Goal: Task Accomplishment & Management: Manage account settings

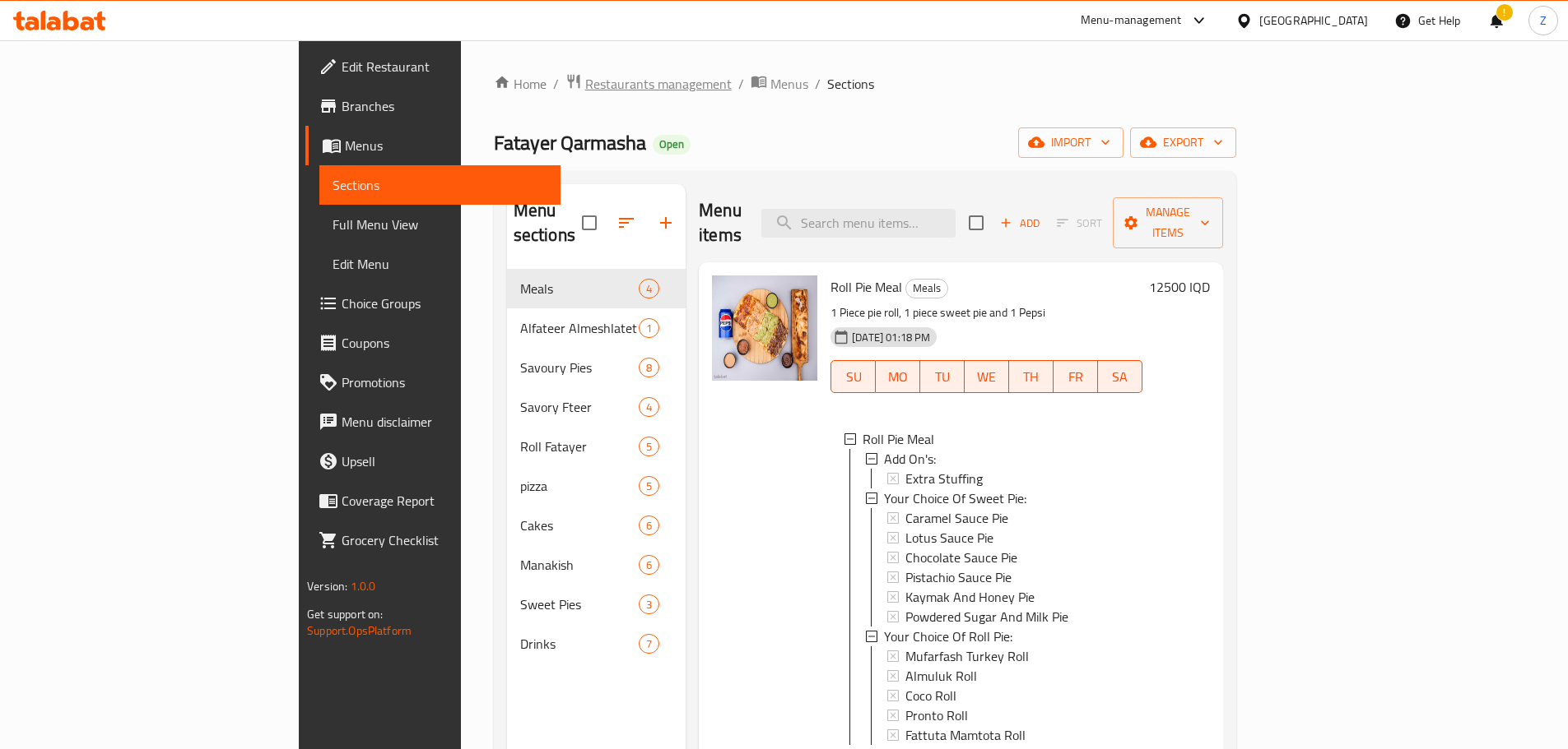
click at [585, 94] on span "Restaurants management" at bounding box center [658, 83] width 146 height 20
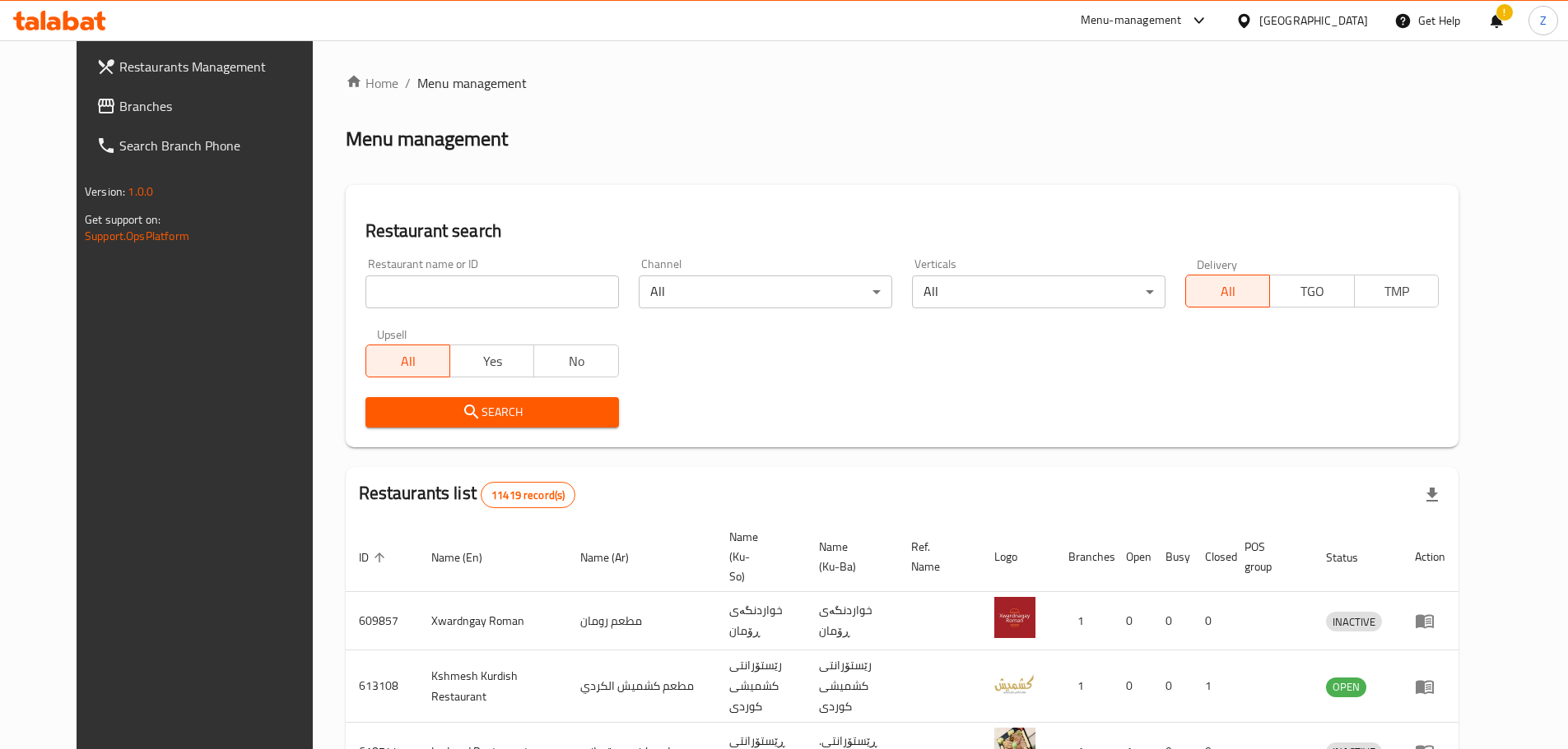
click at [464, 298] on input "search" at bounding box center [491, 292] width 253 height 33
paste input "671408"
type input "671408"
click at [561, 421] on span "Search" at bounding box center [491, 412] width 227 height 21
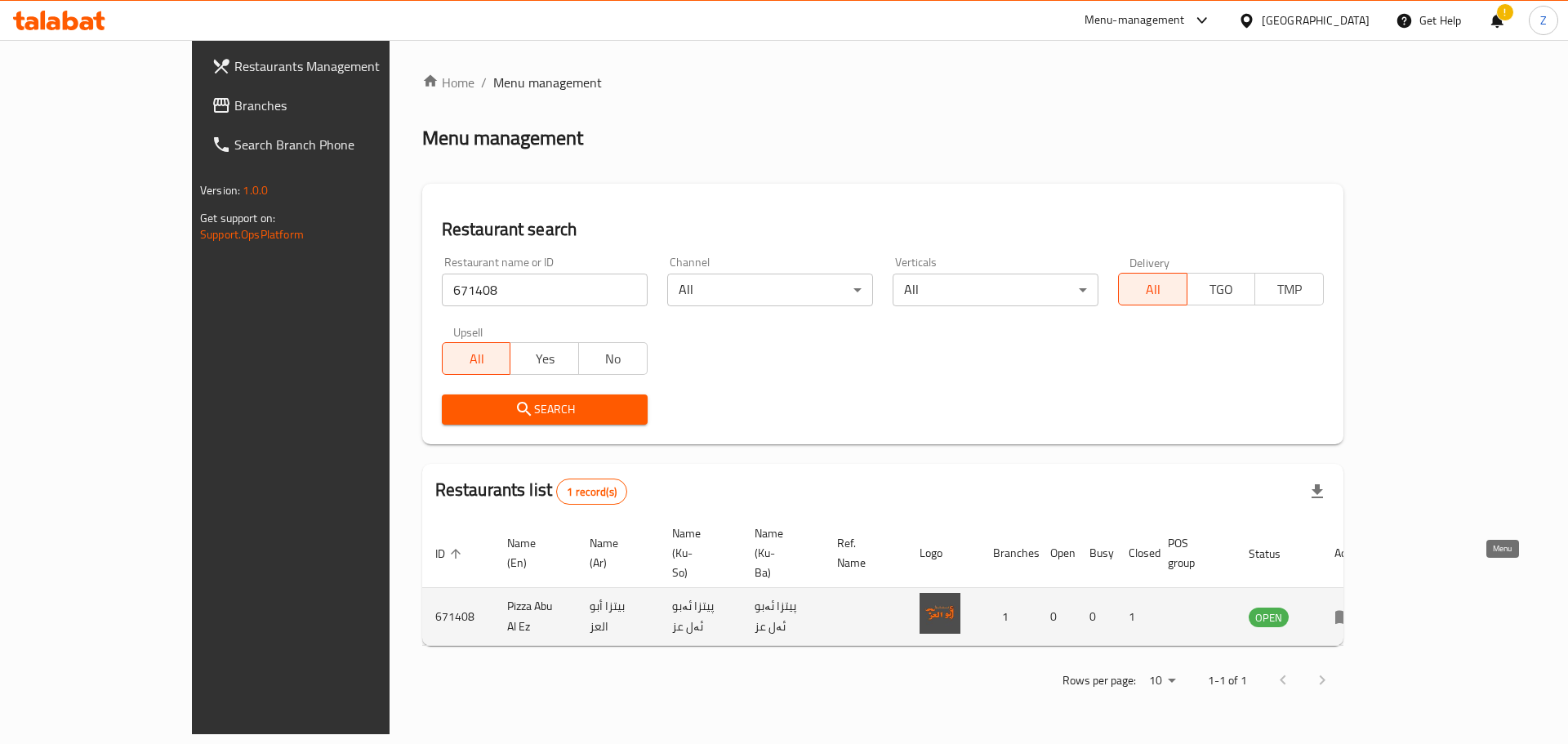
click at [1352, 611] on icon "enhanced table" at bounding box center [1343, 618] width 18 height 14
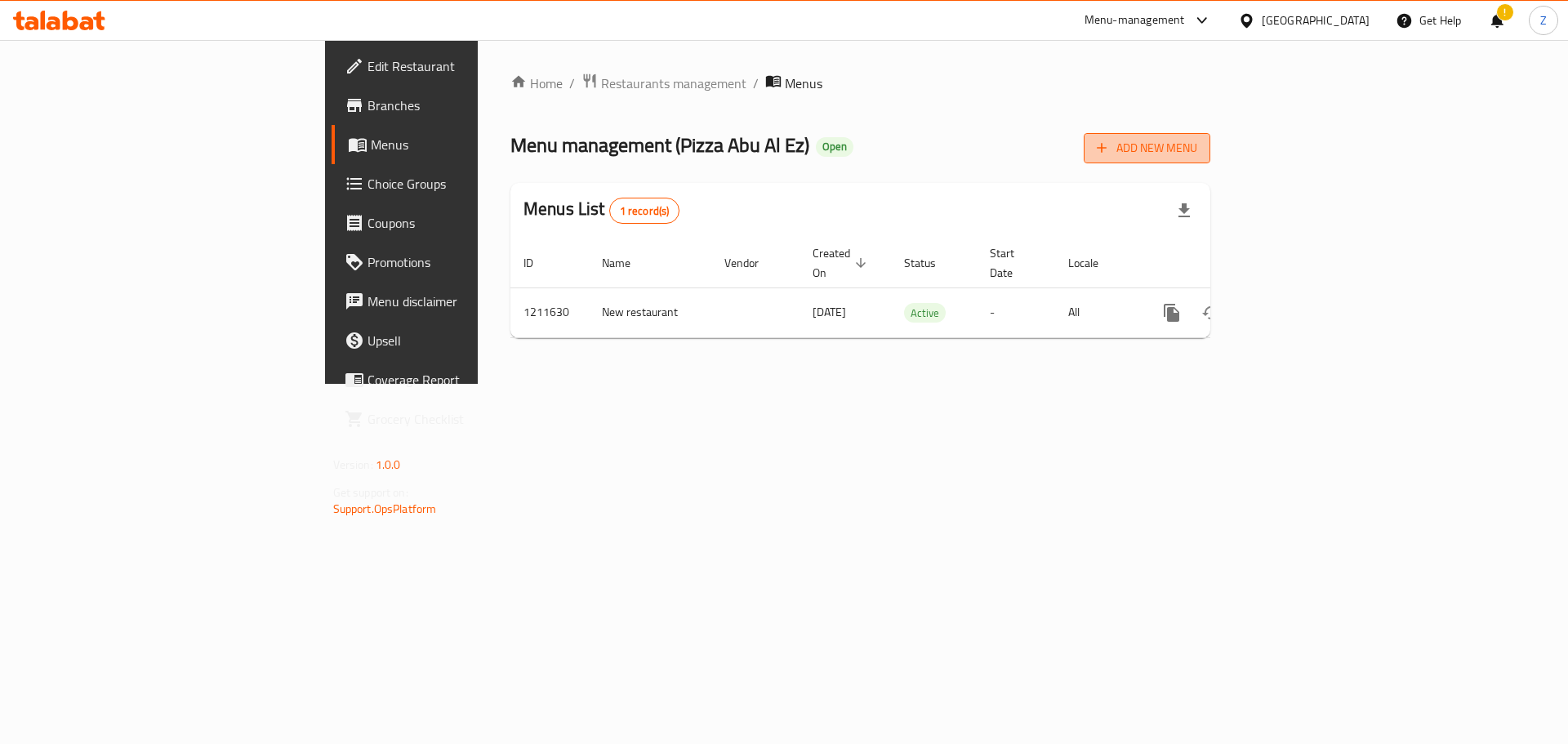
click at [1197, 151] on span "Add New Menu" at bounding box center [1146, 149] width 101 height 21
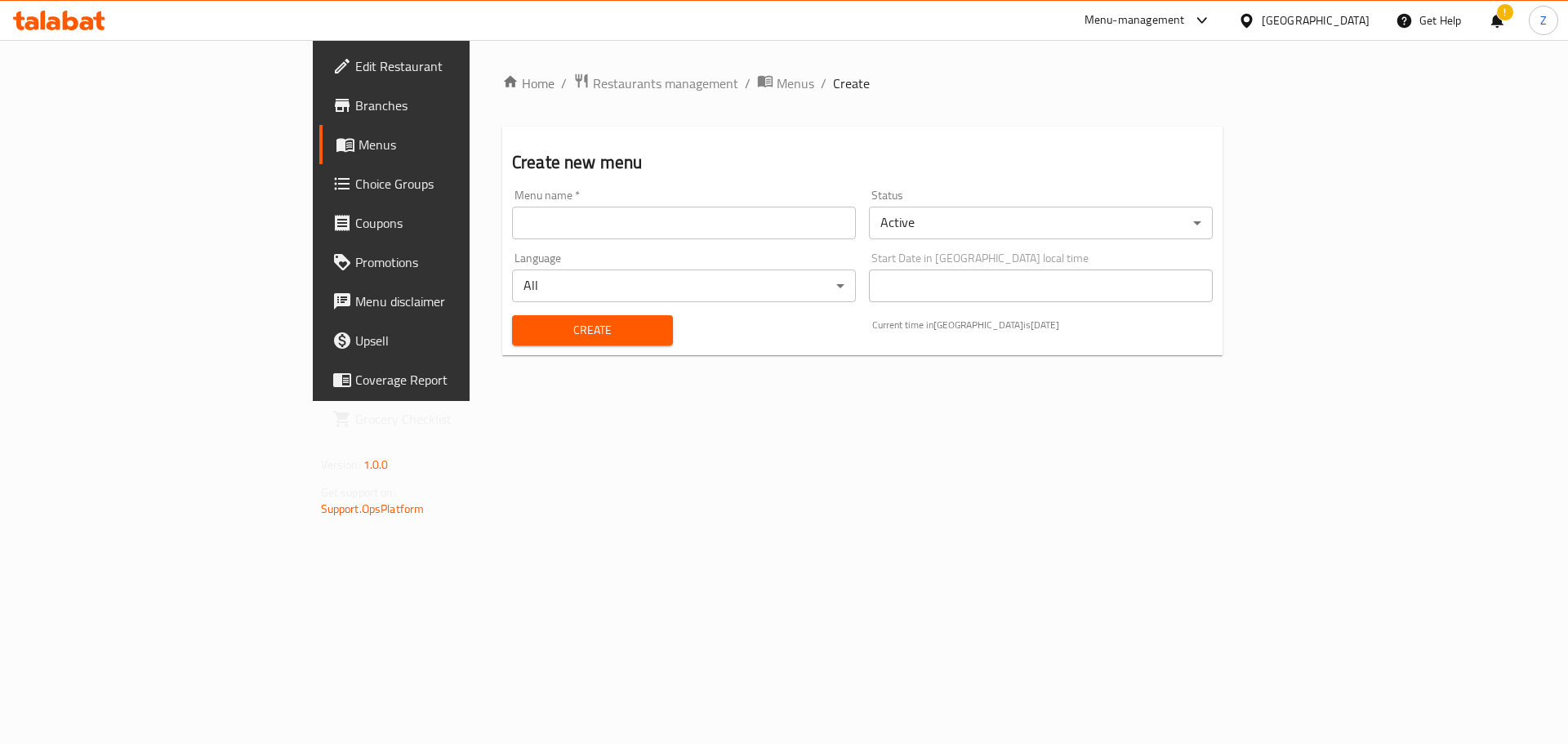
click at [619, 227] on input "text" at bounding box center [683, 222] width 344 height 33
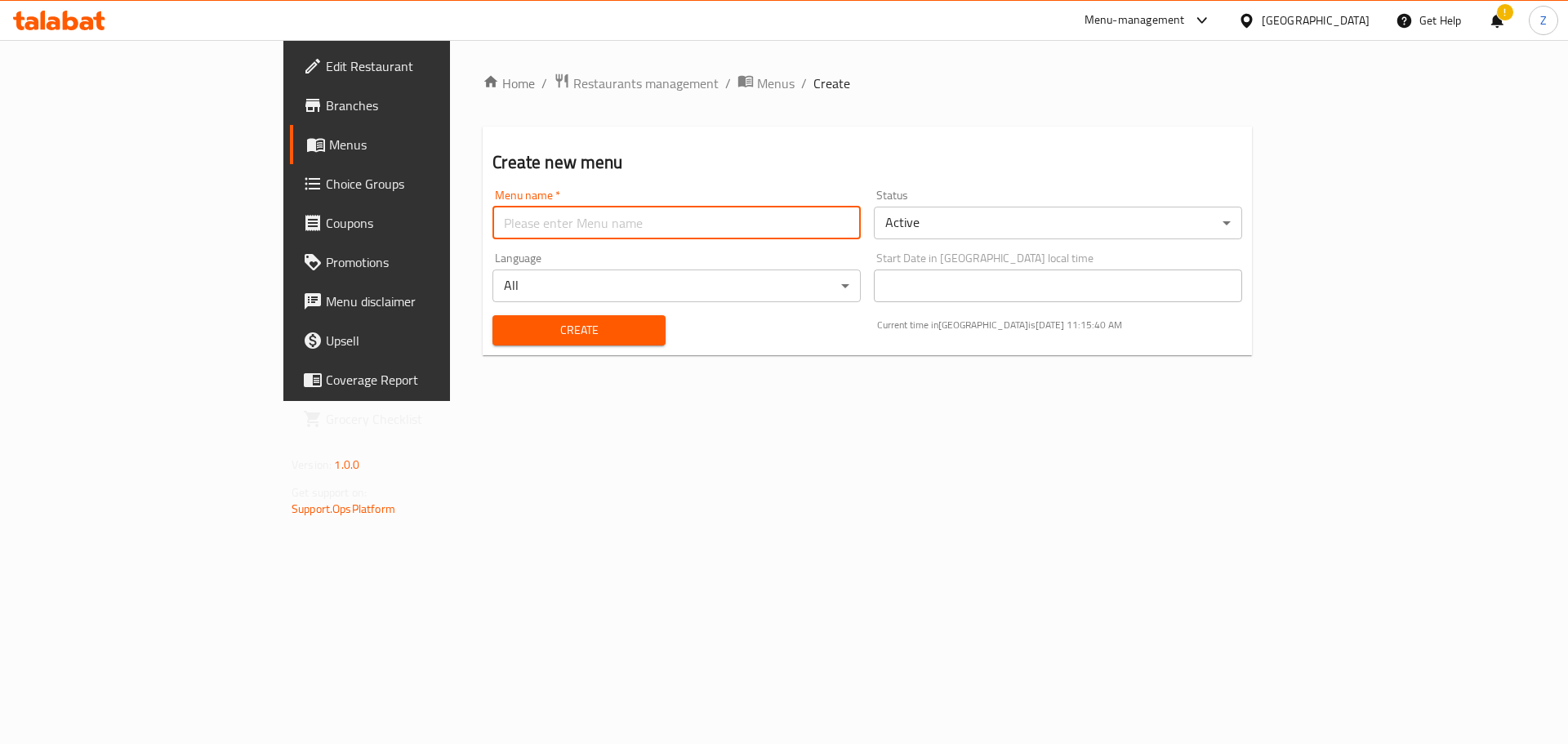
type input "Zahraa - Last Menu"
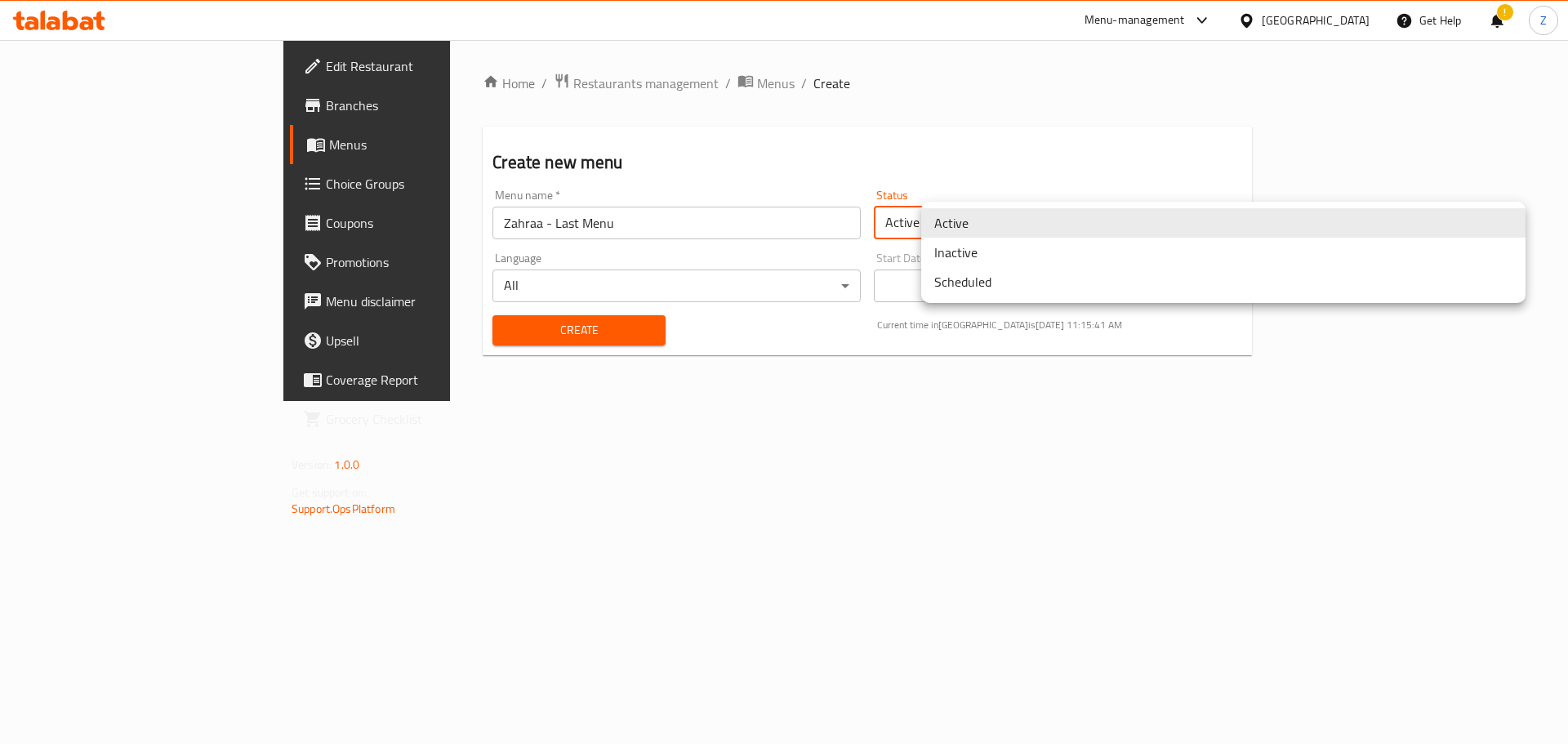
click at [963, 224] on body "​ Menu-management [GEOGRAPHIC_DATA] Get Help ! Z Edit Restaurant Branches Menus…" at bounding box center [784, 393] width 1568 height 704
click at [961, 256] on li "Inactive" at bounding box center [1224, 251] width 604 height 29
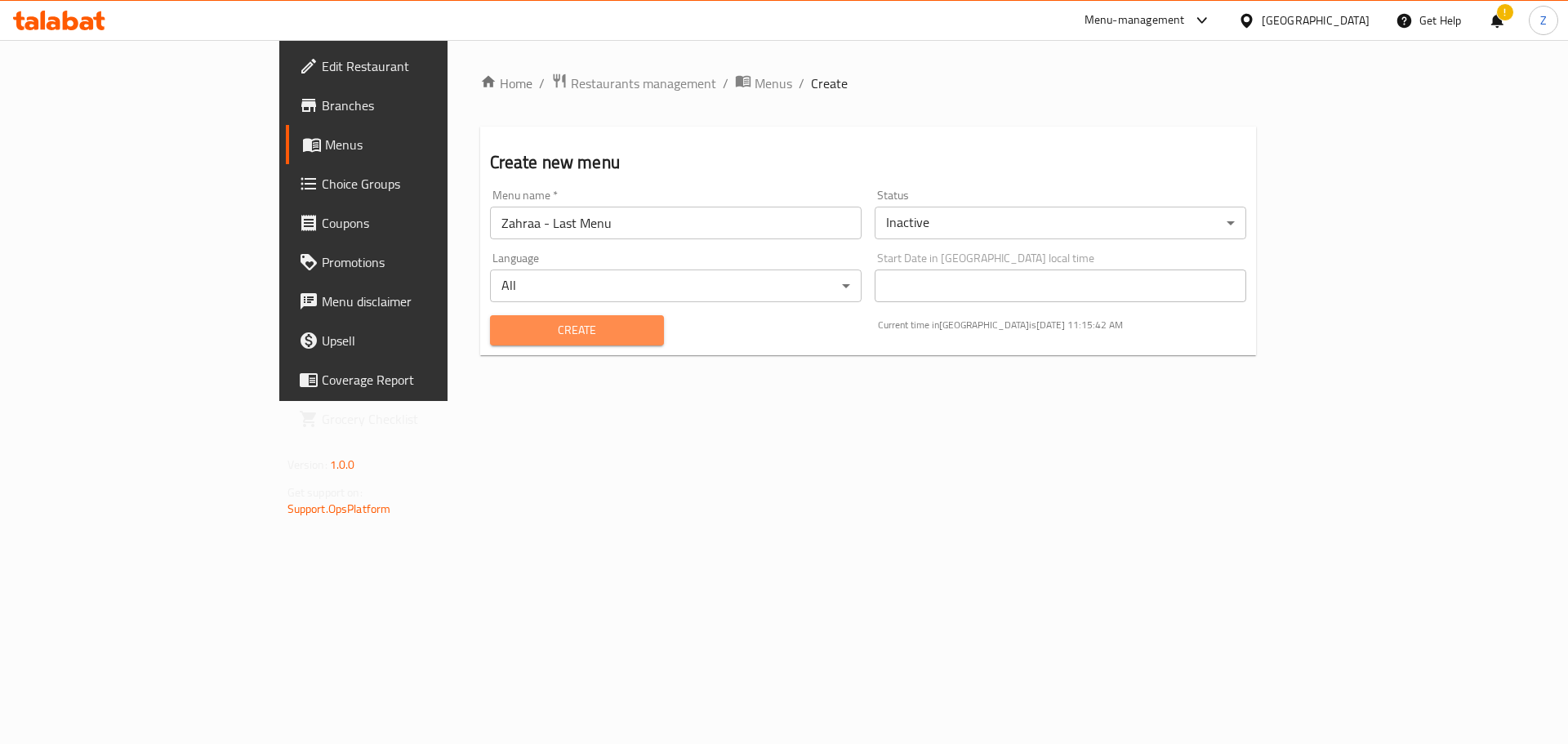
click at [503, 327] on span "Create" at bounding box center [577, 331] width 149 height 21
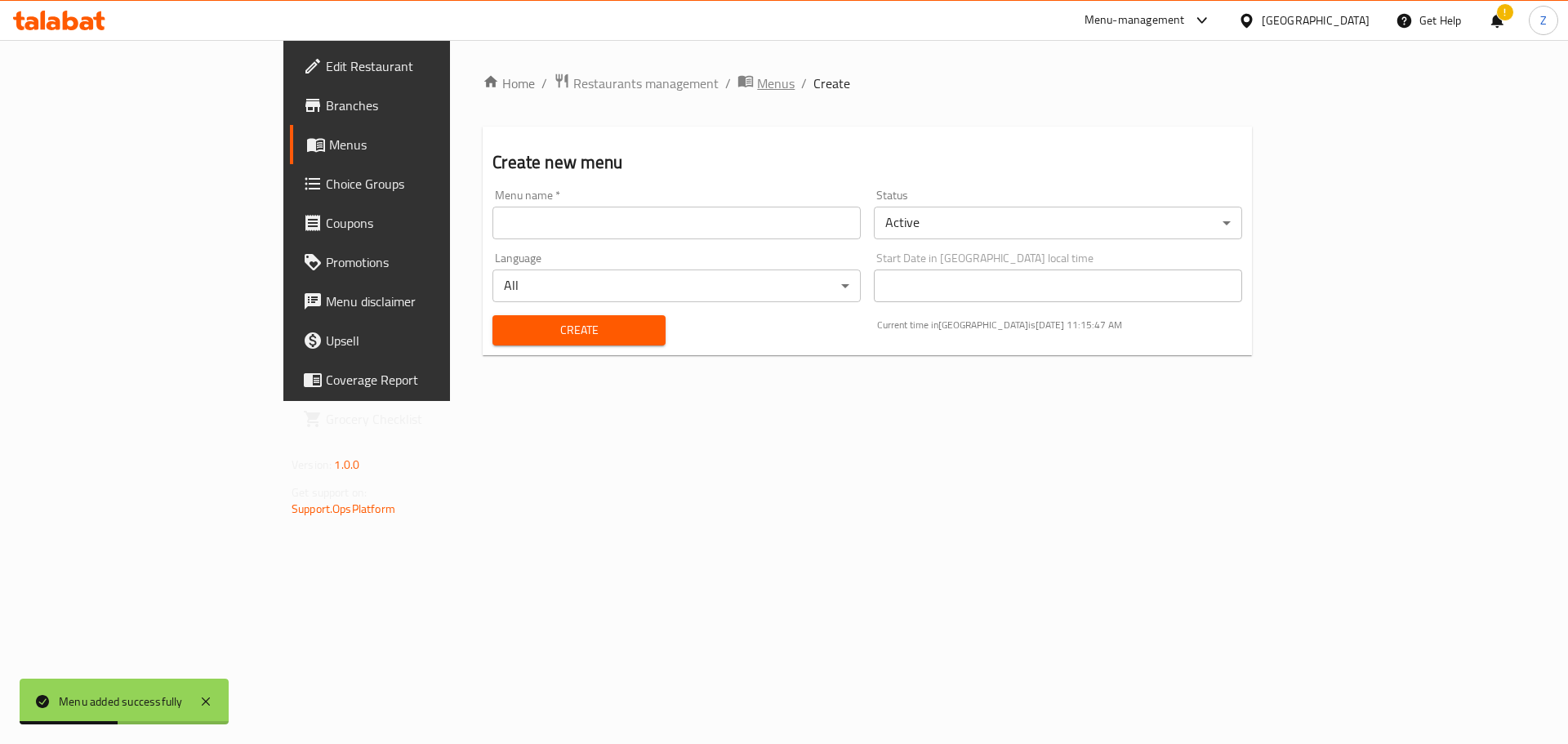
click at [757, 81] on span "Menus" at bounding box center [776, 83] width 38 height 20
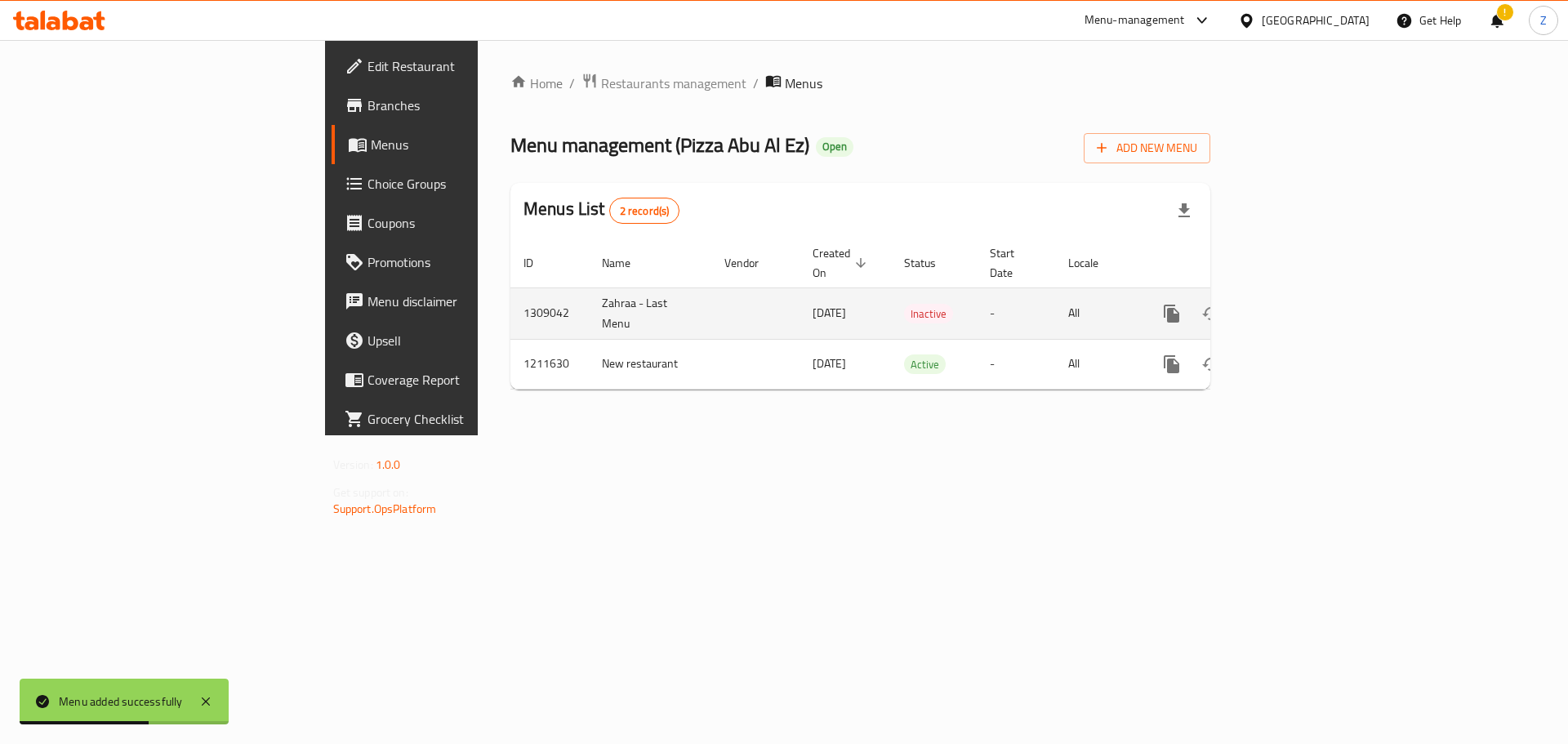
click at [1309, 297] on link "enhanced table" at bounding box center [1289, 314] width 40 height 40
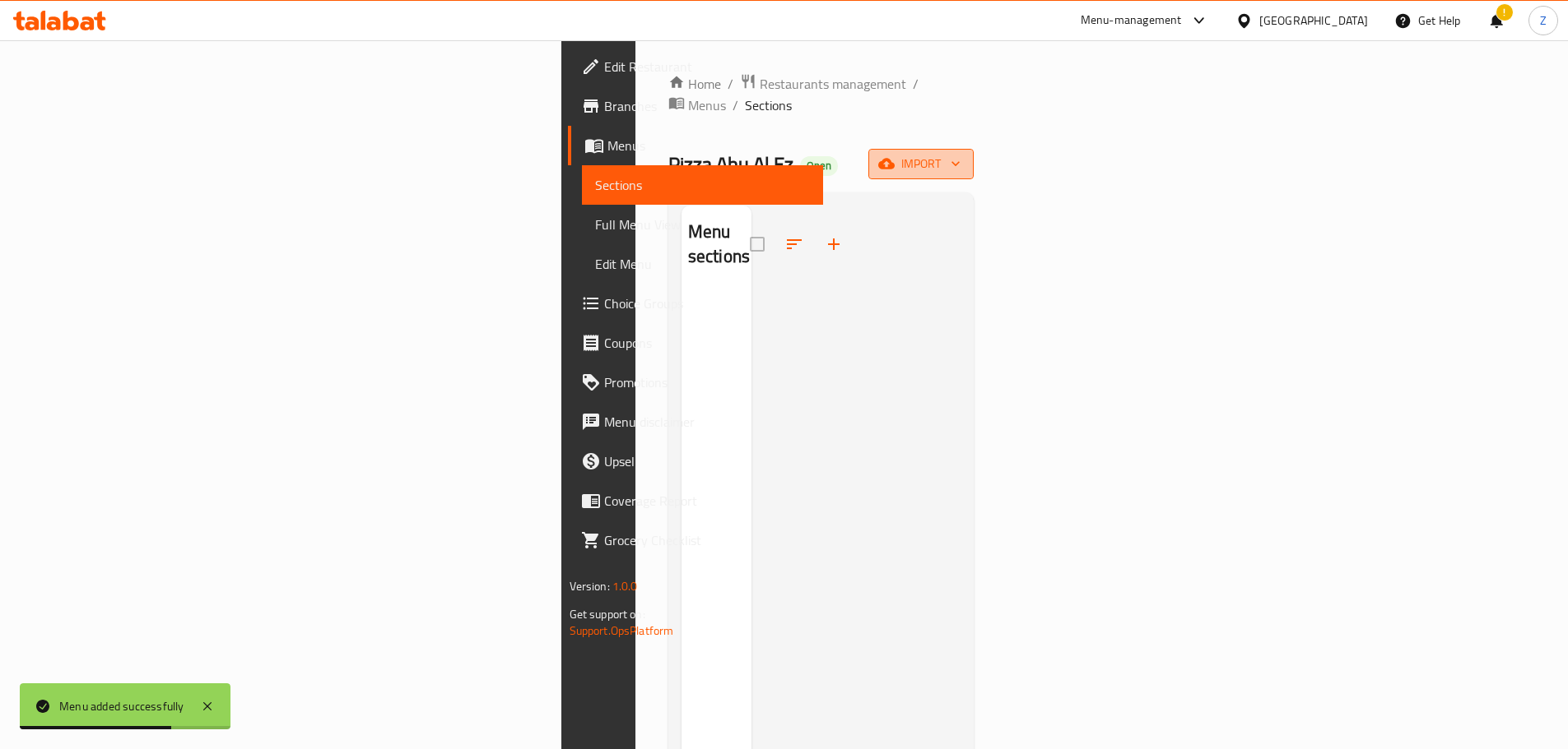
click at [960, 154] on span "import" at bounding box center [920, 164] width 79 height 21
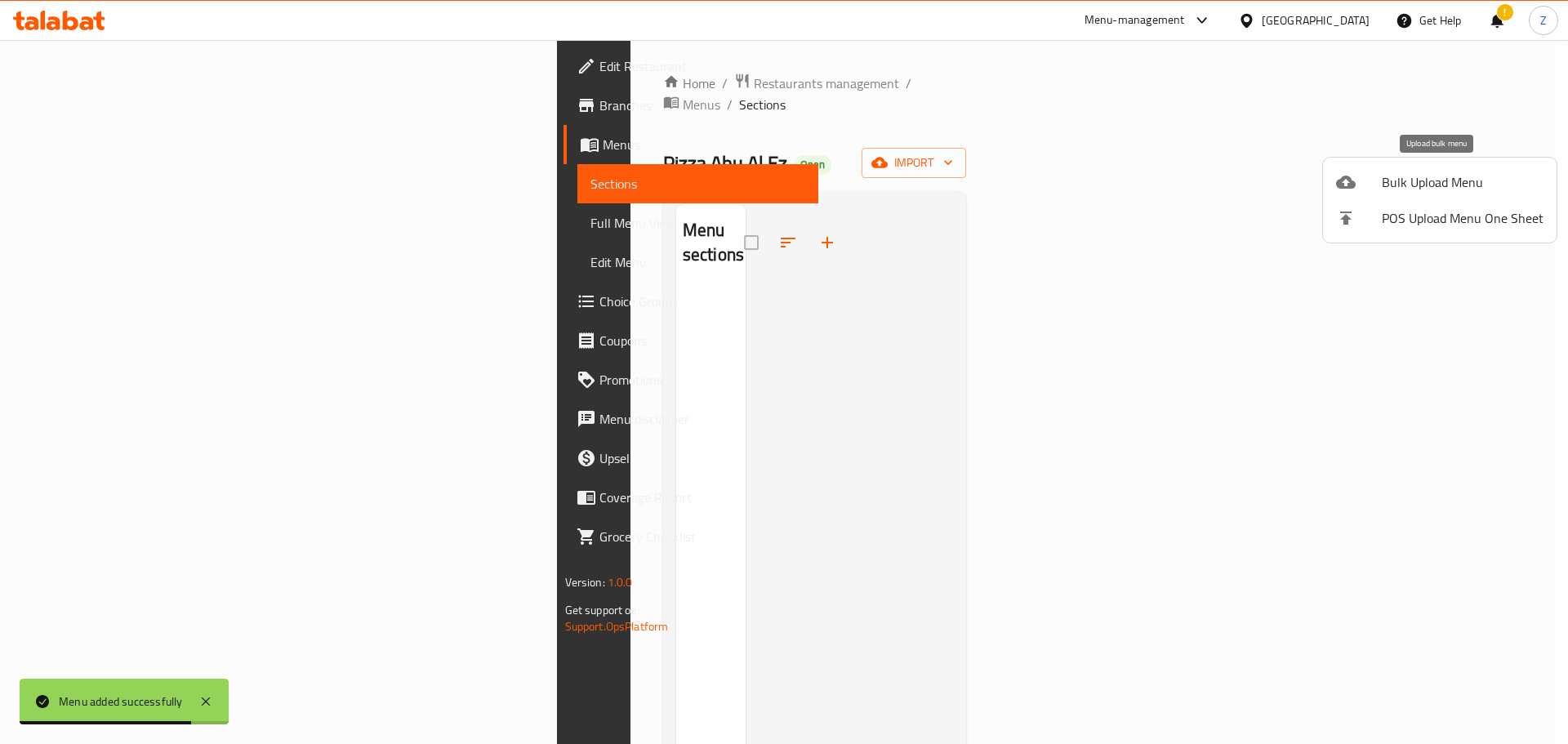
click at [1449, 166] on li "Bulk Upload Menu" at bounding box center [1439, 182] width 233 height 36
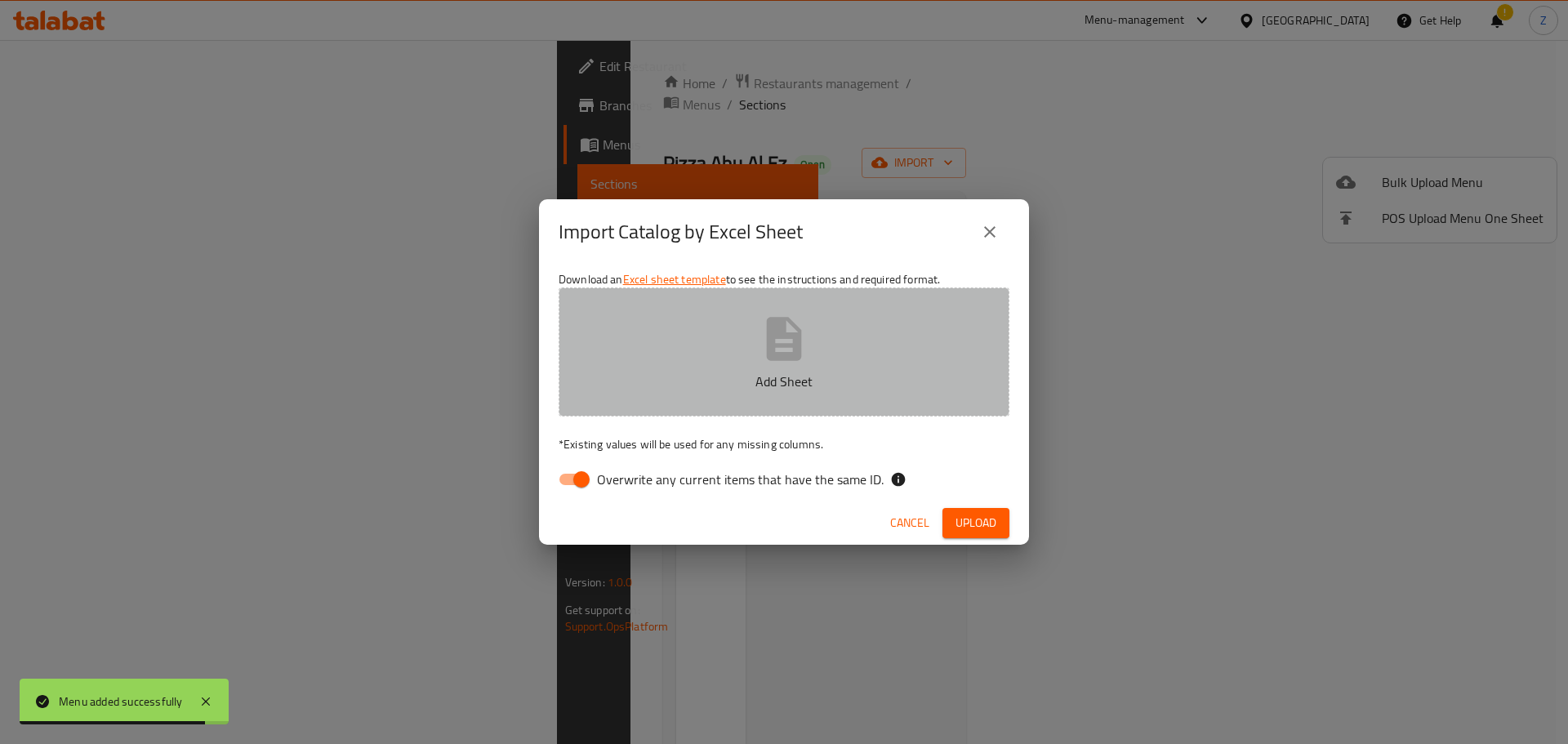
click at [687, 355] on button "Add Sheet" at bounding box center [783, 351] width 451 height 129
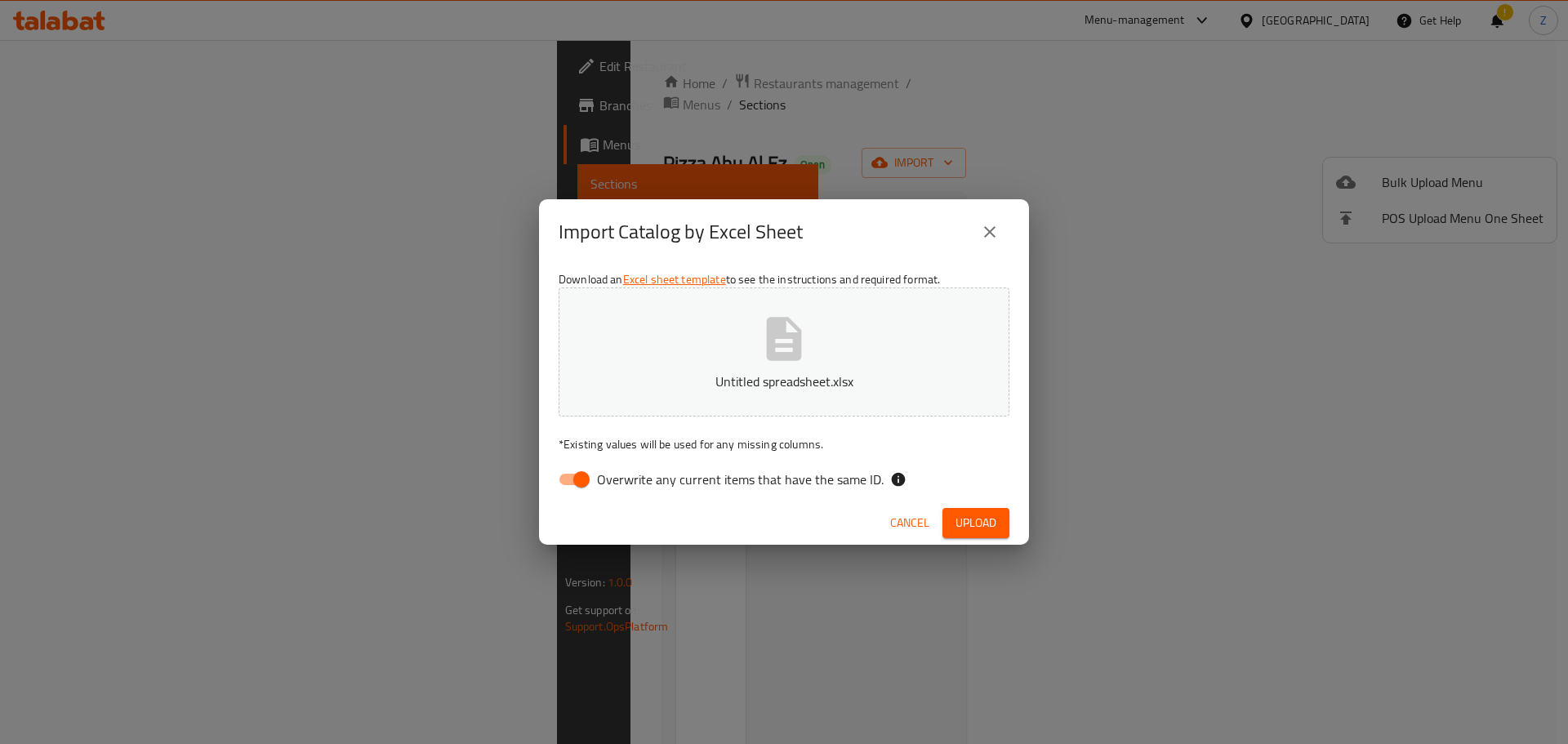
click at [588, 477] on input "Overwrite any current items that have the same ID." at bounding box center [581, 479] width 93 height 31
checkbox input "false"
click at [980, 529] on span "Upload" at bounding box center [975, 524] width 40 height 21
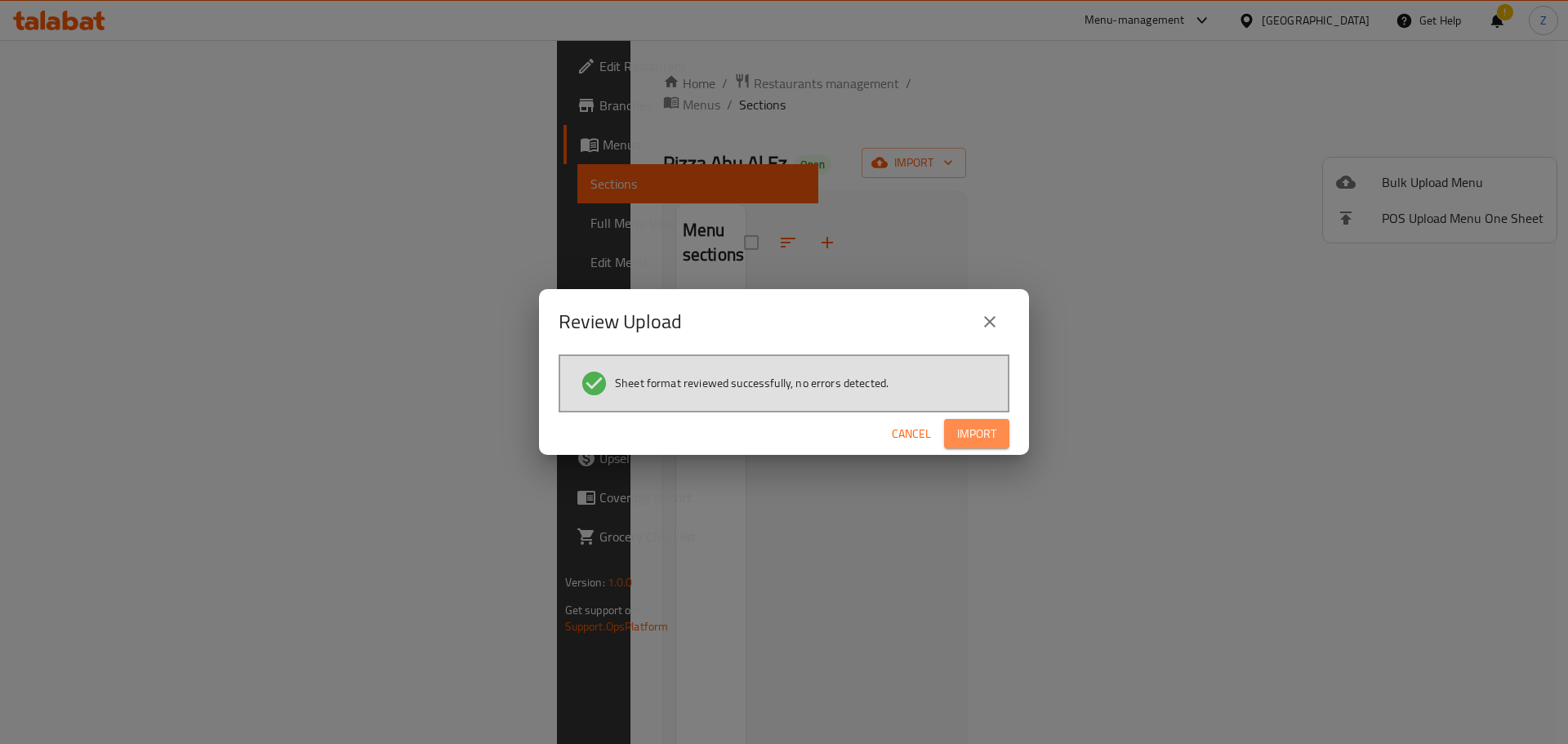
click at [968, 429] on span "Import" at bounding box center [977, 434] width 40 height 21
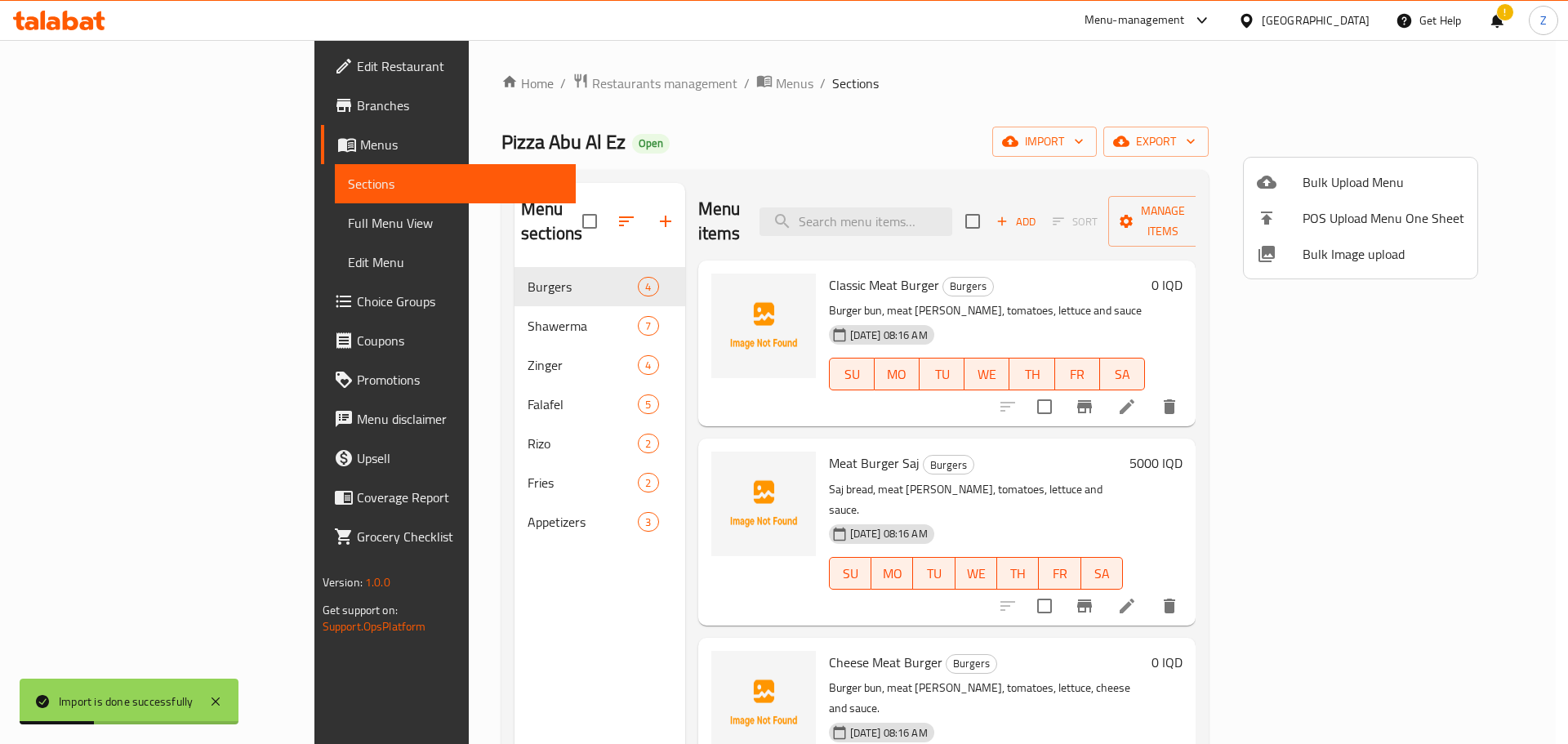
click at [779, 126] on div at bounding box center [784, 372] width 1568 height 744
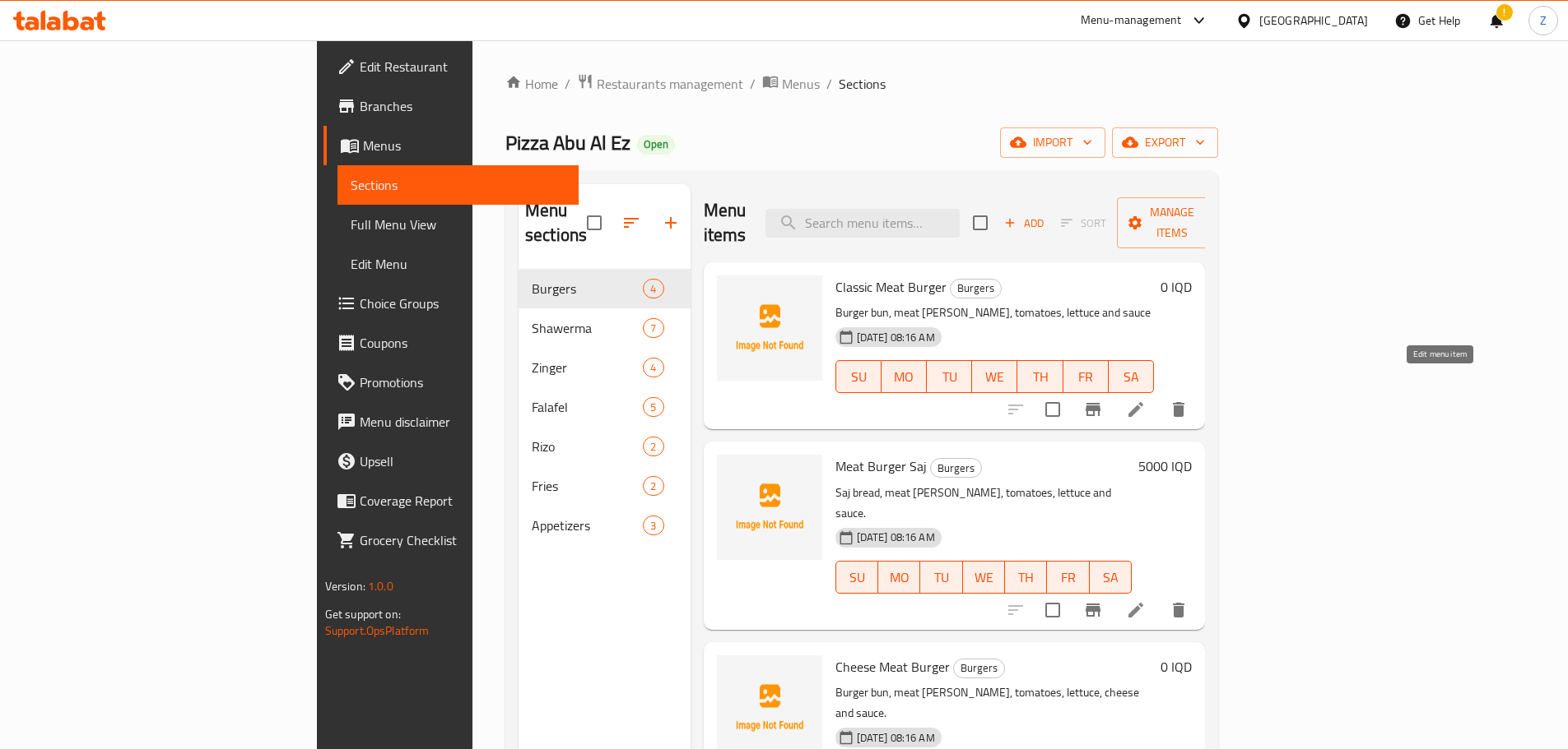
click at [1143, 402] on icon at bounding box center [1135, 410] width 15 height 15
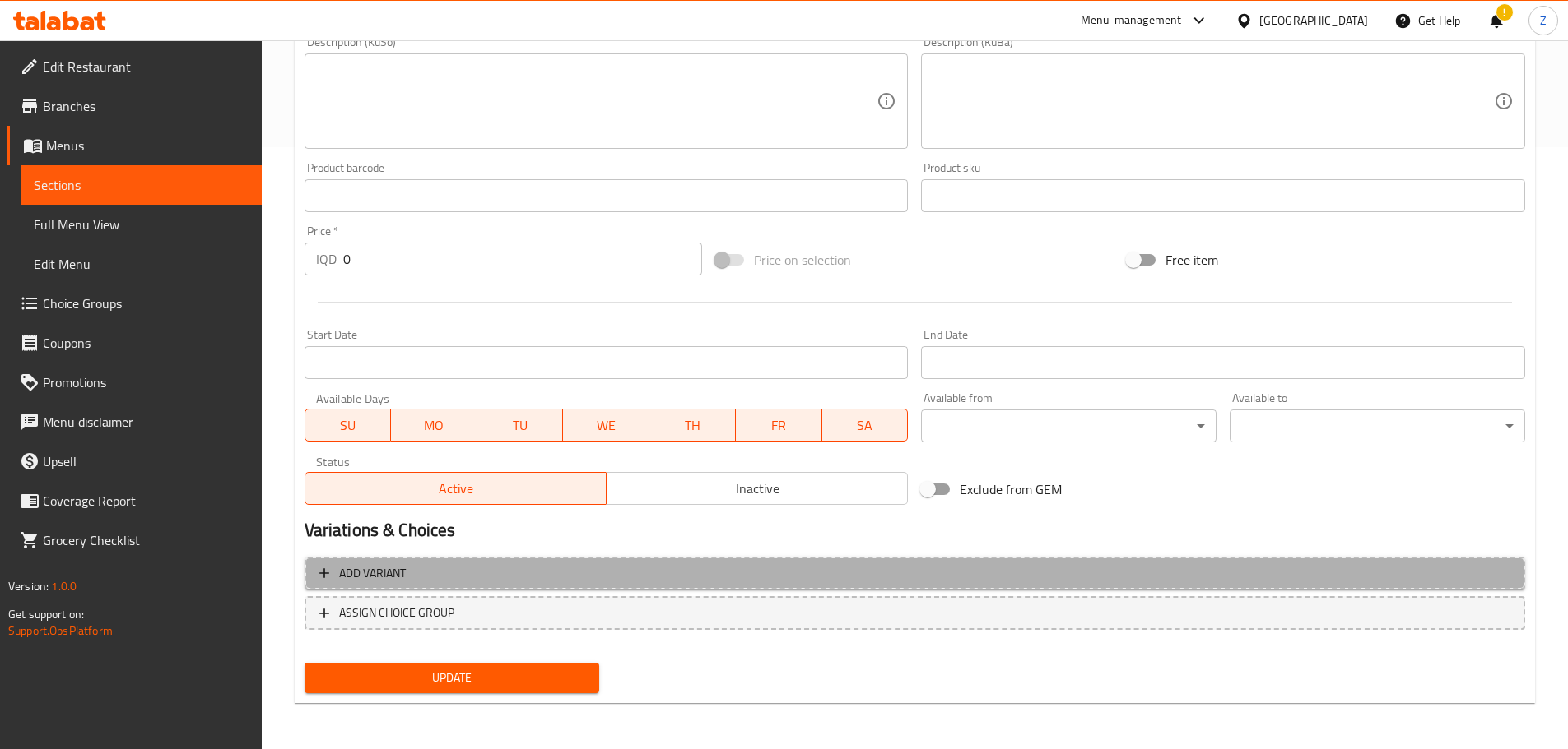
click at [668, 575] on span "Add variant" at bounding box center [914, 574] width 1190 height 21
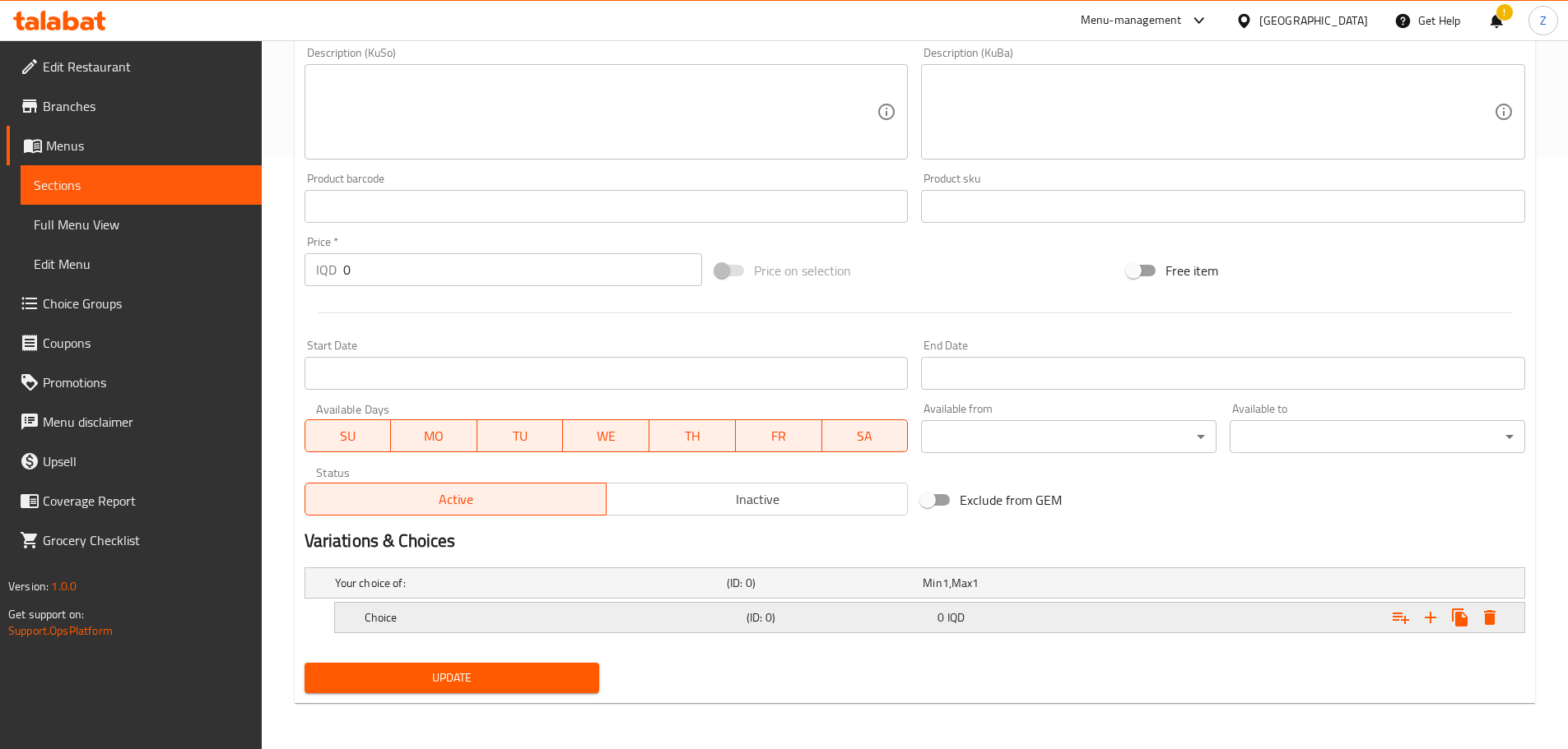
click at [563, 601] on div "Choice (ID: 0) 0 IQD" at bounding box center [920, 583] width 1176 height 36
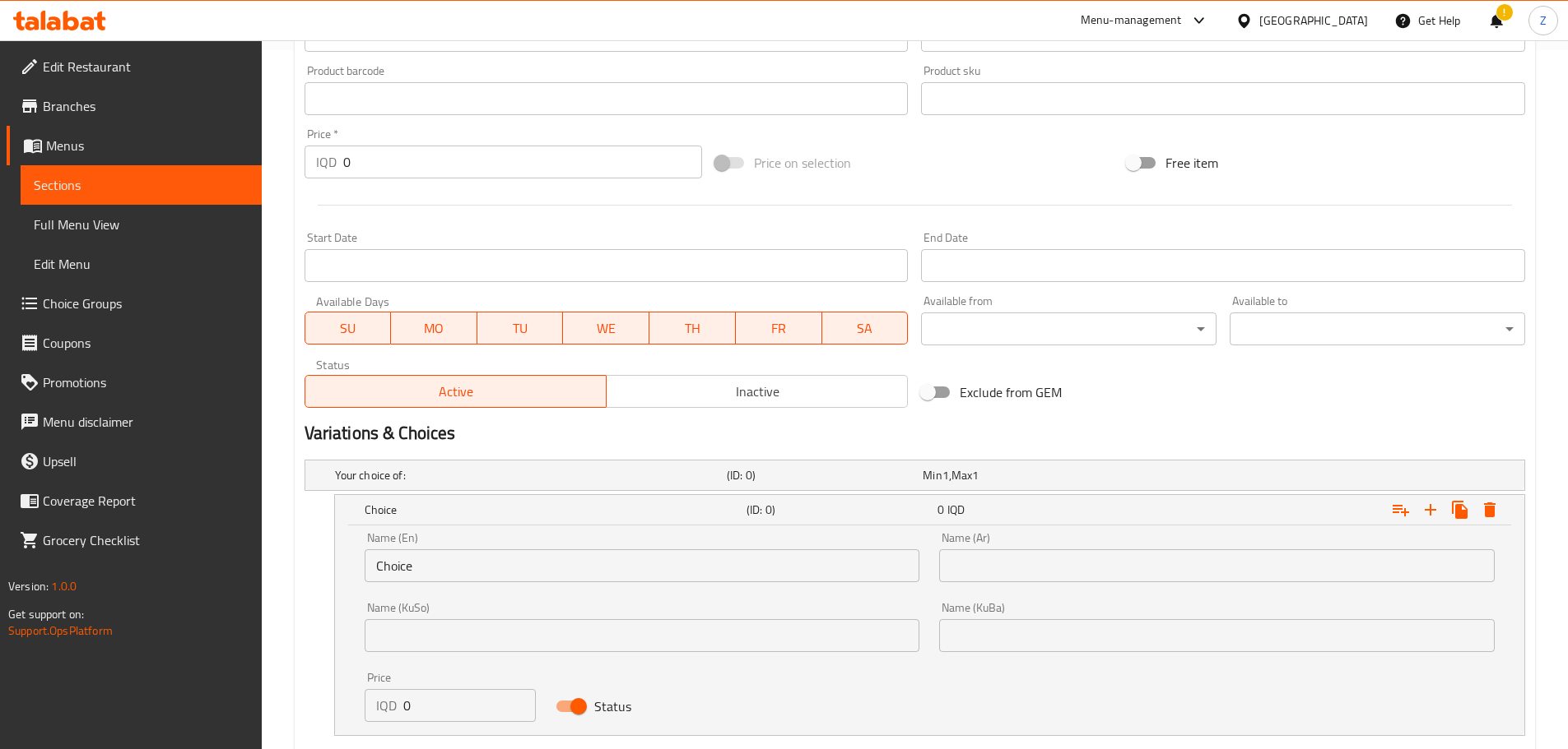
scroll to position [802, 0]
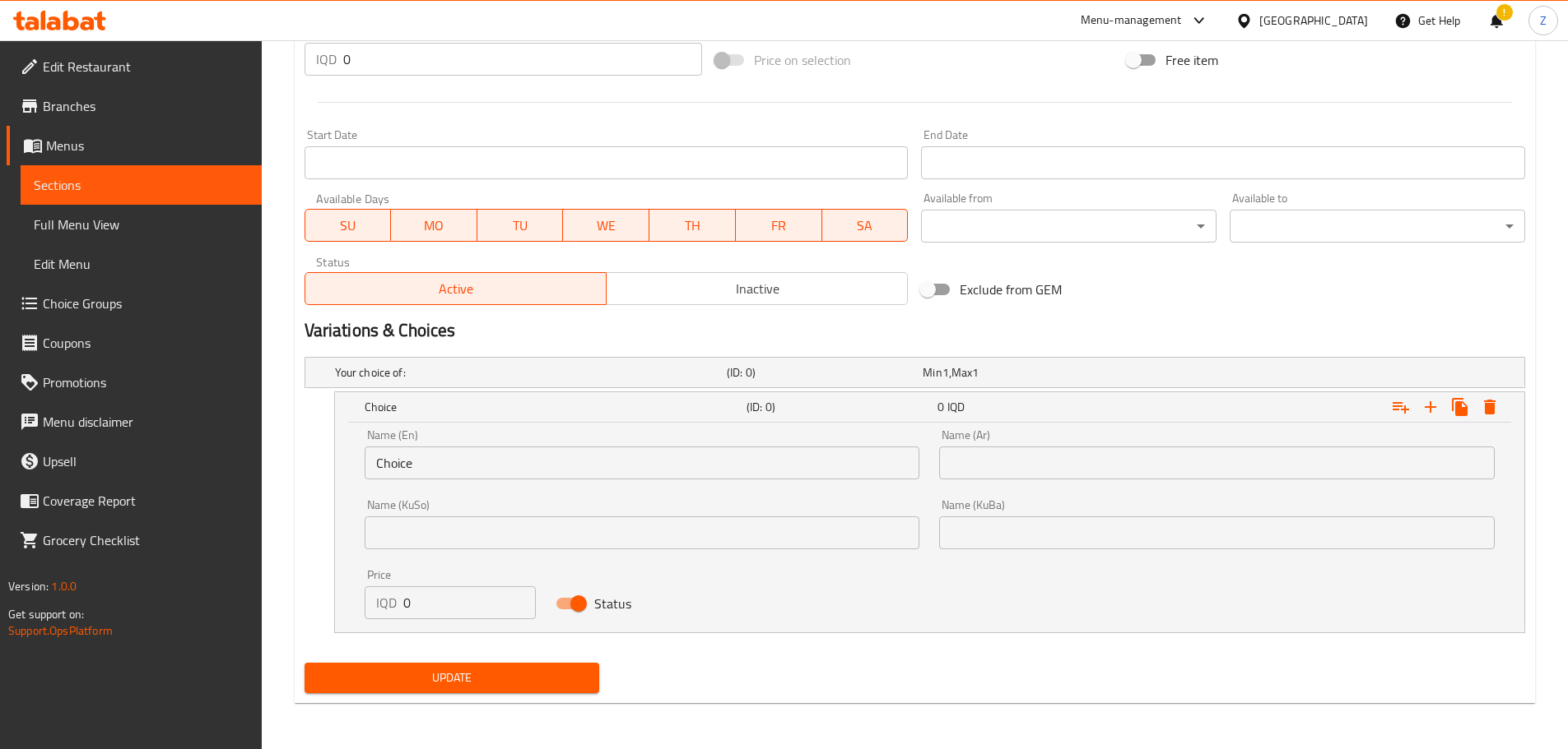
click at [484, 470] on input "Choice" at bounding box center [642, 463] width 556 height 33
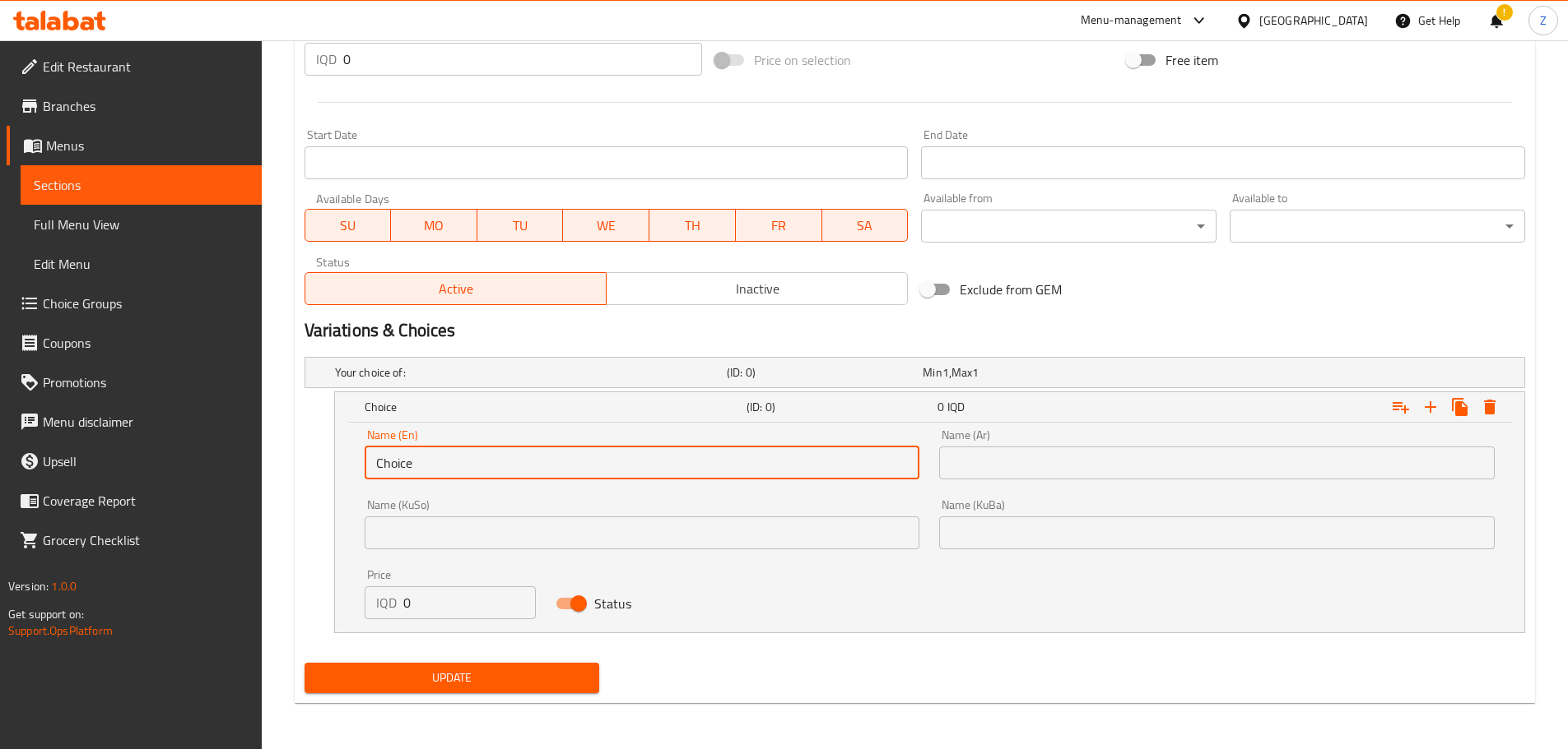
click at [484, 470] on input "Choice" at bounding box center [642, 463] width 556 height 33
type input "Regular"
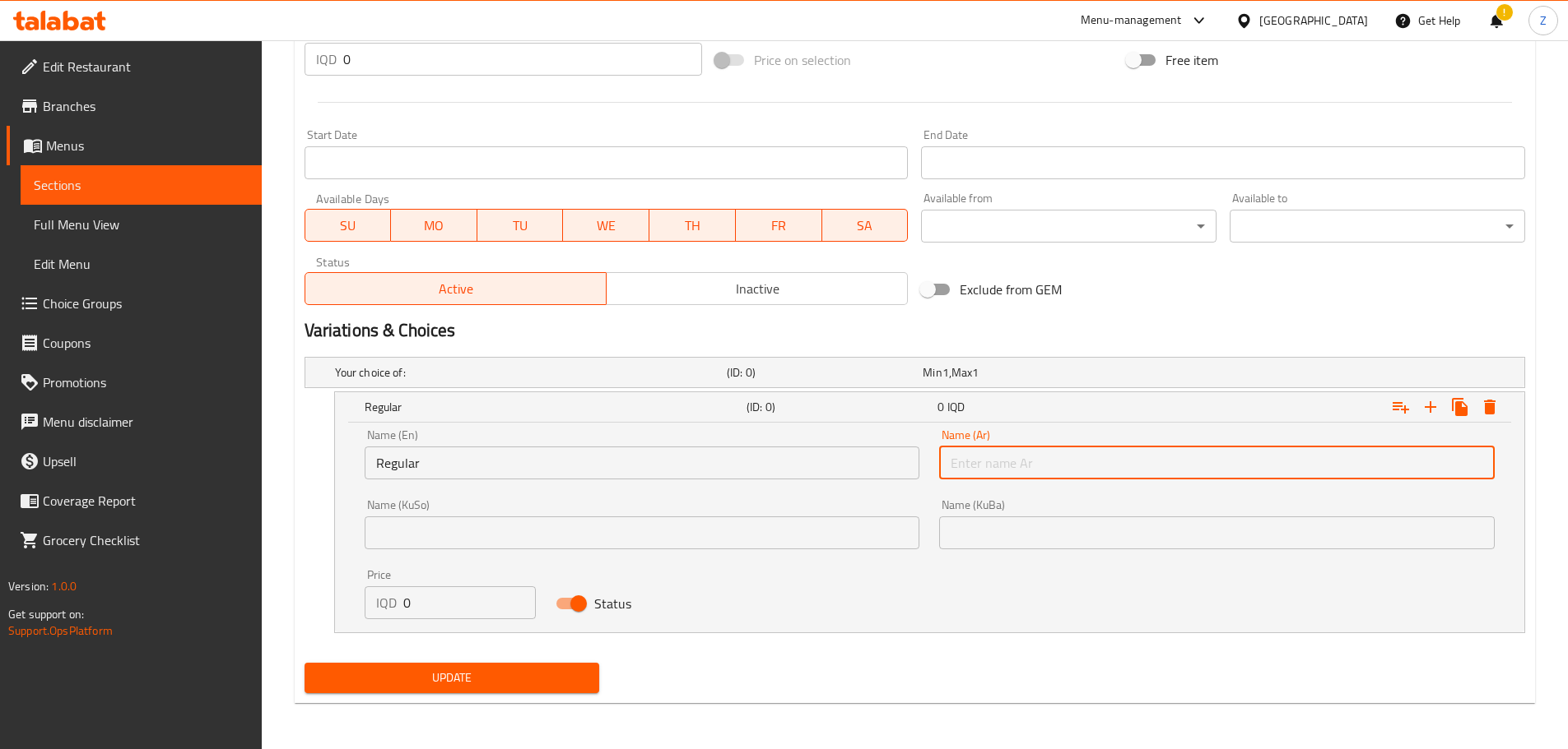
click at [1061, 453] on input "text" at bounding box center [1217, 463] width 556 height 33
type input "اعتيادي"
click at [453, 594] on input "0" at bounding box center [470, 603] width 134 height 33
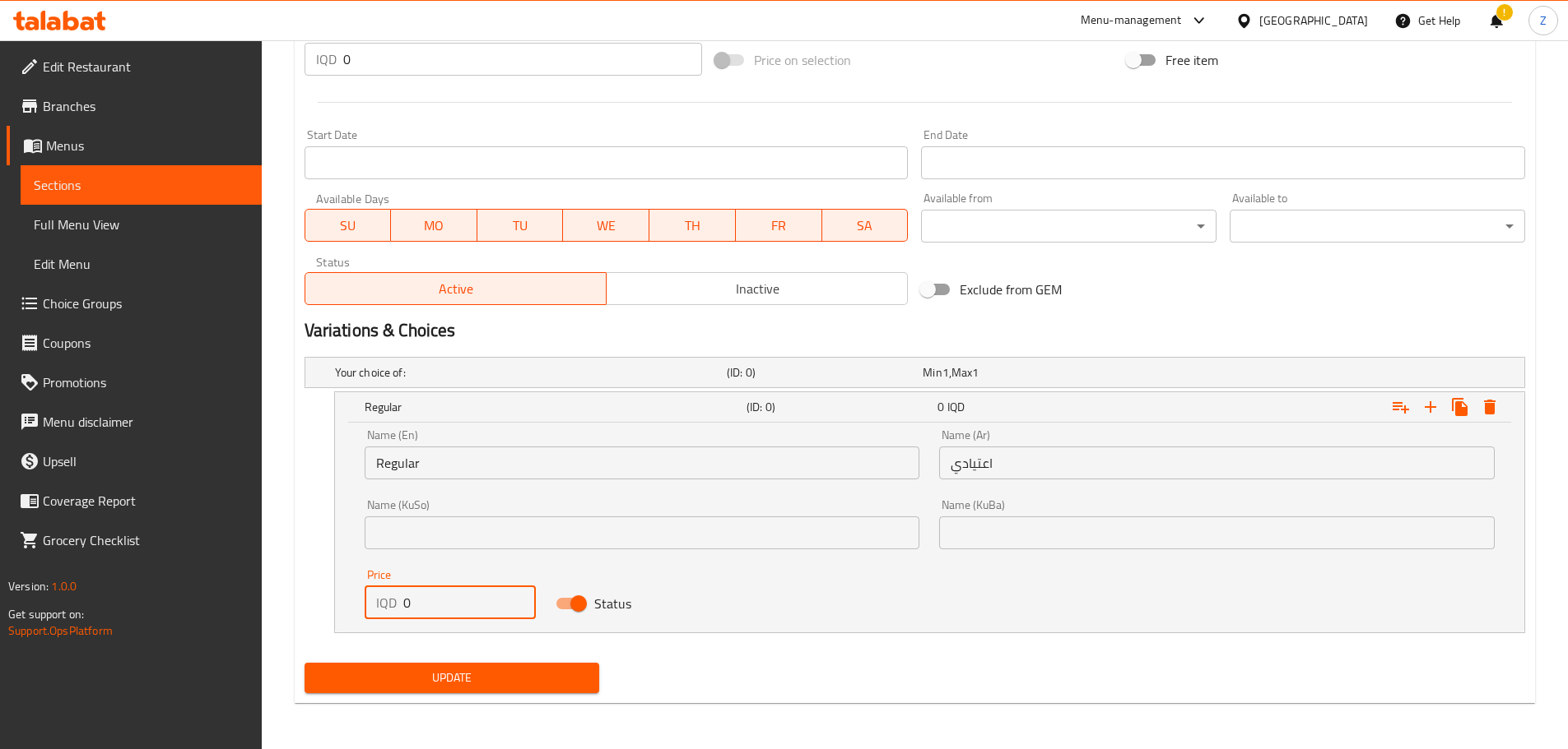
click at [453, 594] on input "0" at bounding box center [470, 603] width 134 height 33
click at [453, 595] on input "0" at bounding box center [470, 603] width 134 height 33
type input "5000"
click at [1428, 410] on icon "Expand" at bounding box center [1430, 407] width 20 height 20
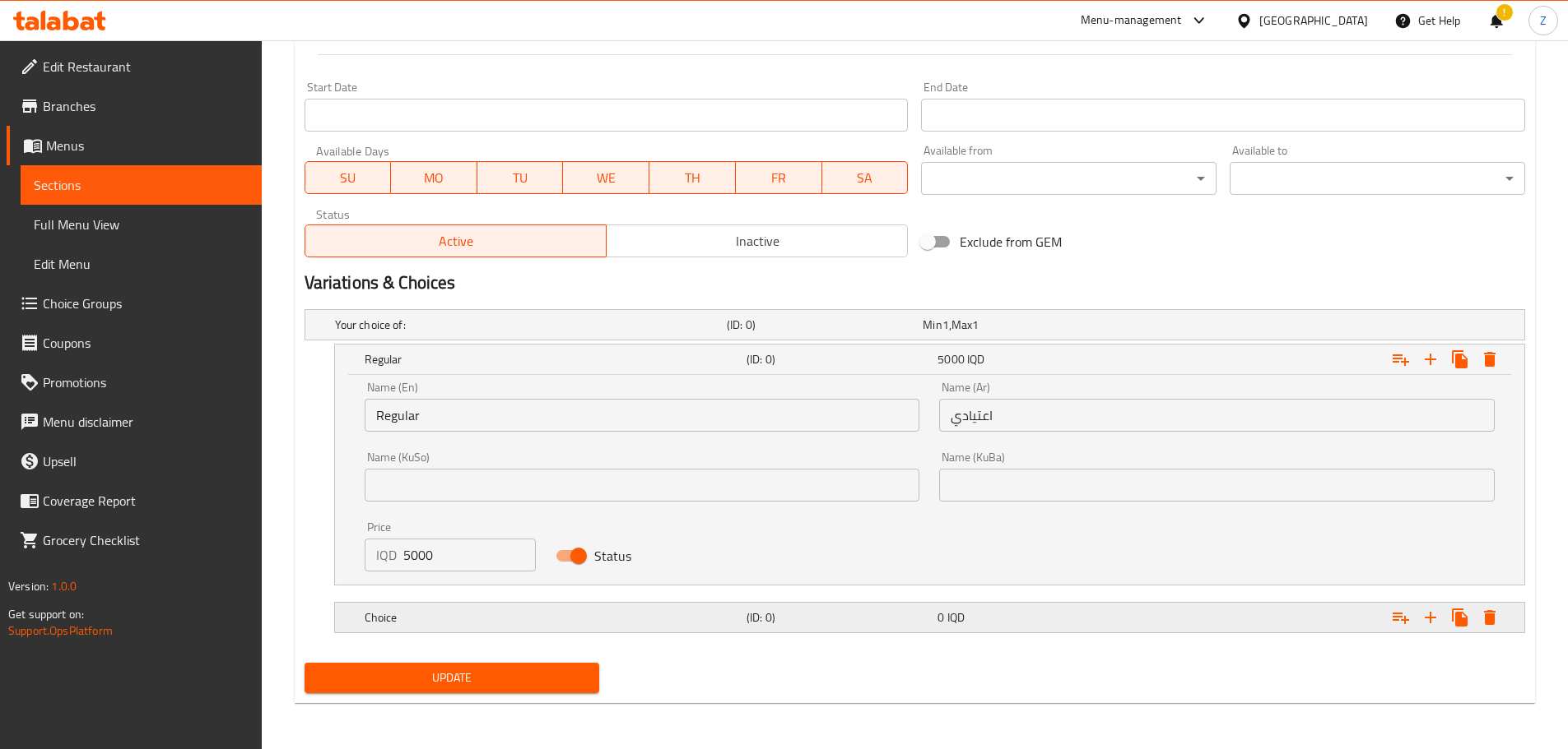
click at [675, 343] on div "Choice (ID: 0) 0 IQD" at bounding box center [920, 325] width 1176 height 36
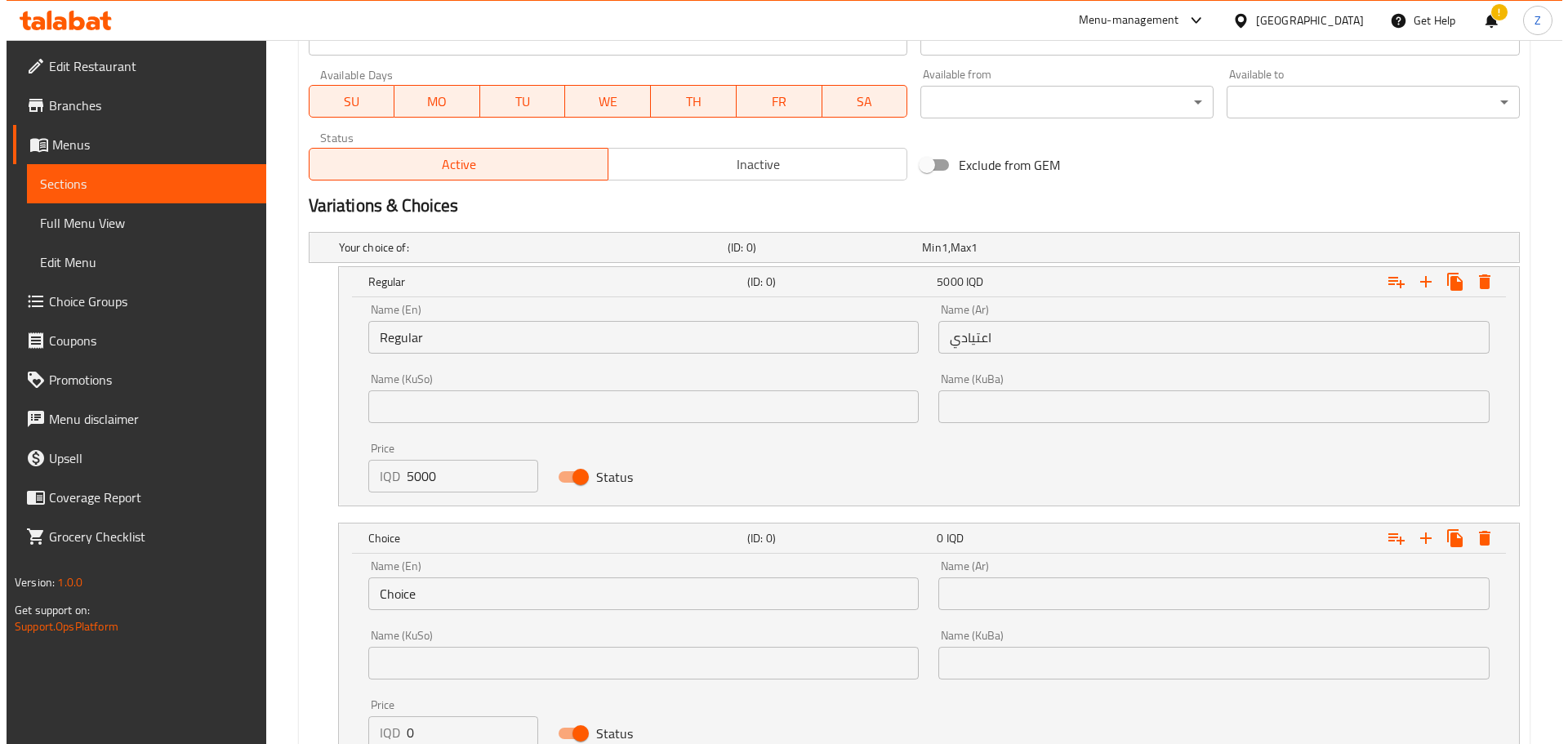
scroll to position [1008, 0]
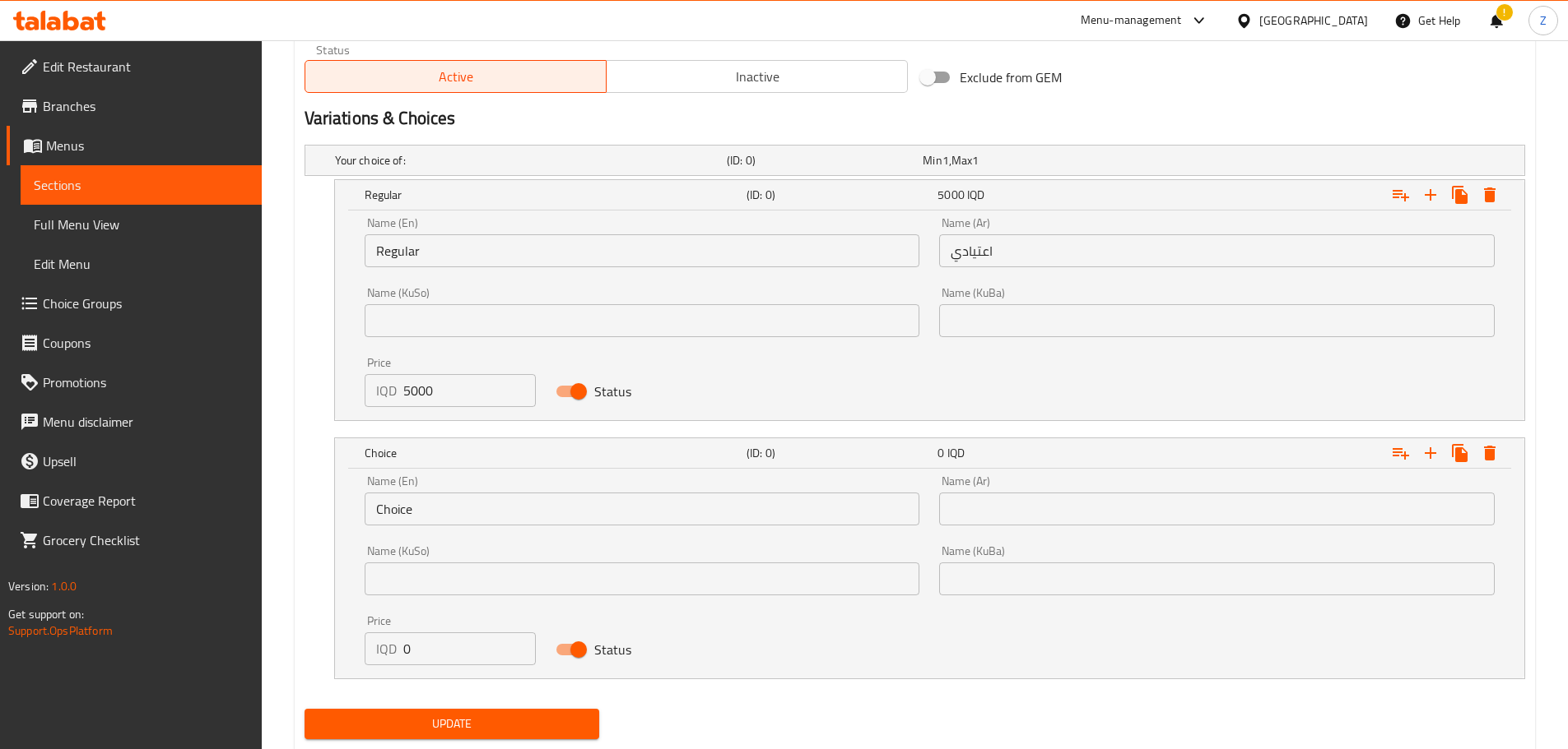
click at [454, 525] on div "Name (En) Choice Name (En)" at bounding box center [642, 501] width 575 height 70
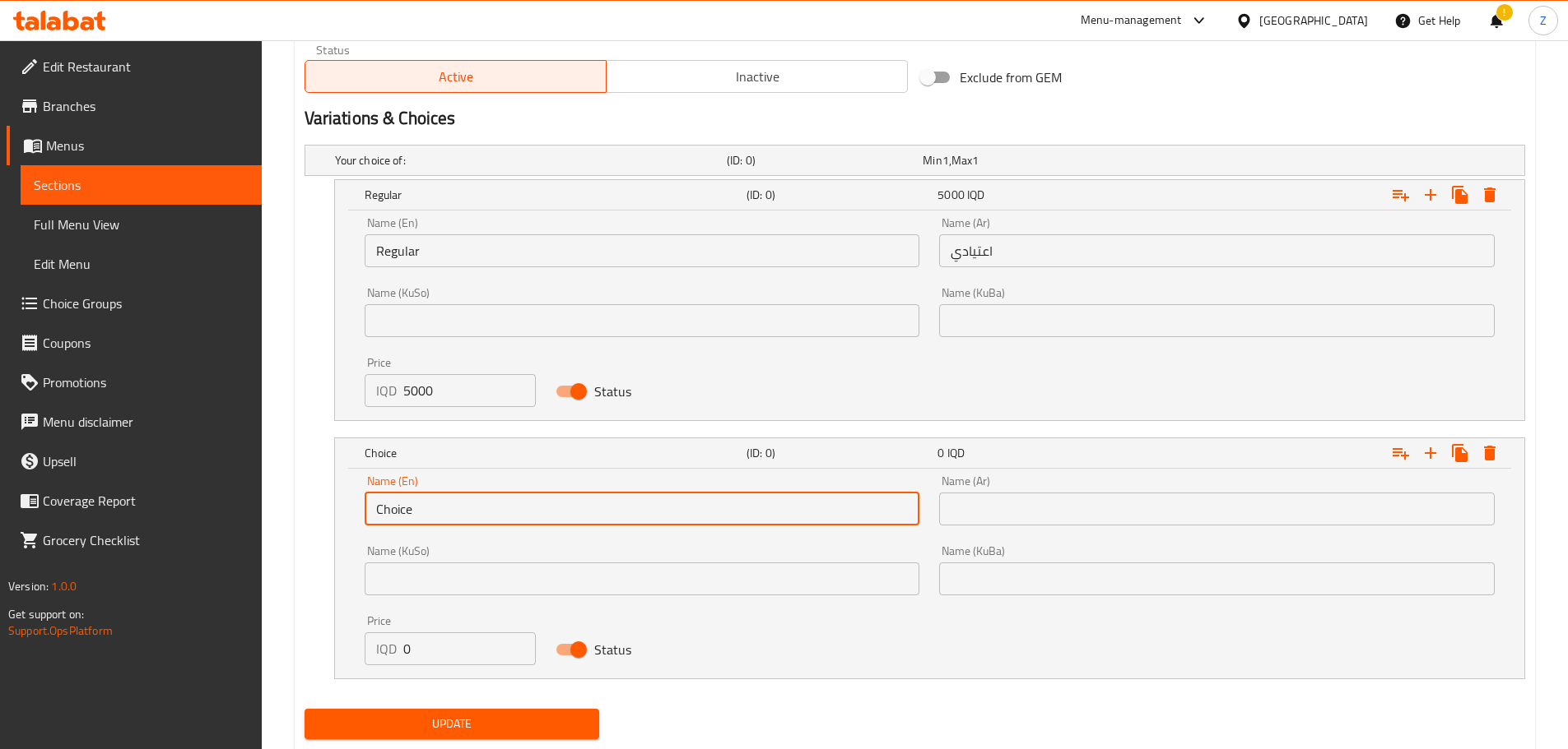
click at [466, 508] on input "Choice" at bounding box center [642, 509] width 556 height 33
click at [466, 507] on input "Choice" at bounding box center [642, 509] width 556 height 33
type input "Meal"
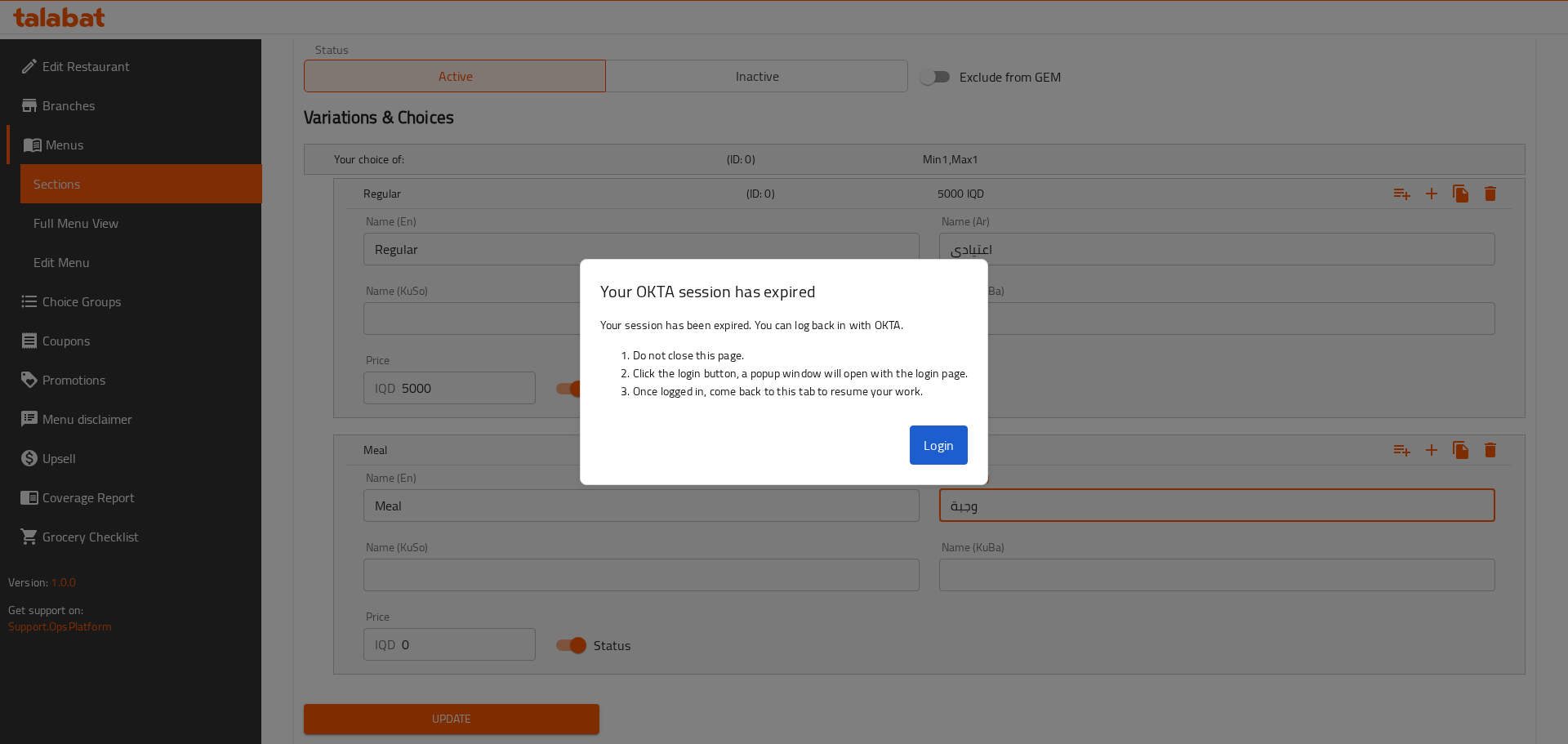
type input "وجبة"
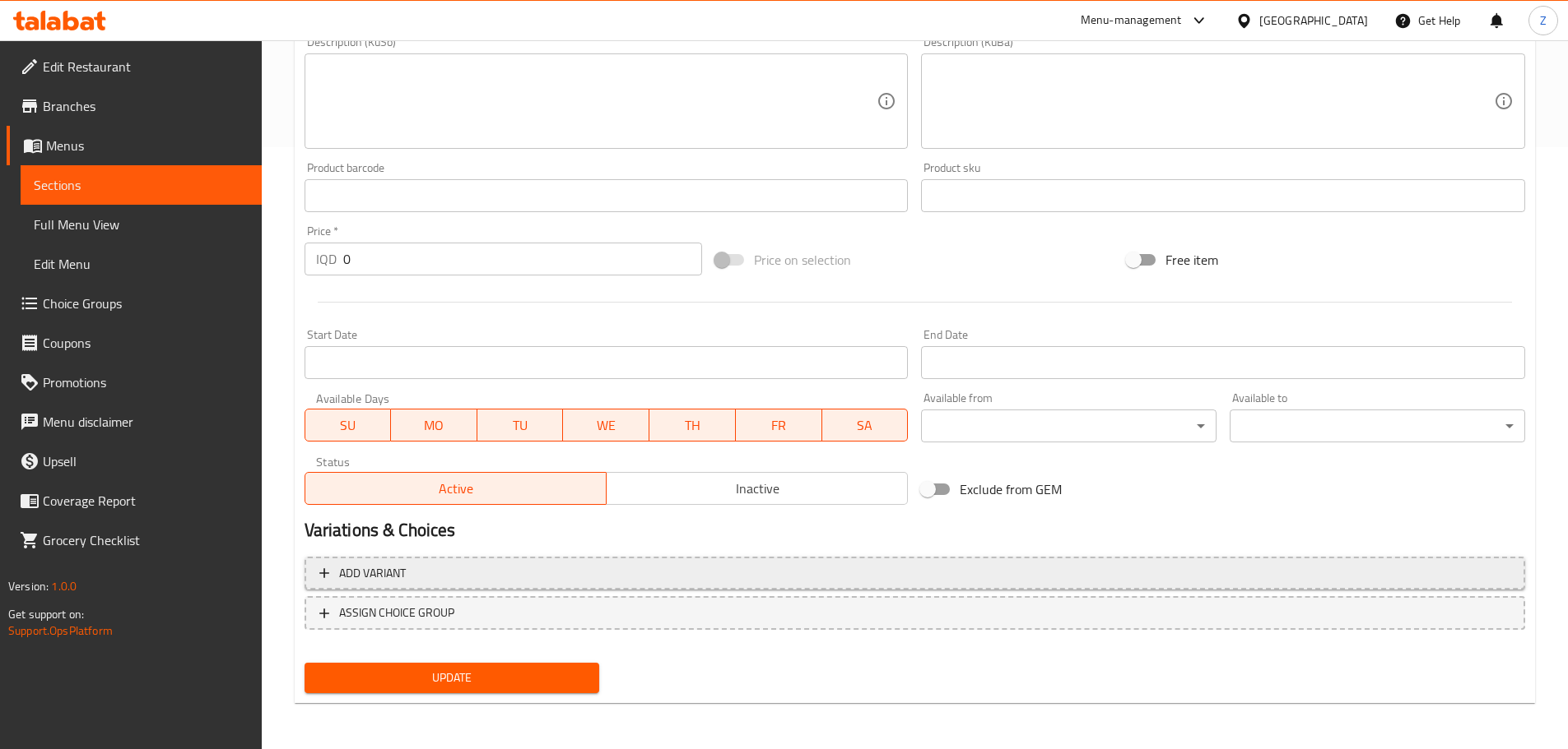
click at [563, 565] on span "Add variant" at bounding box center [914, 574] width 1190 height 21
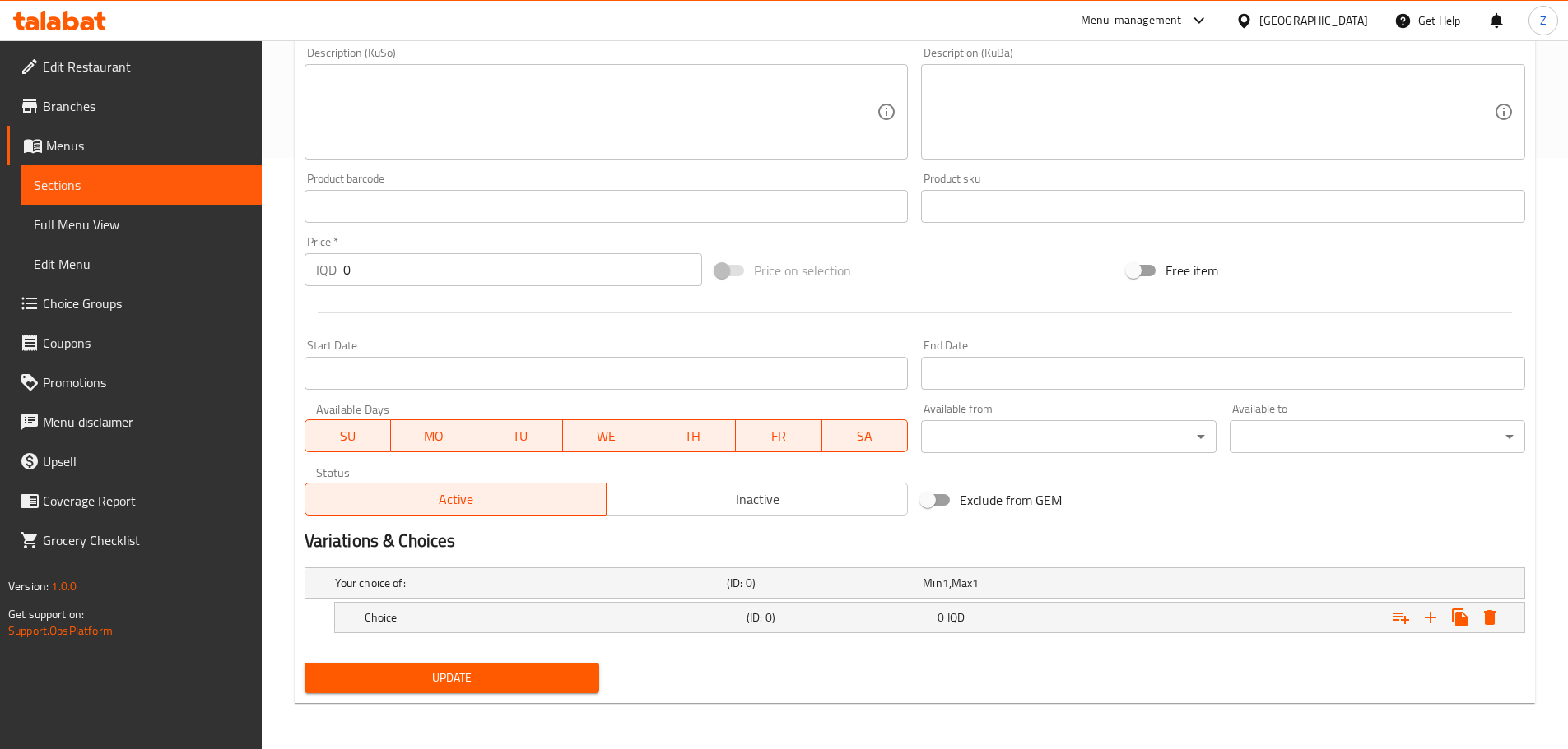
scroll to position [592, 0]
click at [545, 592] on h5 "Choice" at bounding box center [527, 582] width 385 height 16
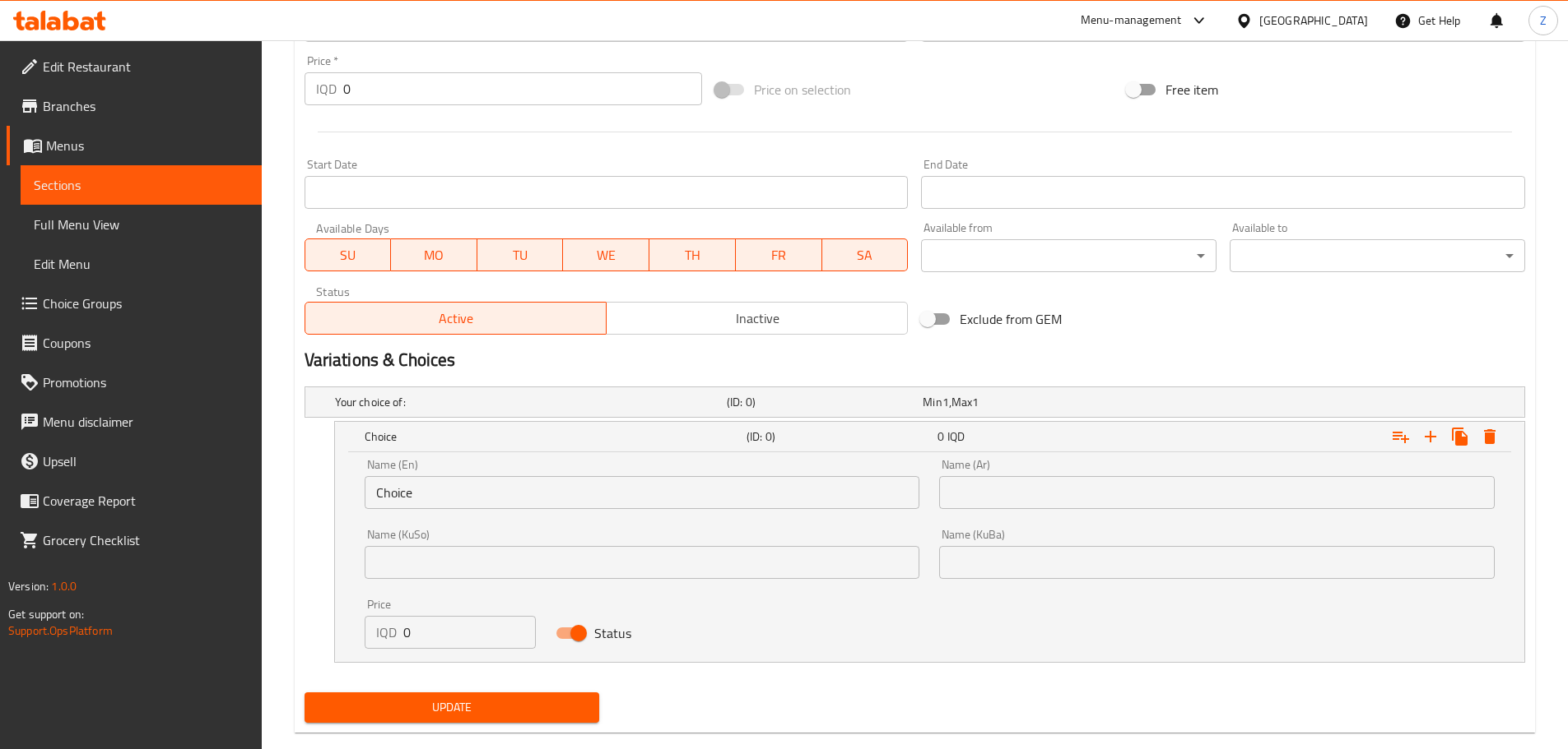
scroll to position [777, 0]
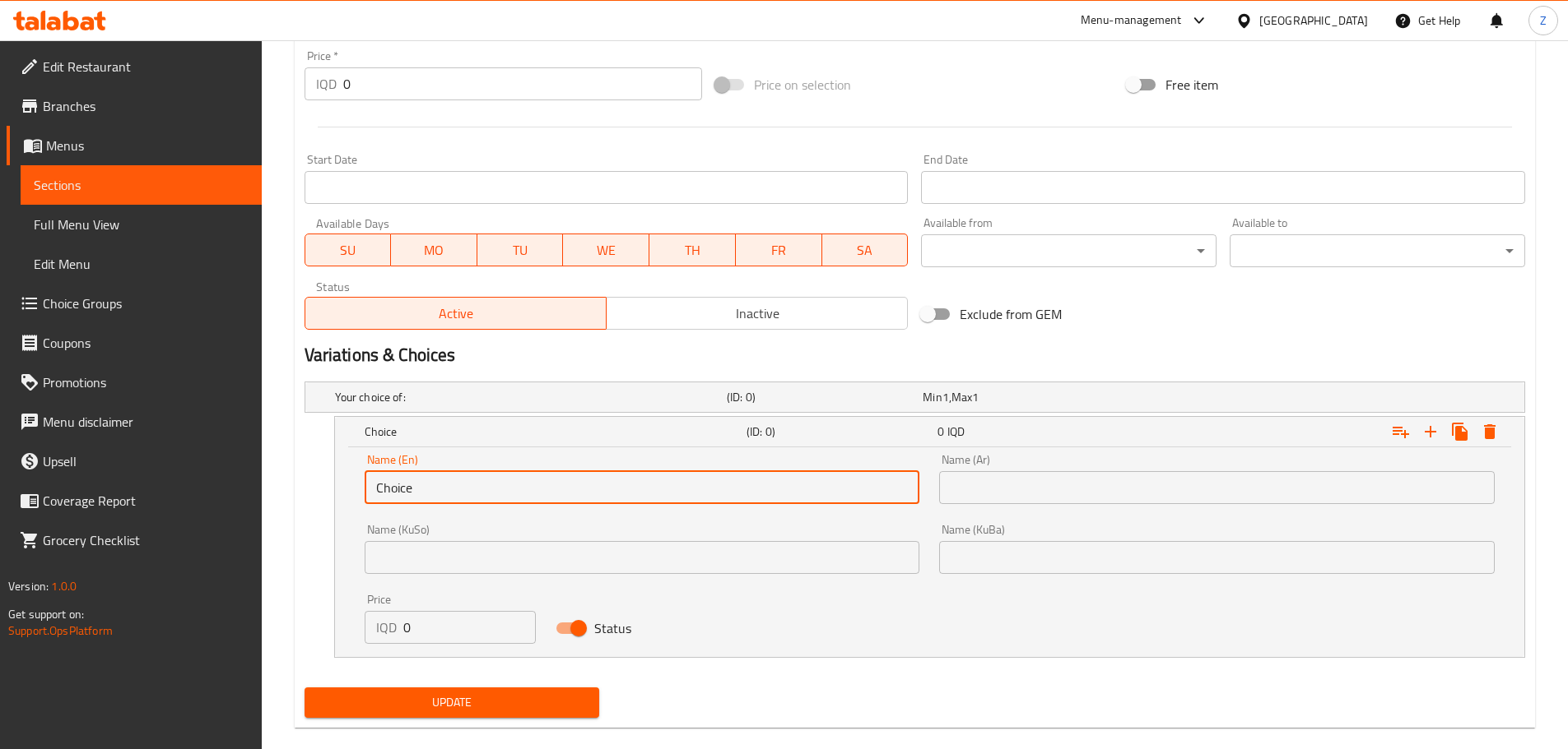
click at [469, 485] on input "Choice" at bounding box center [642, 487] width 556 height 33
type input "Regular"
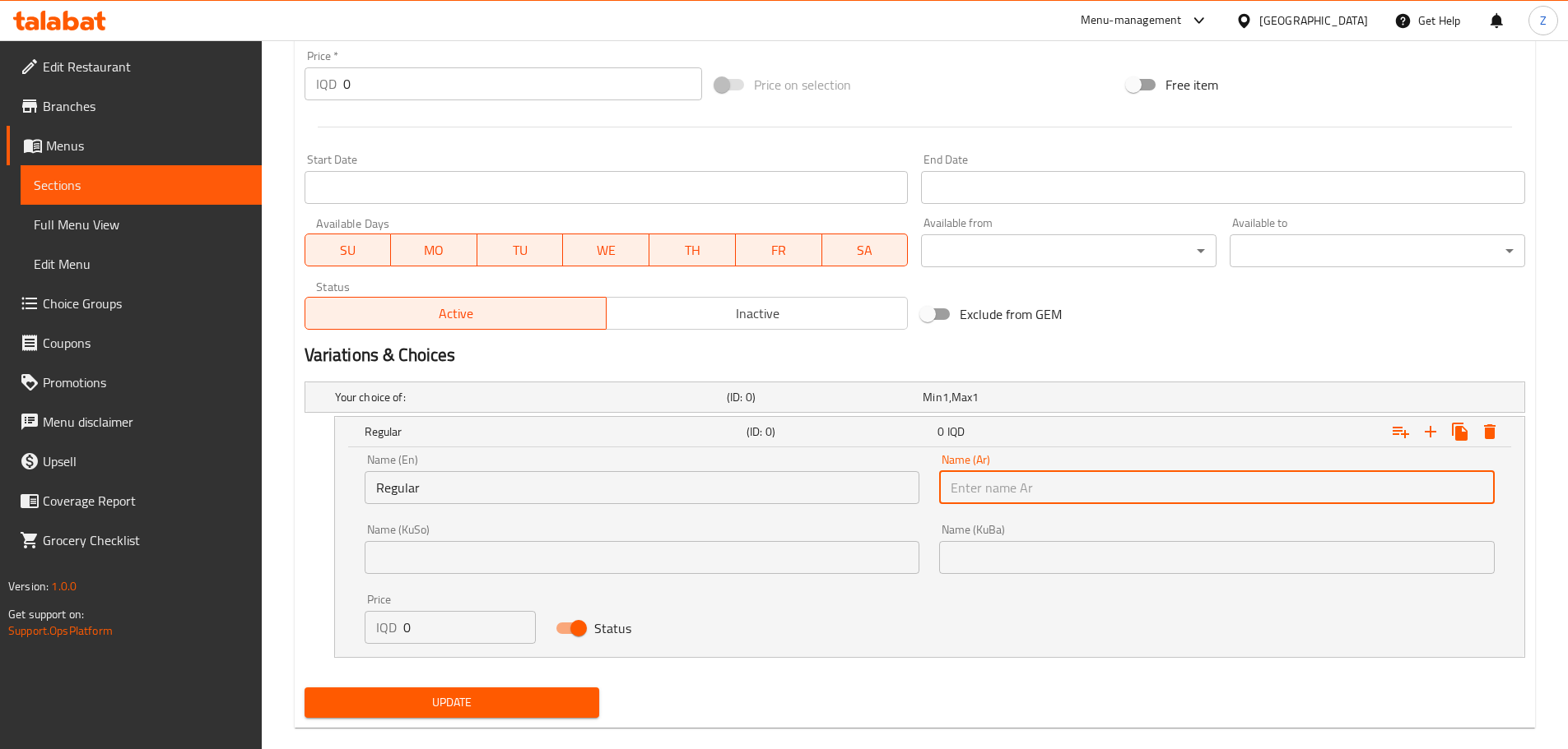
click at [1002, 484] on input "text" at bounding box center [1217, 487] width 556 height 33
type input "اعتيادي"
click at [474, 627] on input "0" at bounding box center [470, 628] width 134 height 33
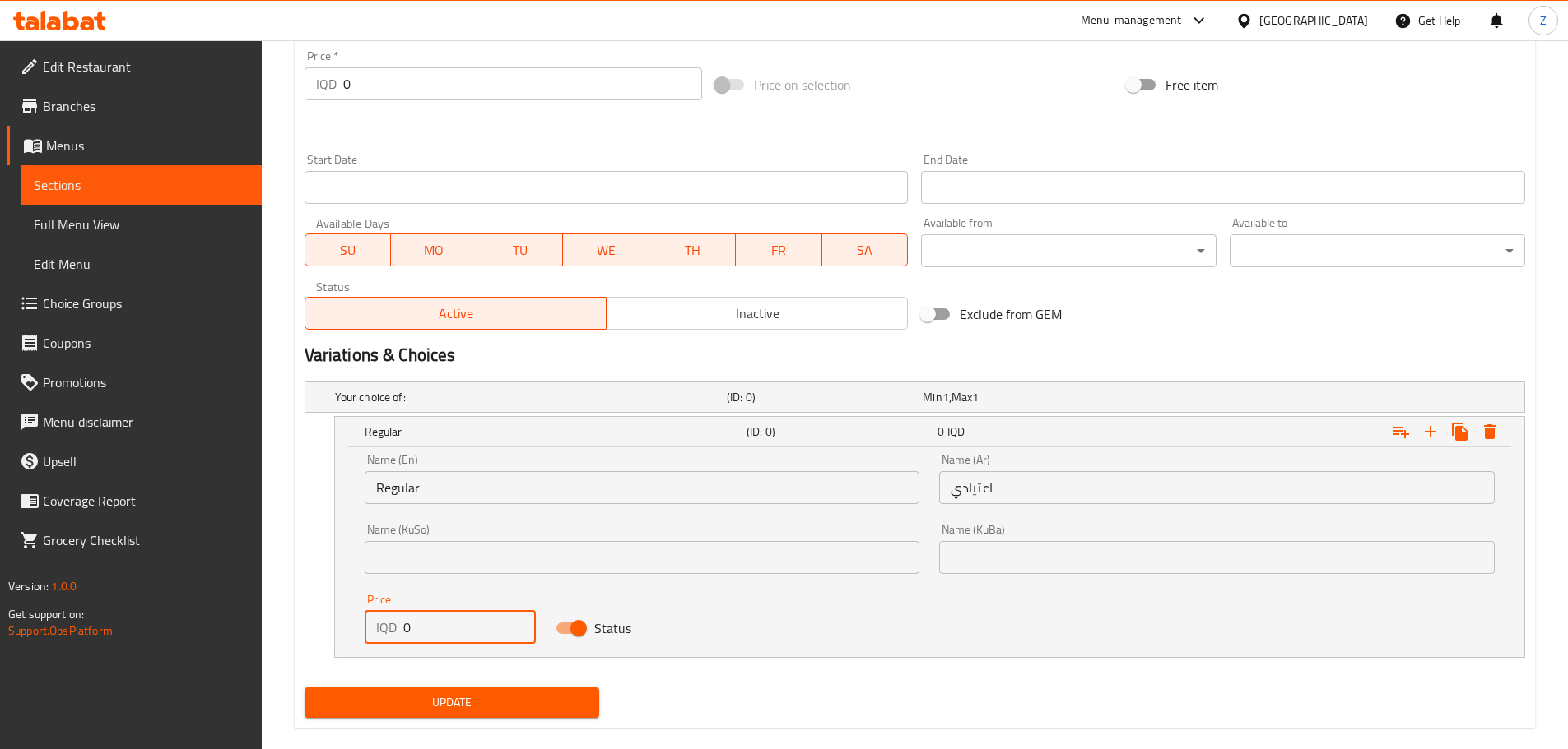
click at [474, 627] on input "0" at bounding box center [470, 628] width 134 height 33
click at [451, 620] on input "0" at bounding box center [470, 628] width 134 height 33
type input "5000"
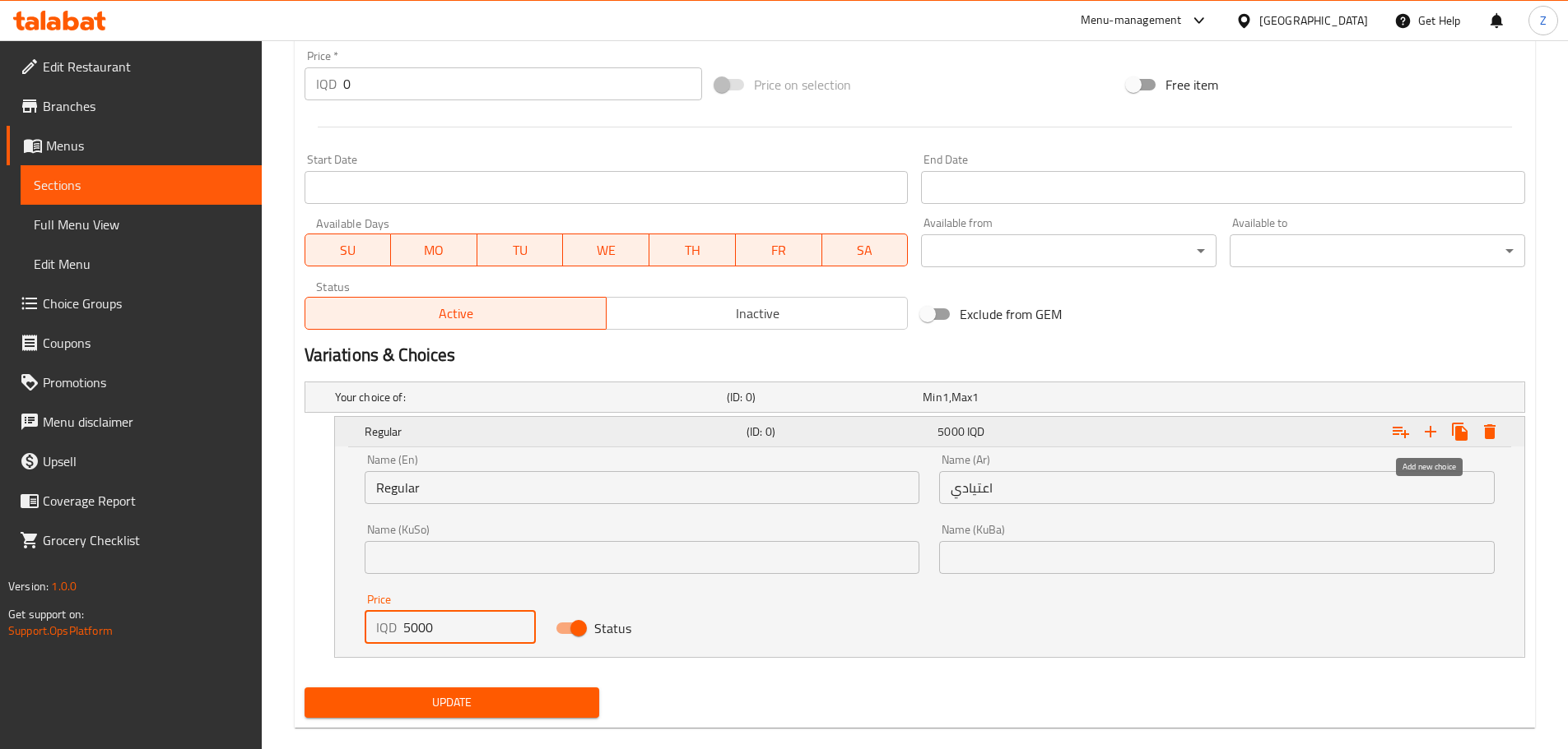
click at [1431, 427] on icon "Expand" at bounding box center [1430, 431] width 20 height 20
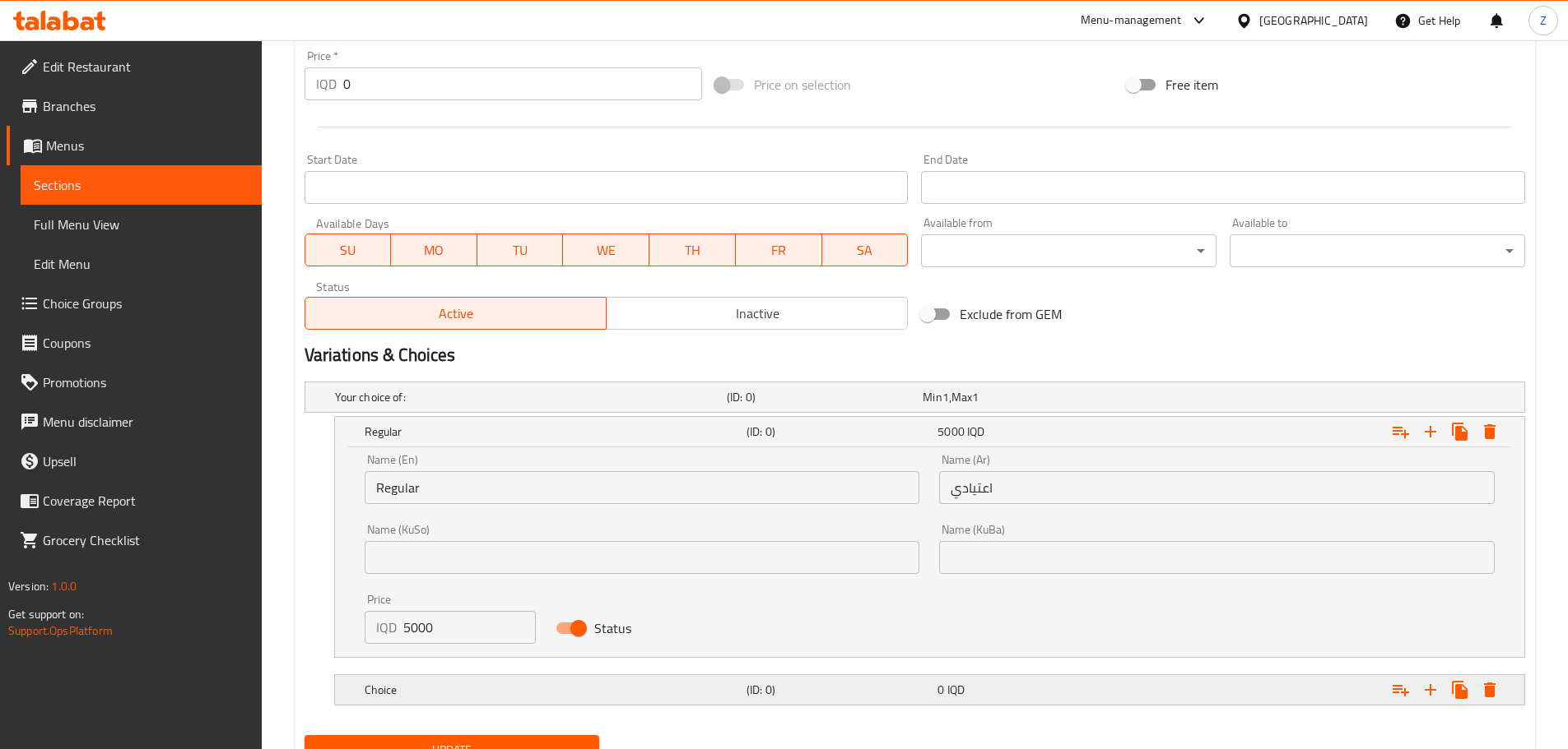
click at [771, 415] on div "Choice (ID: 0) 0 IQD" at bounding box center [920, 397] width 1176 height 36
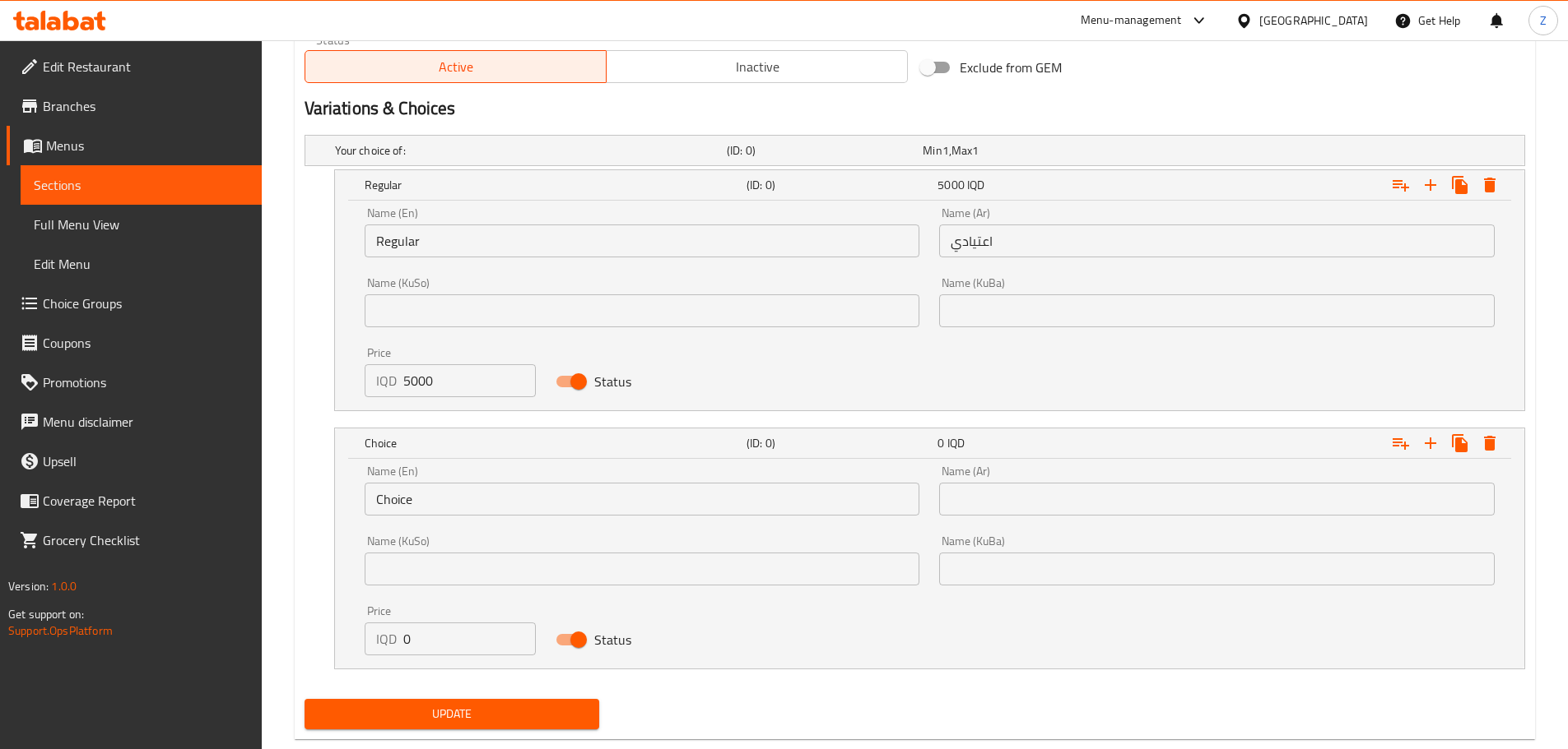
scroll to position [1060, 0]
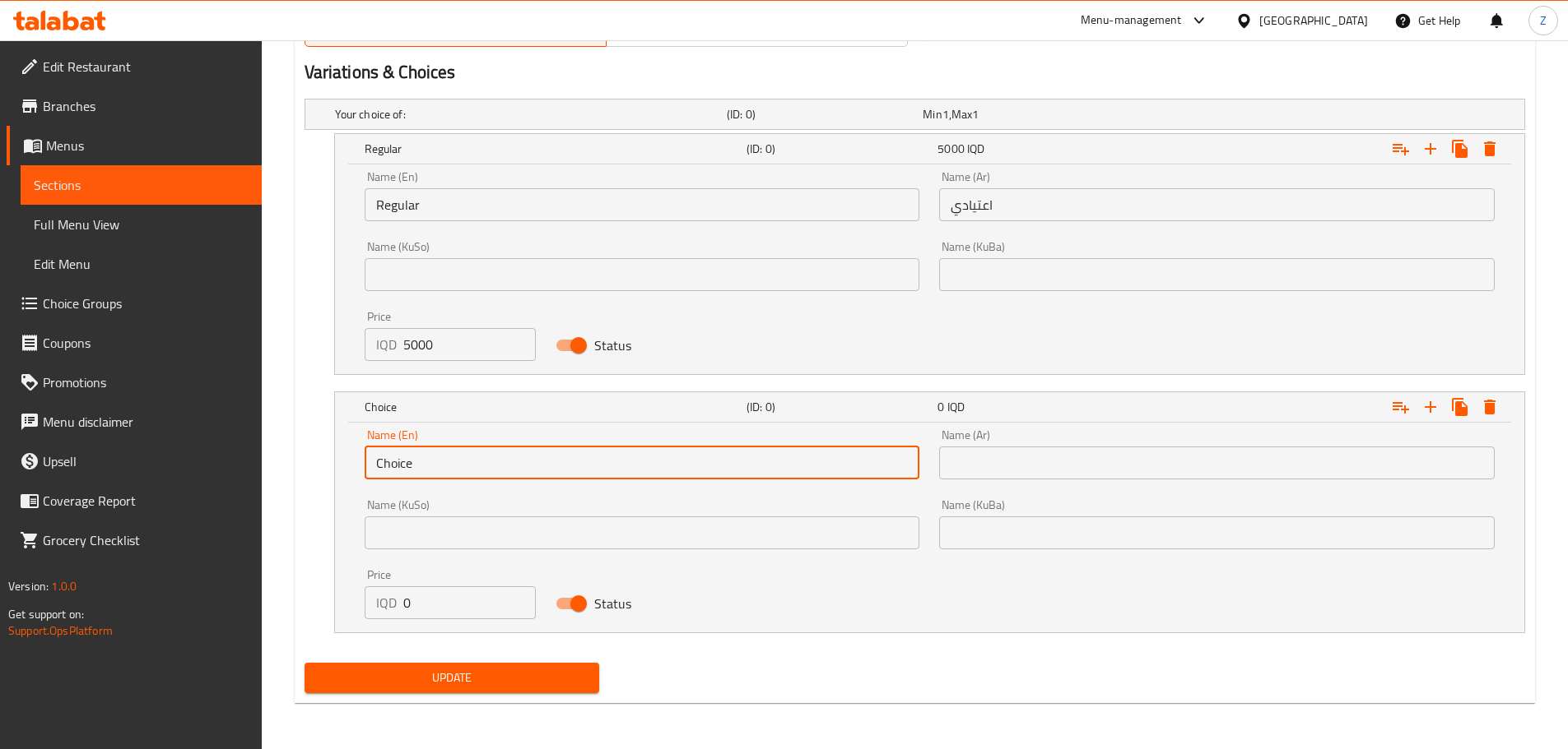
click at [456, 471] on input "Choice" at bounding box center [642, 463] width 556 height 33
type input "Mea;"
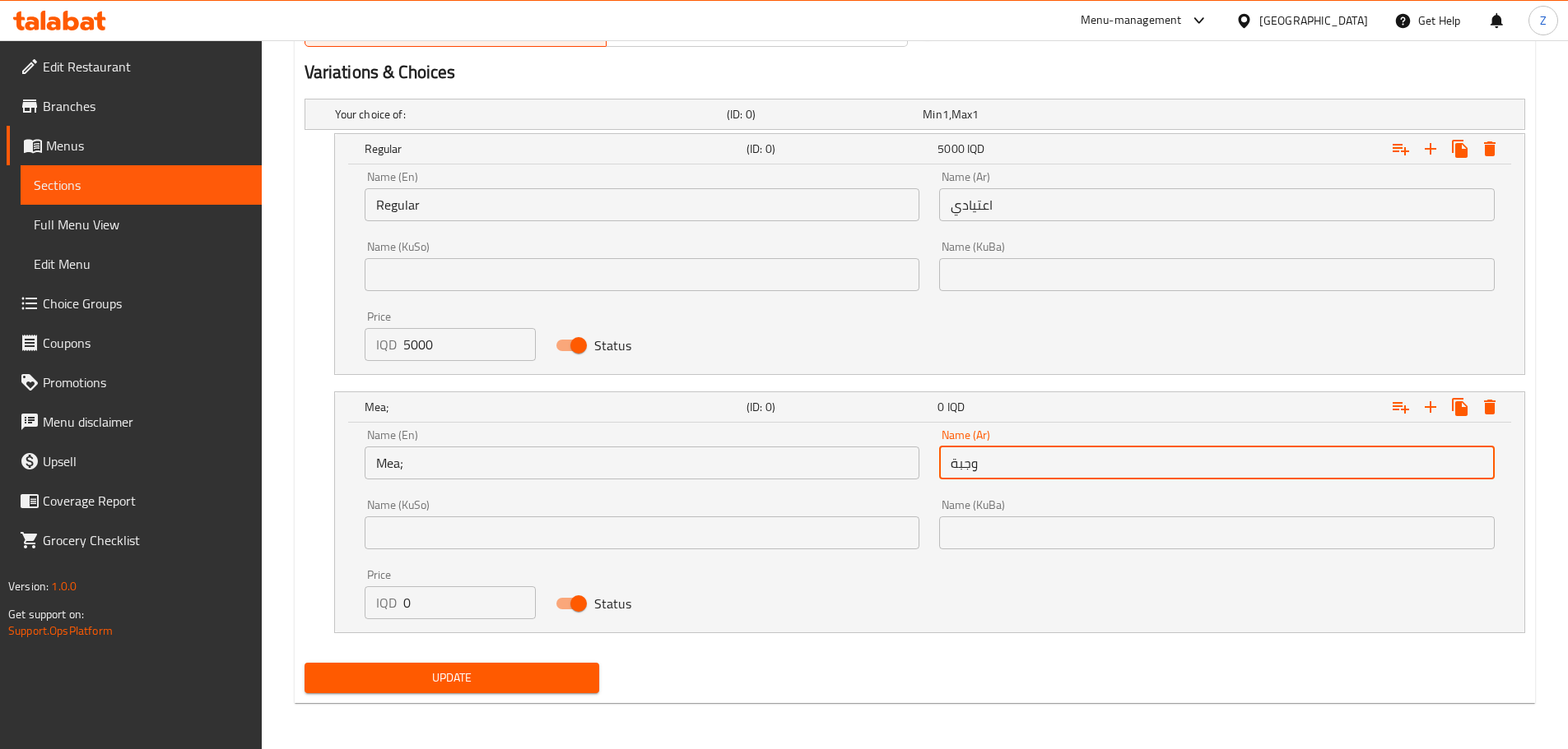
type input "وجبة"
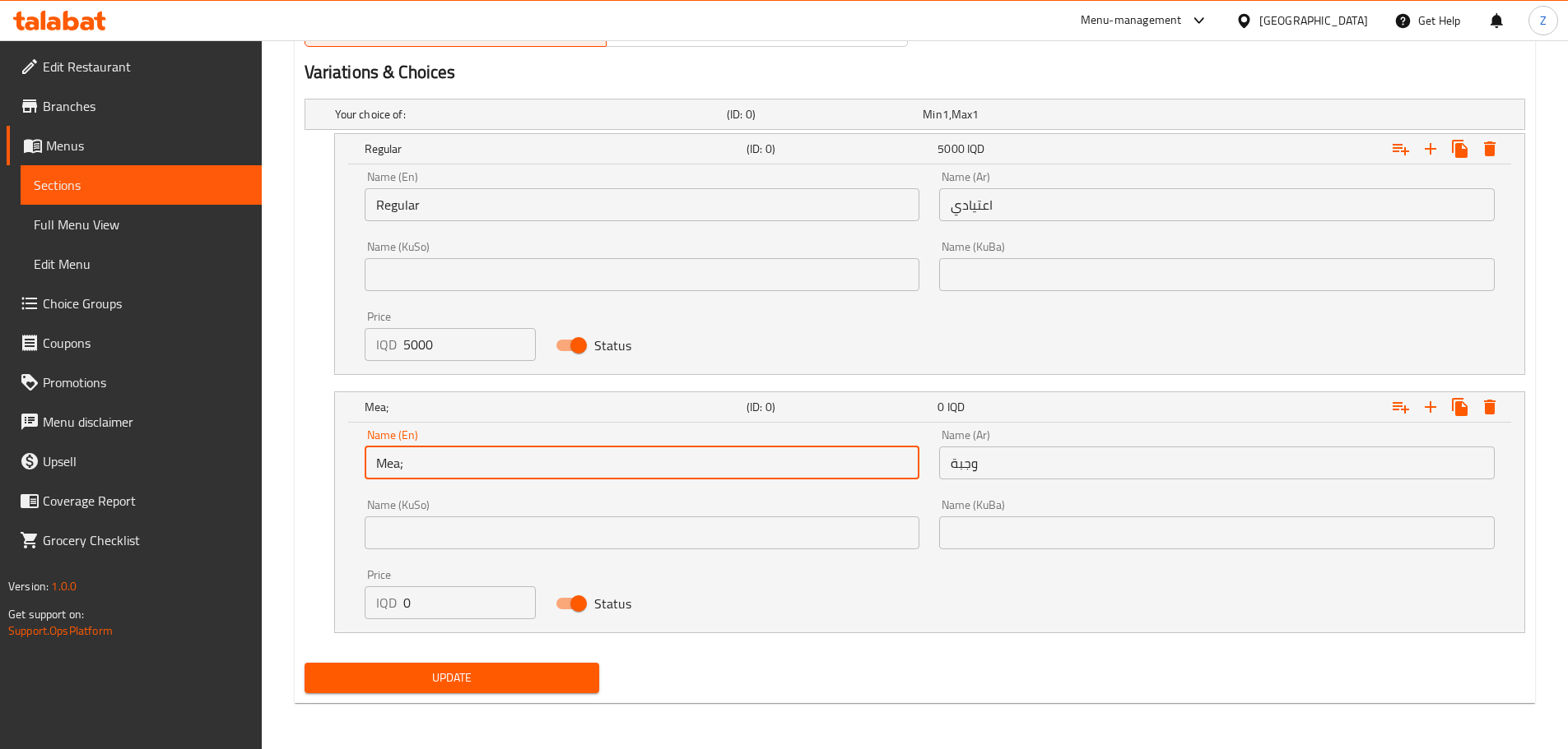
click at [457, 469] on input "Mea;" at bounding box center [642, 463] width 556 height 33
type input "Meal"
click at [419, 617] on input "0" at bounding box center [470, 603] width 134 height 33
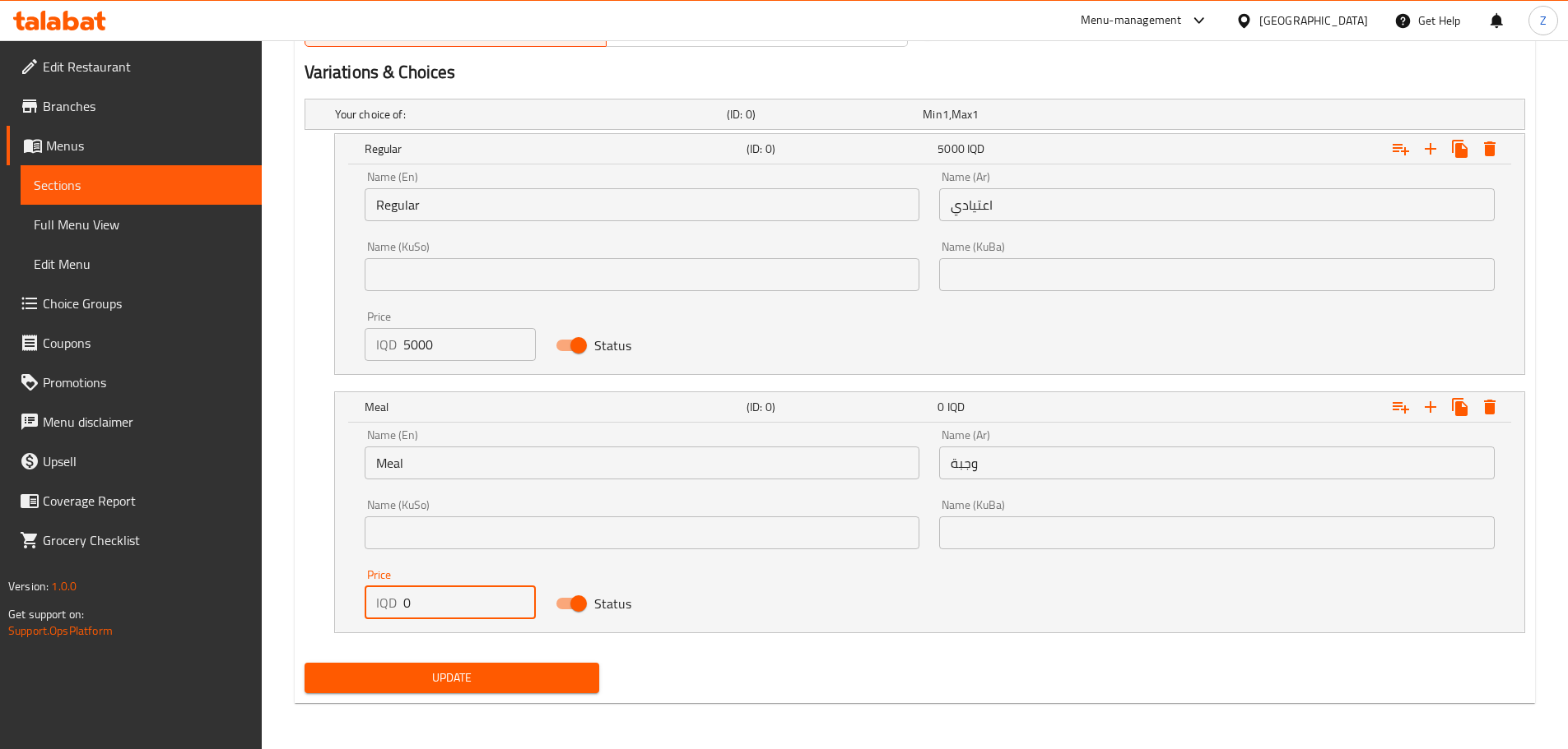
click at [419, 617] on input "0" at bounding box center [470, 603] width 134 height 33
type input "6500"
click at [443, 671] on span "Update" at bounding box center [452, 678] width 269 height 21
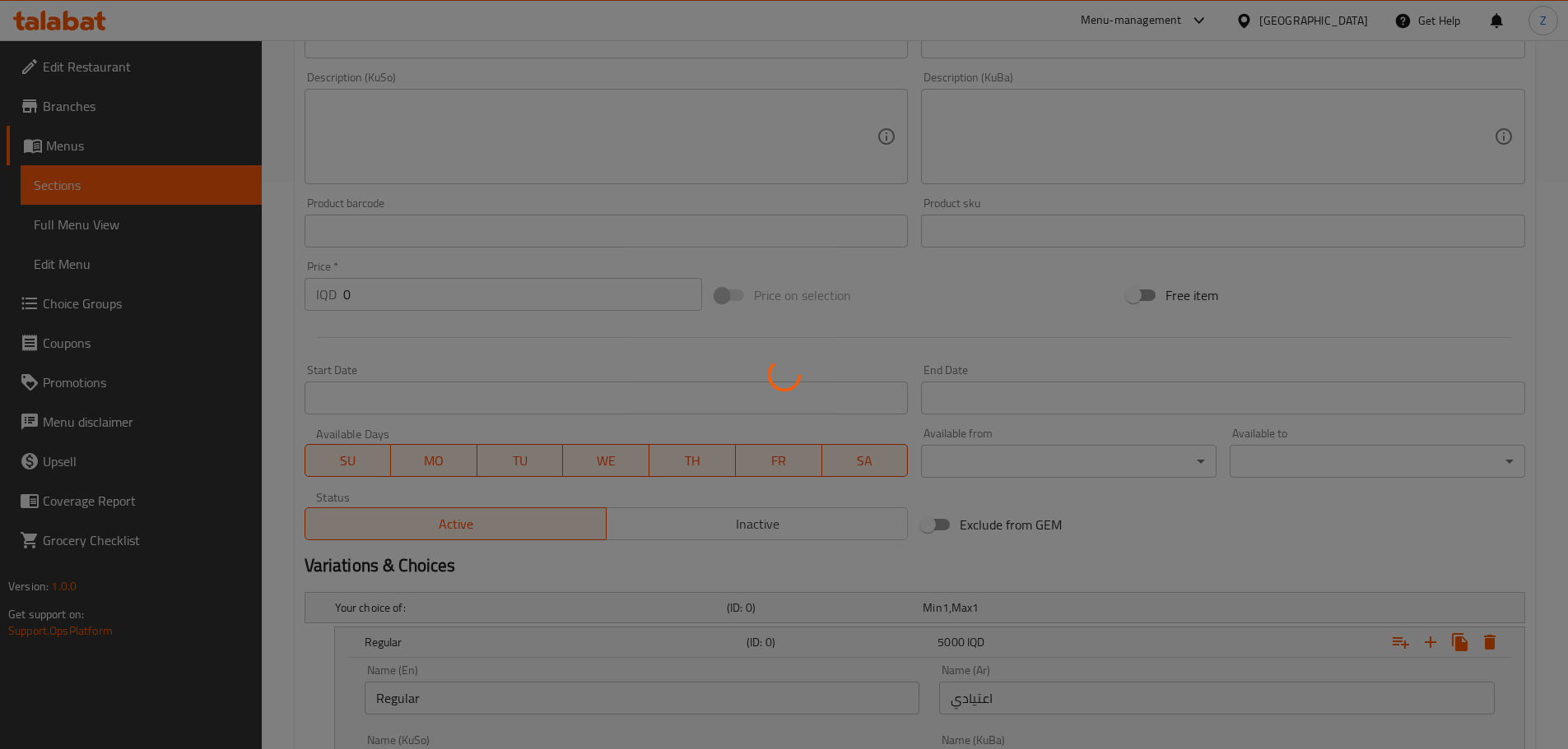
scroll to position [0, 0]
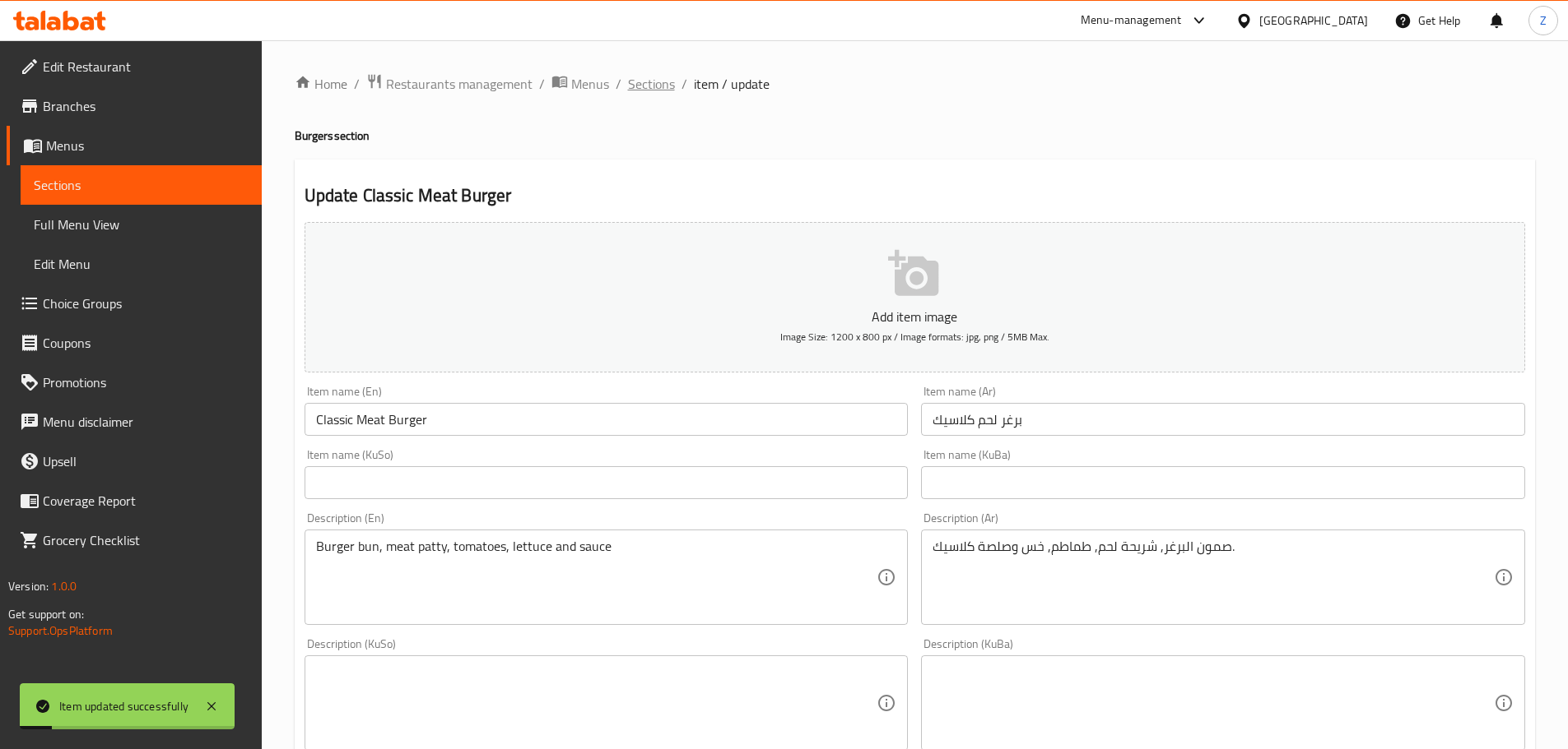
click at [651, 82] on span "Sections" at bounding box center [651, 83] width 46 height 20
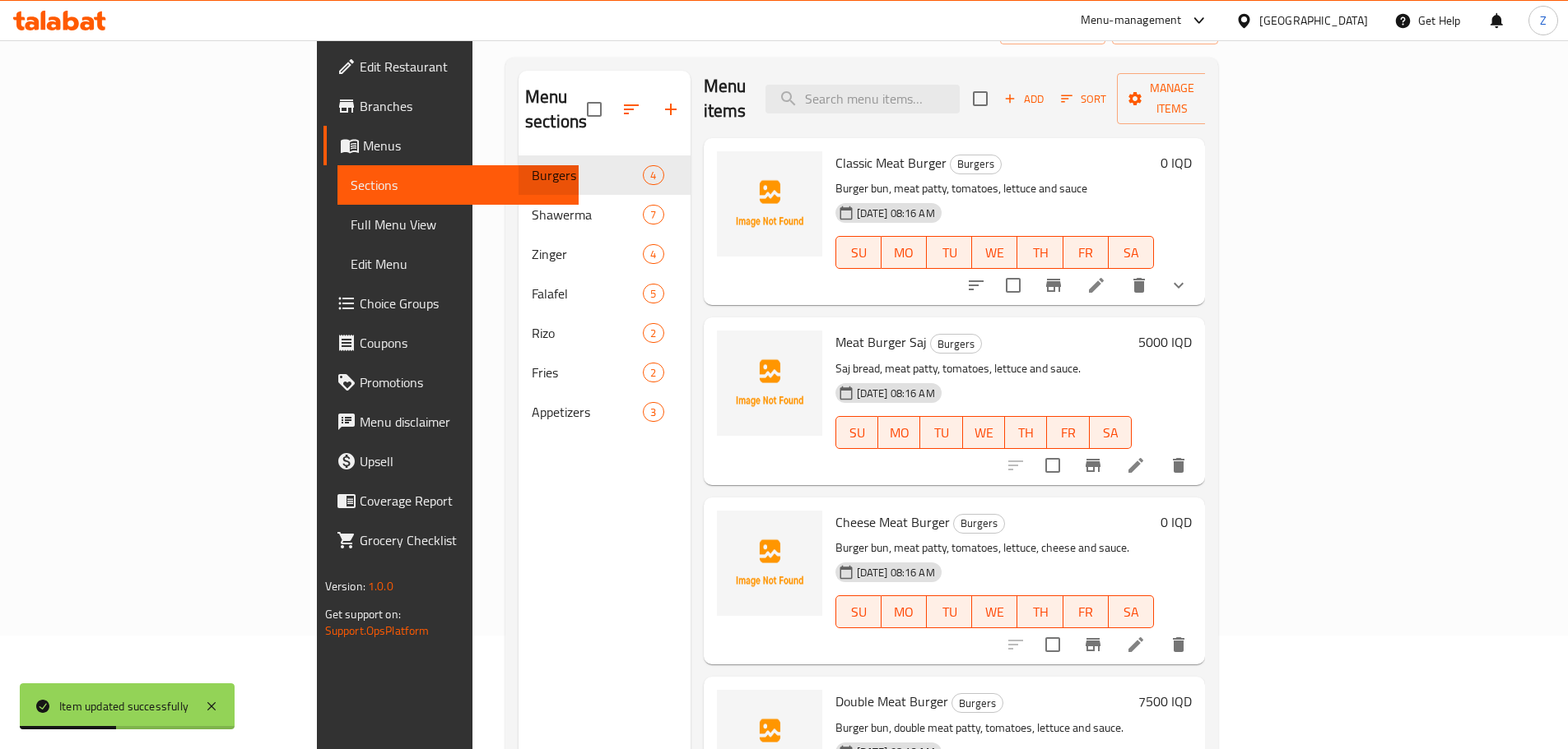
scroll to position [165, 0]
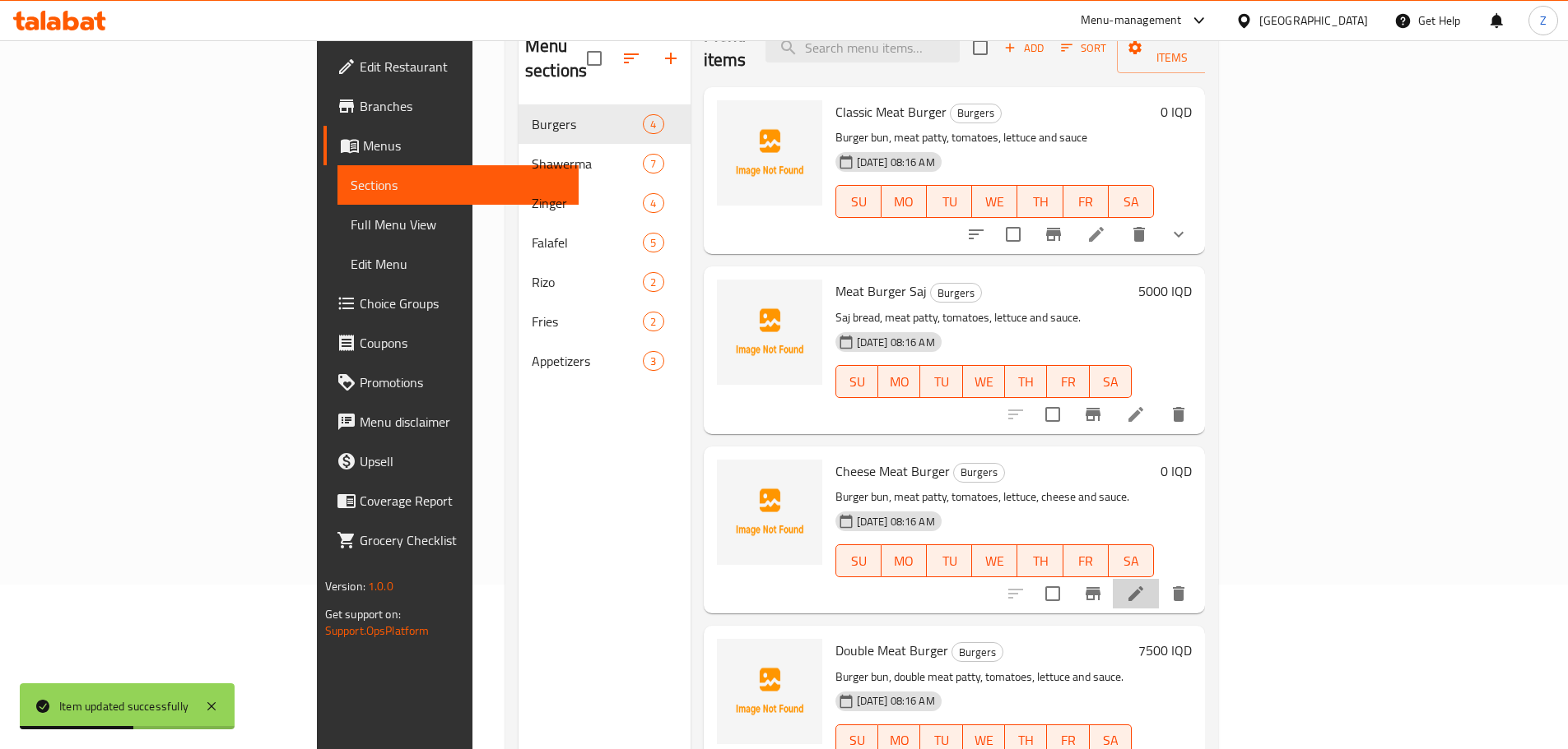
click at [1158, 579] on li at bounding box center [1135, 594] width 46 height 29
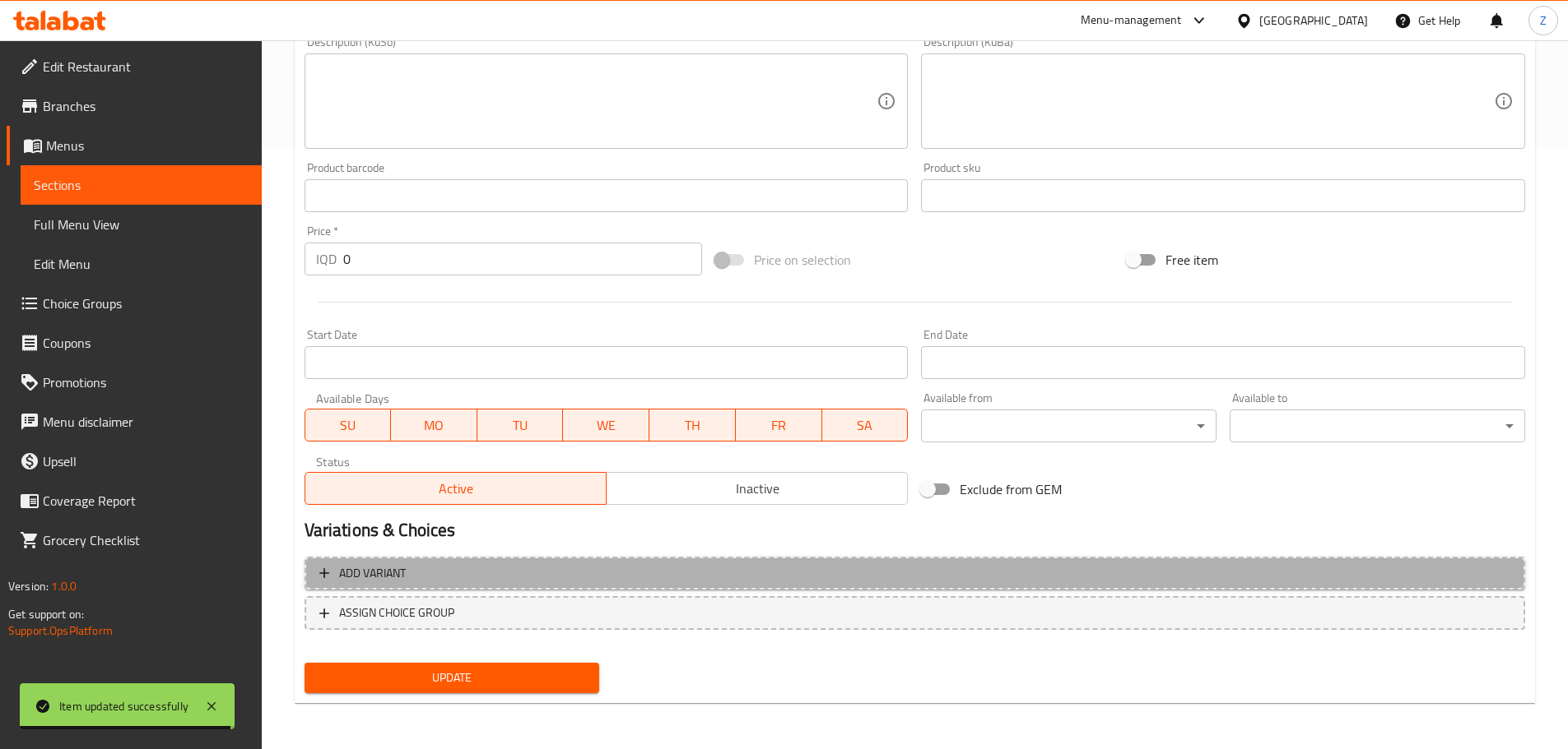
click at [505, 576] on span "Add variant" at bounding box center [914, 574] width 1190 height 21
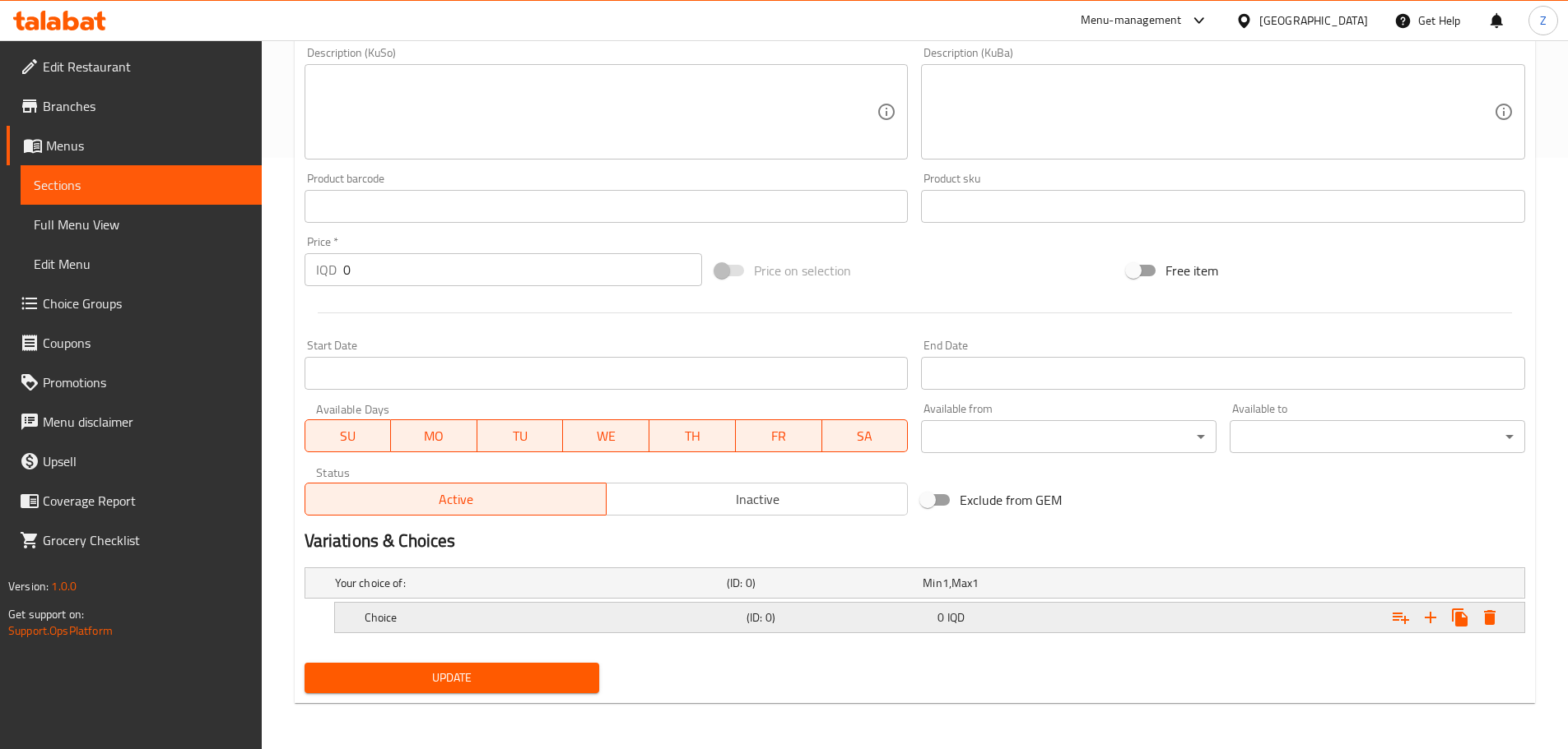
click at [512, 592] on h5 "Choice" at bounding box center [527, 582] width 385 height 16
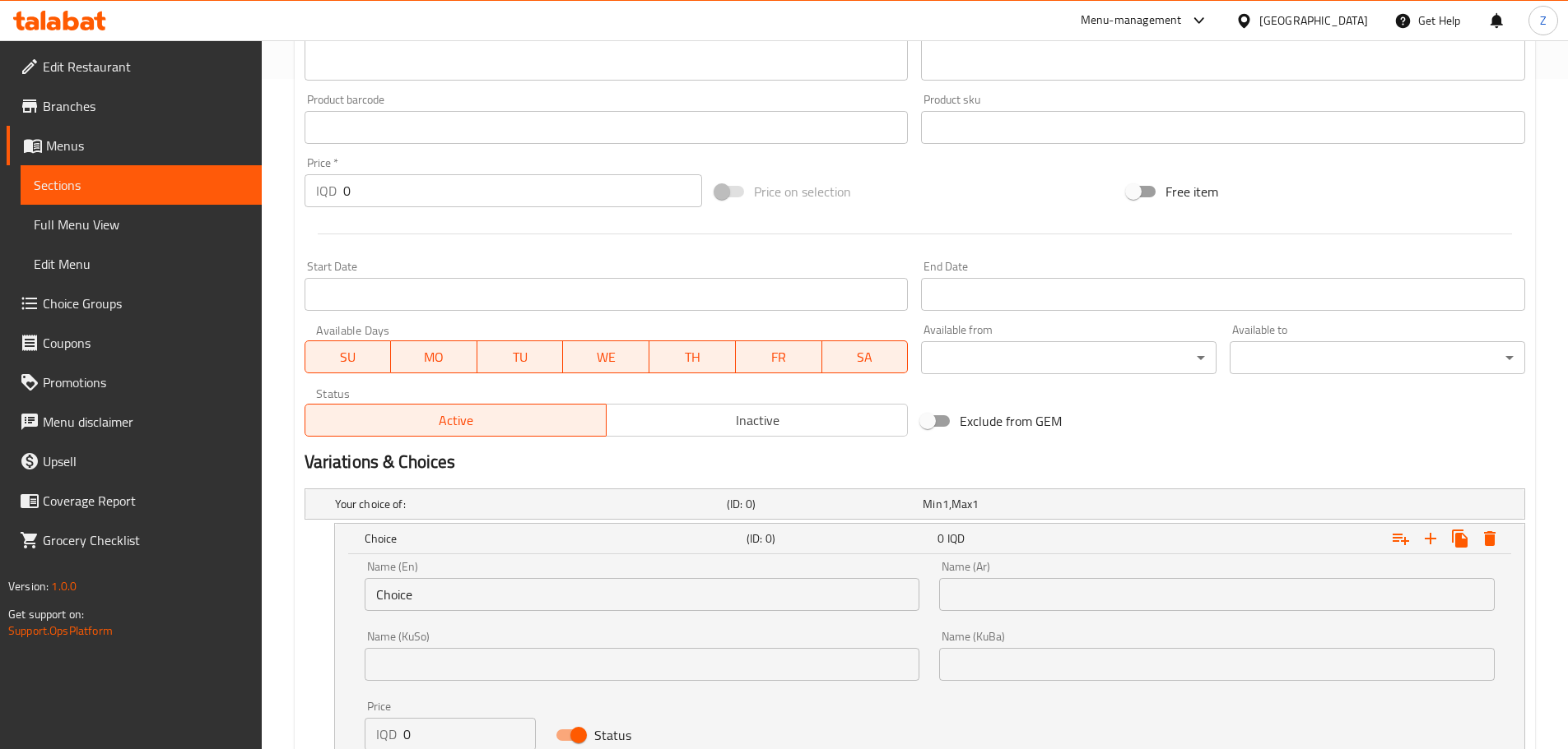
scroll to position [756, 0]
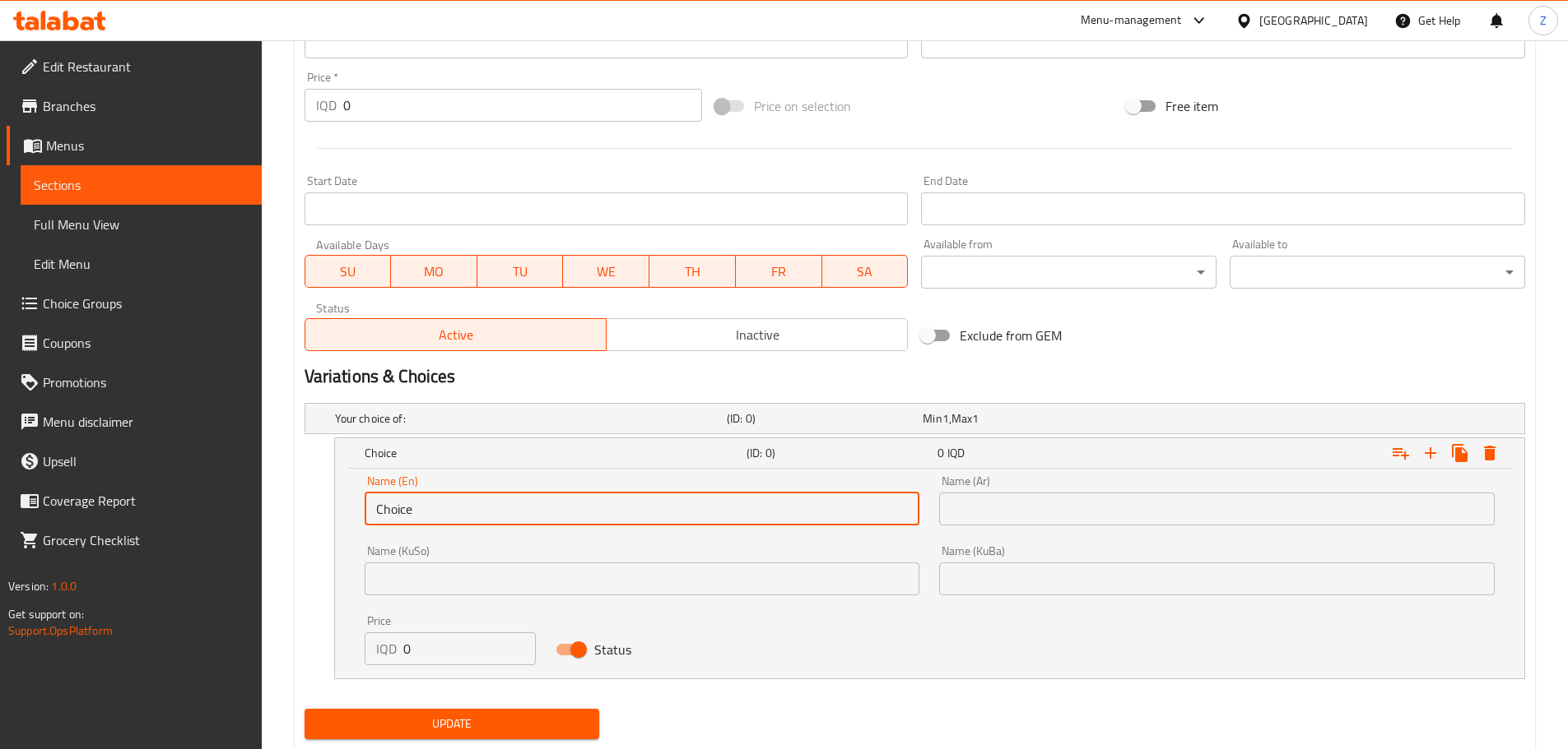
click at [485, 512] on input "Choice" at bounding box center [642, 509] width 556 height 33
type input "Regular"
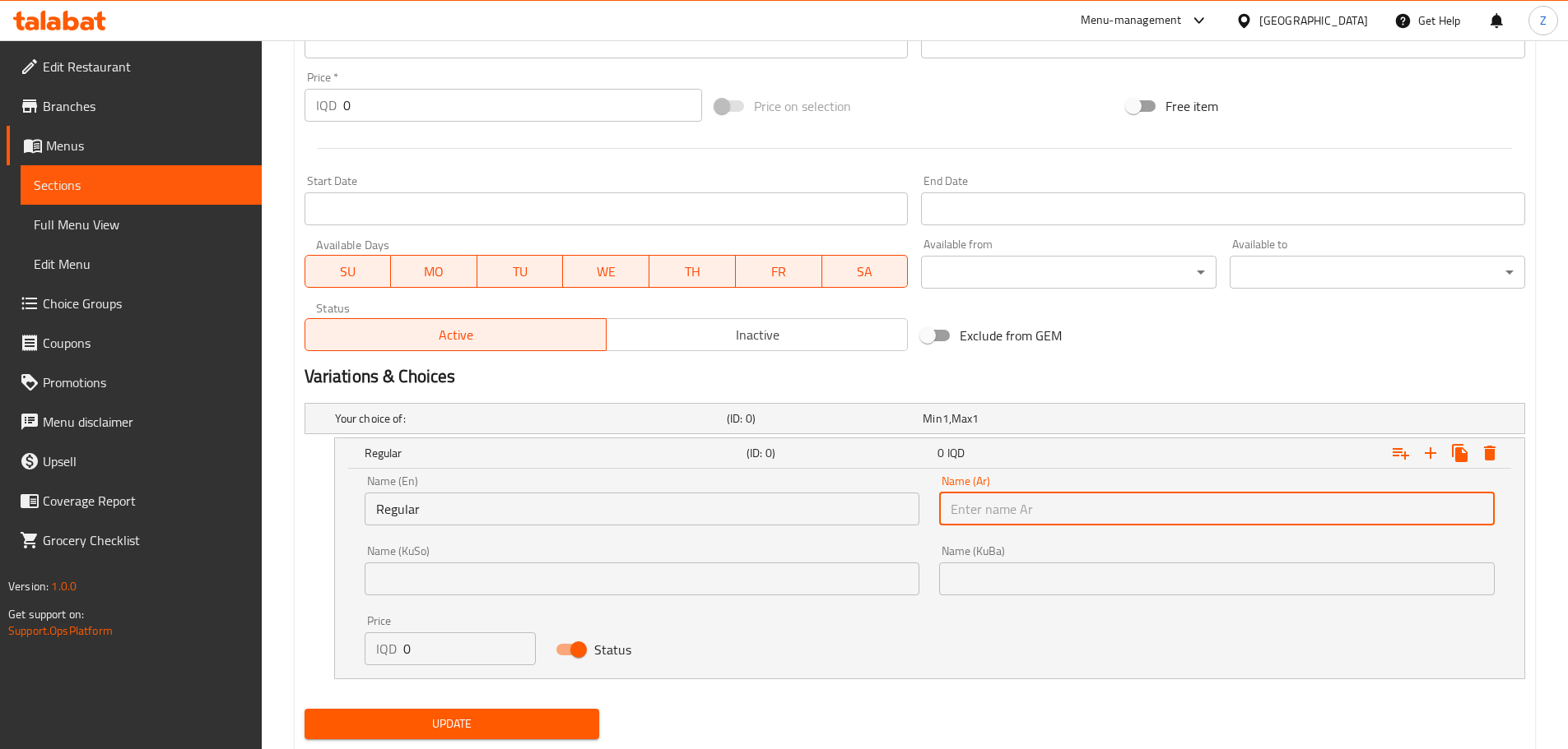
click at [1054, 501] on input "text" at bounding box center [1217, 509] width 556 height 33
type input "اعتيادي"
click at [463, 657] on input "0" at bounding box center [470, 649] width 134 height 33
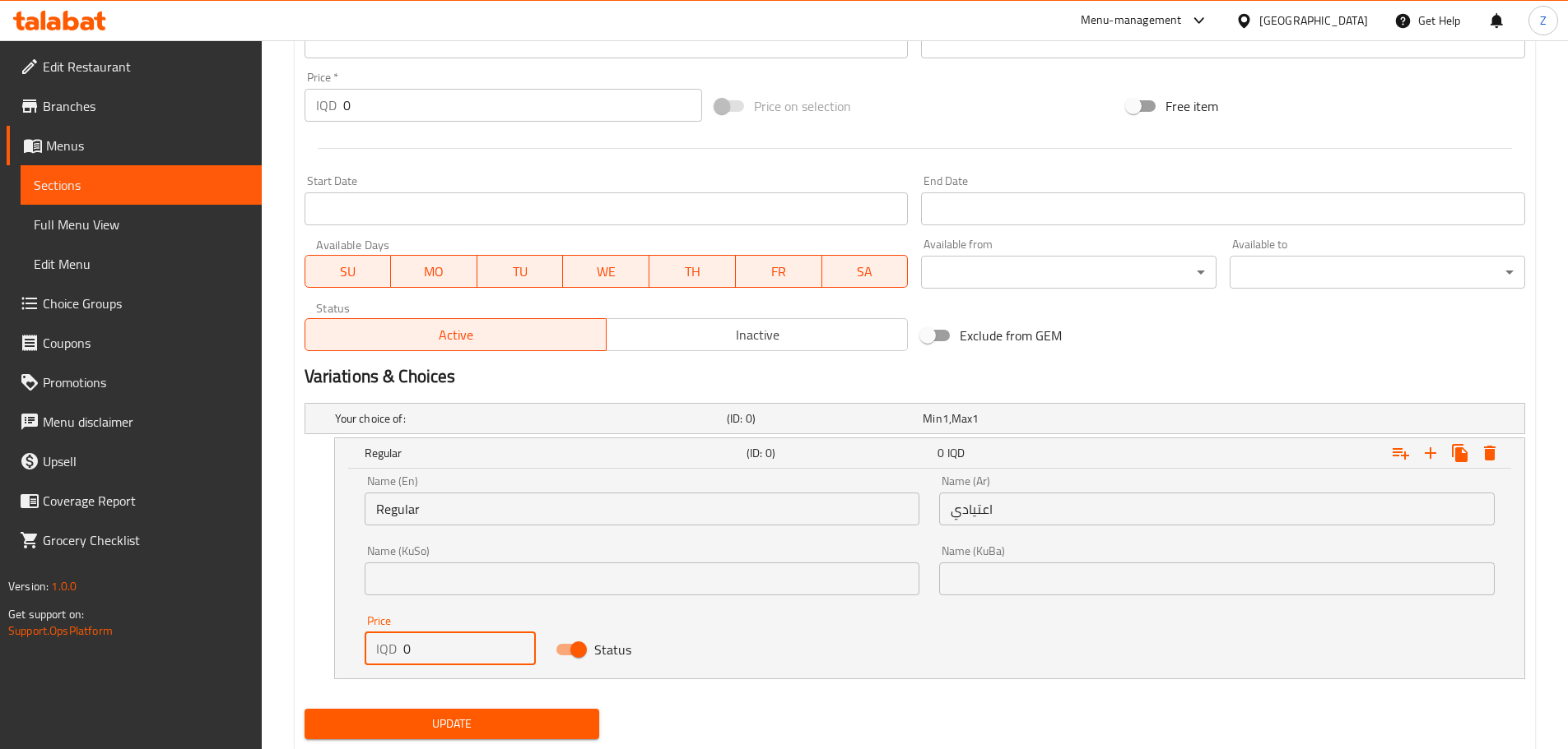
click at [463, 656] on input "0" at bounding box center [470, 649] width 134 height 33
type input "6000"
click at [1430, 453] on icon "Expand" at bounding box center [1430, 453] width 11 height 11
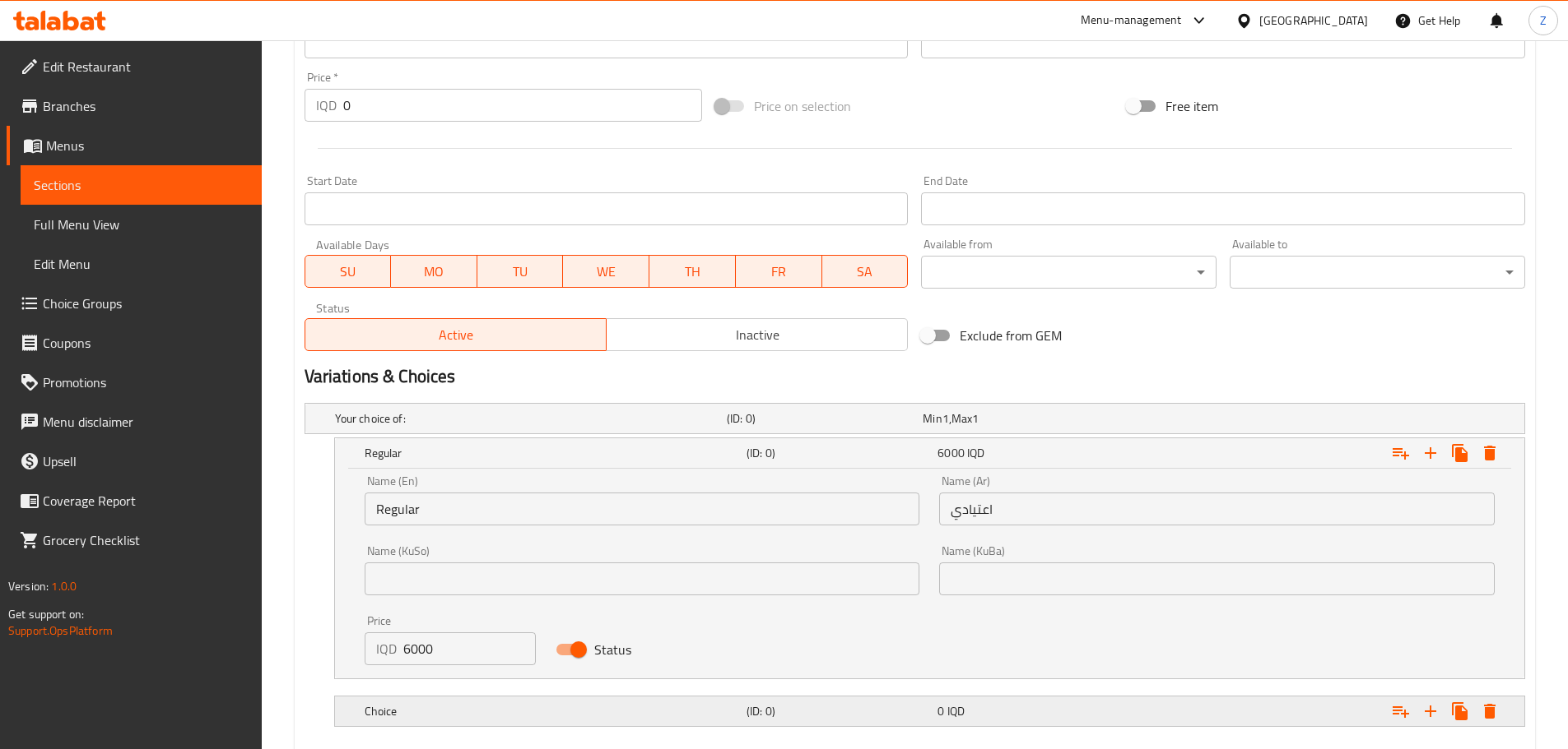
click at [708, 427] on h5 "Choice" at bounding box center [527, 418] width 385 height 16
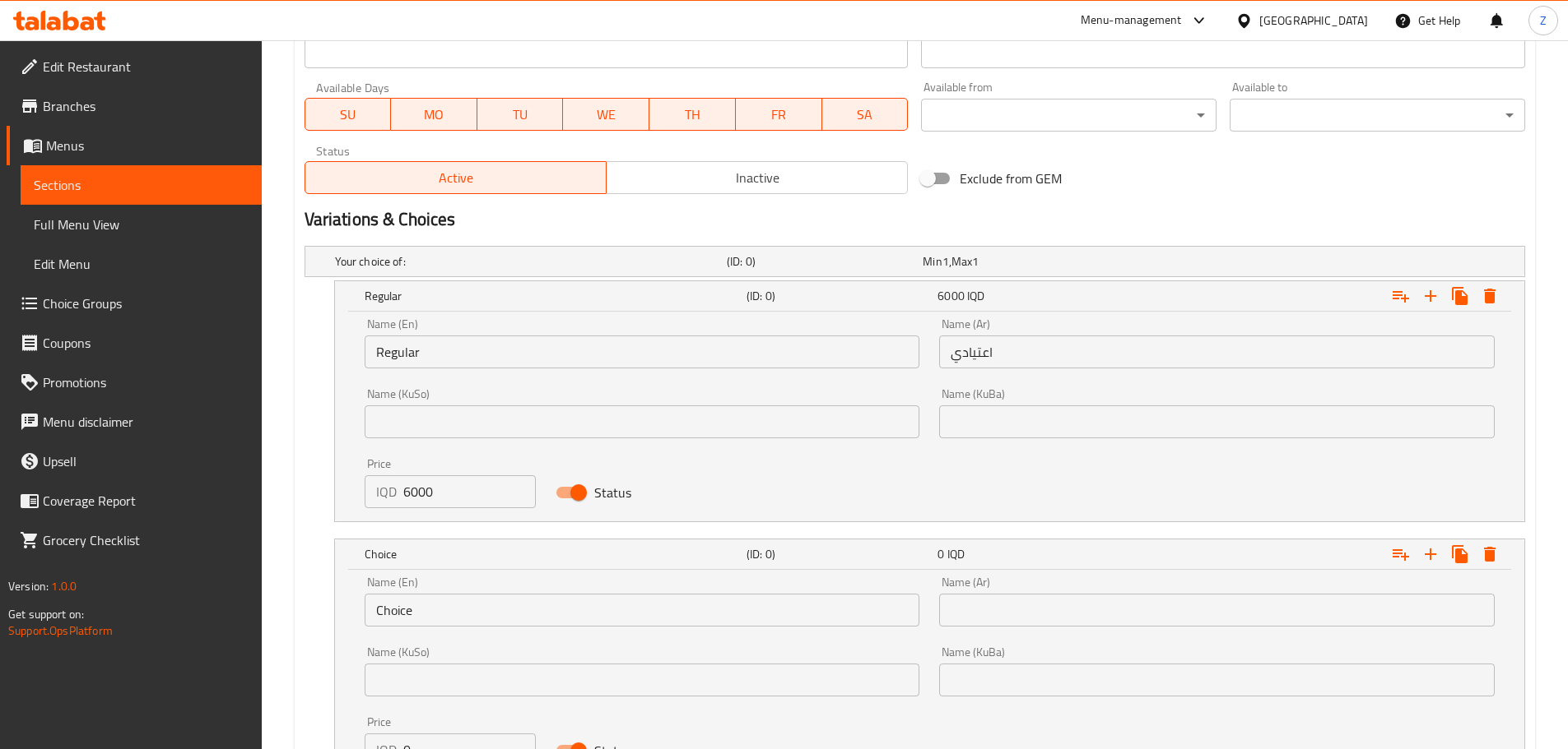
scroll to position [1002, 0]
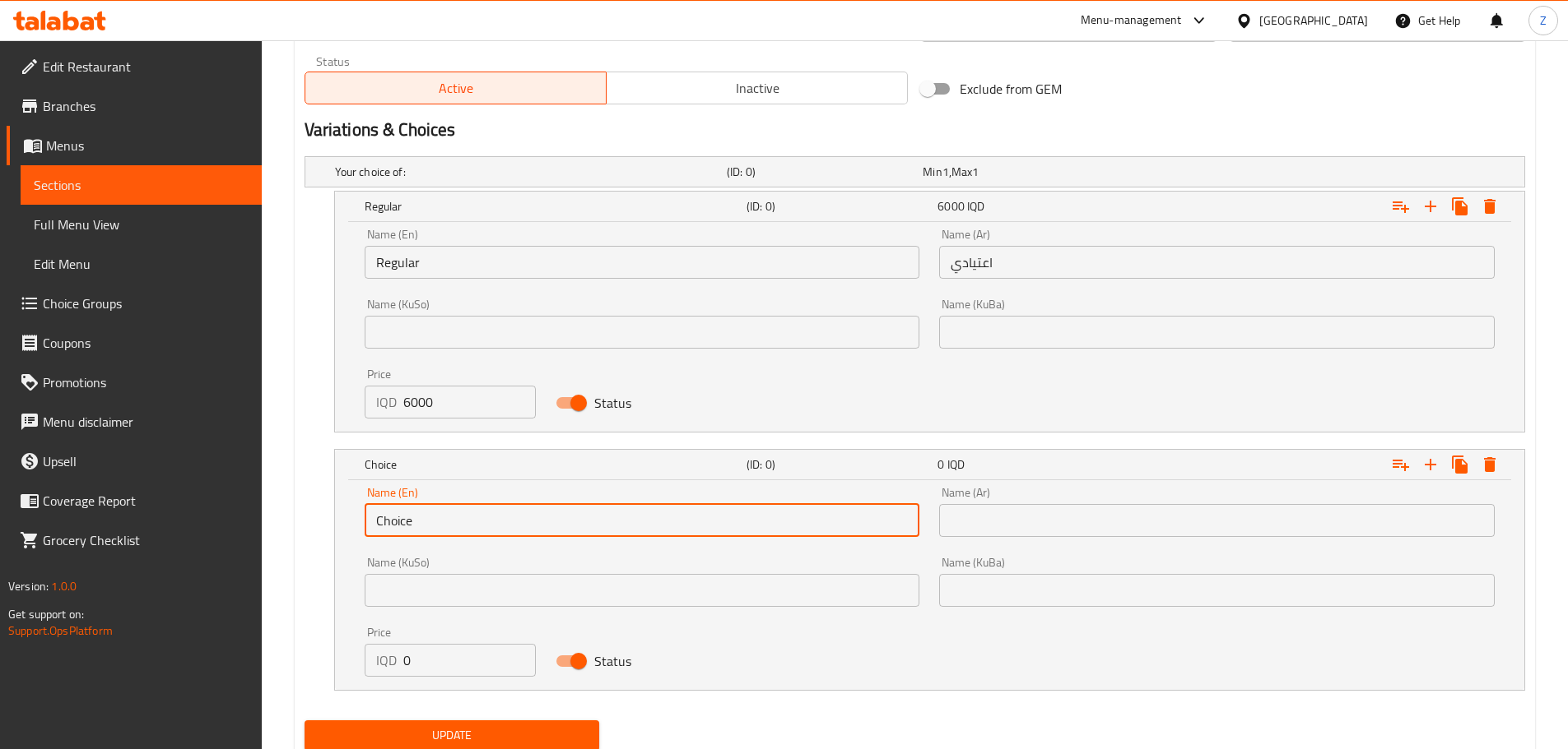
click at [433, 519] on input "Choice" at bounding box center [642, 521] width 556 height 33
type input "Meal"
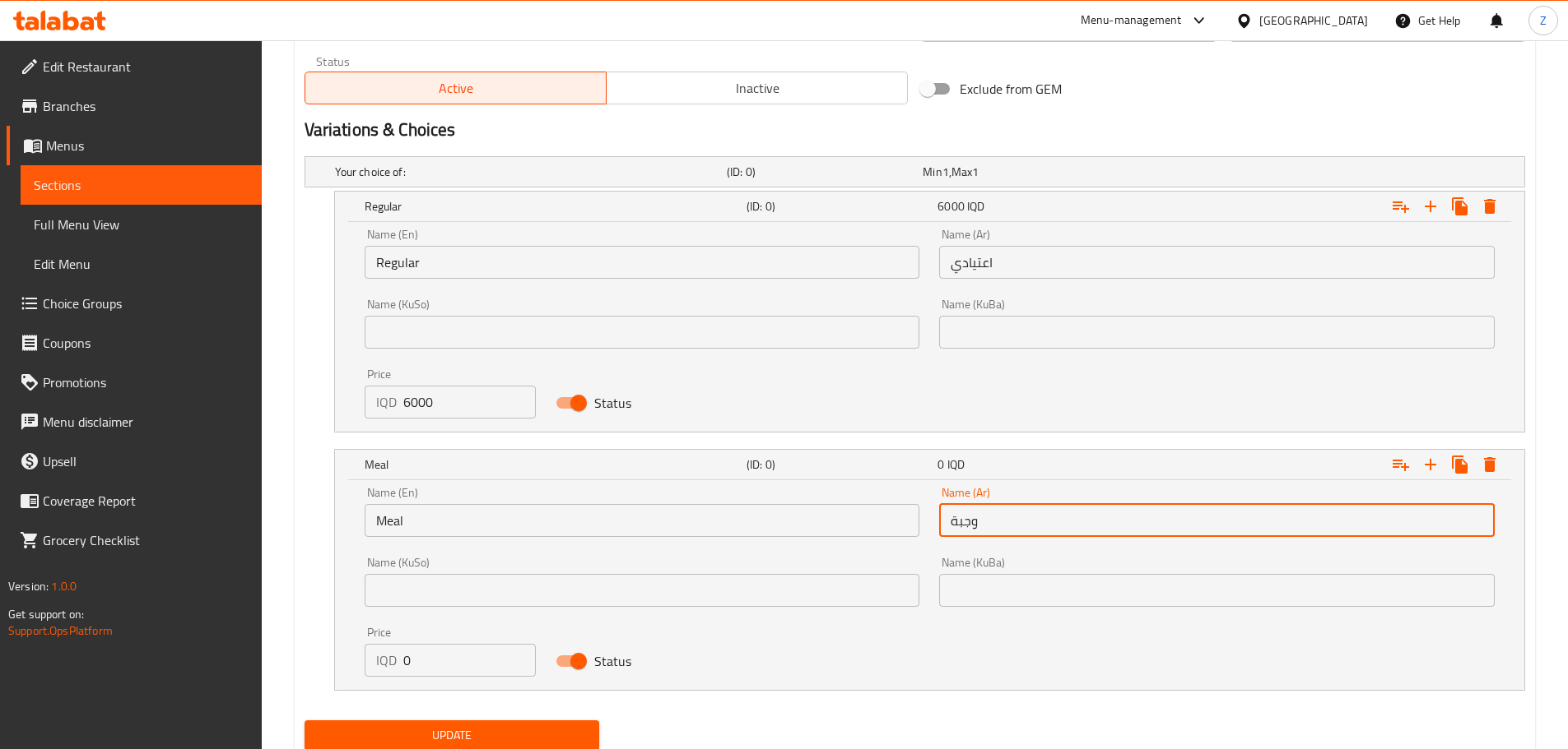
type input "وجبة"
click at [421, 665] on input "0" at bounding box center [470, 660] width 134 height 33
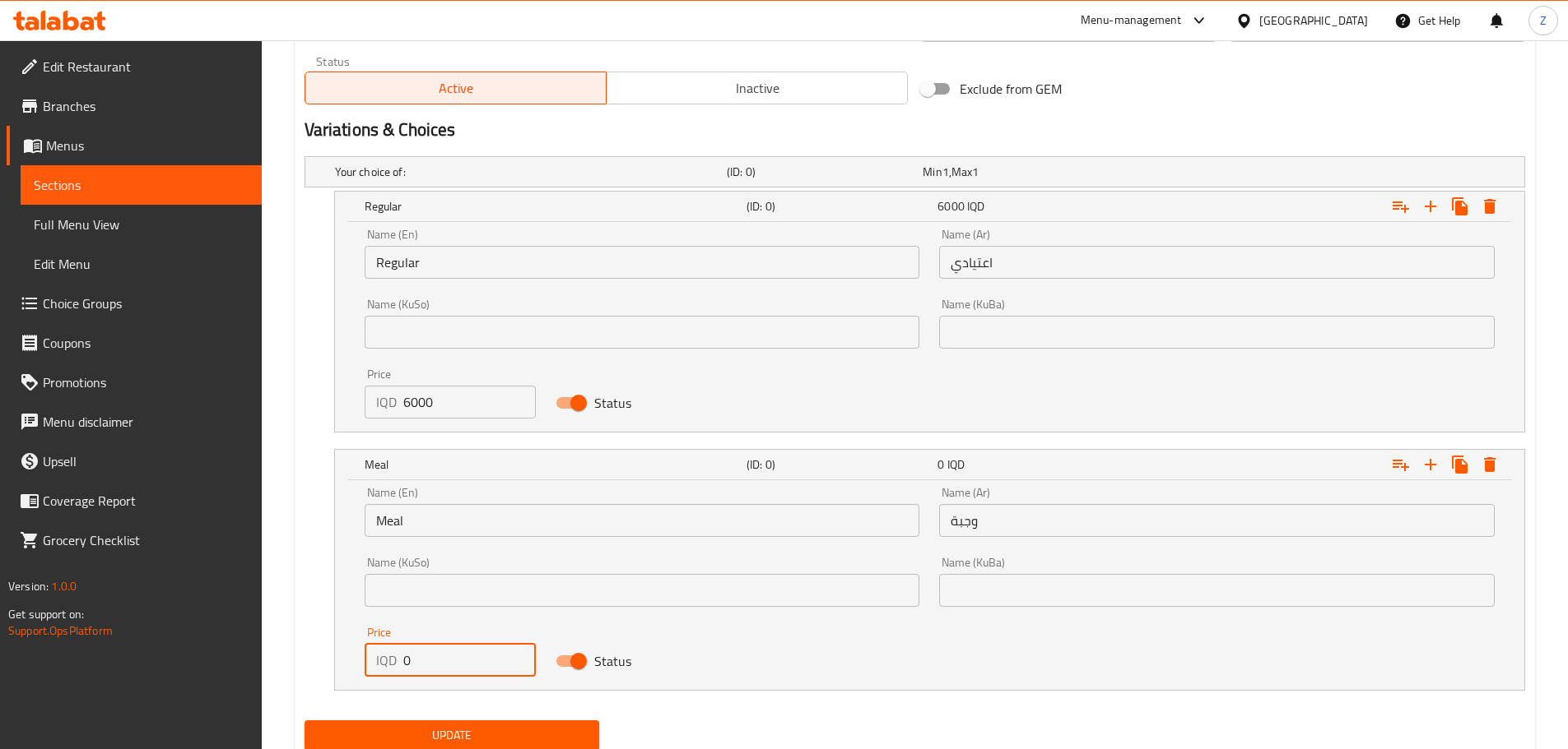
click at [421, 665] on input "0" at bounding box center [470, 660] width 134 height 33
type input "7500"
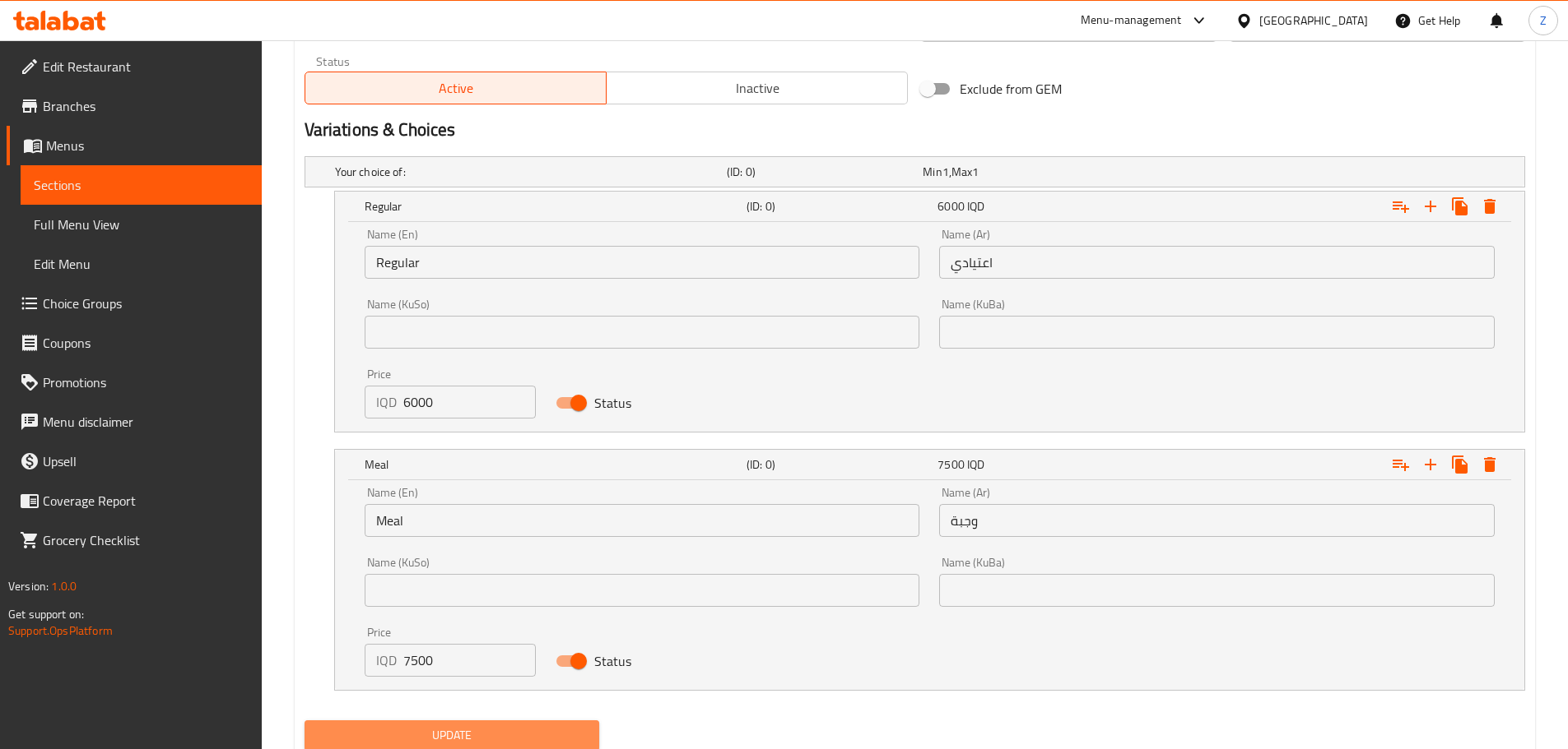
click at [457, 737] on span "Update" at bounding box center [452, 736] width 269 height 21
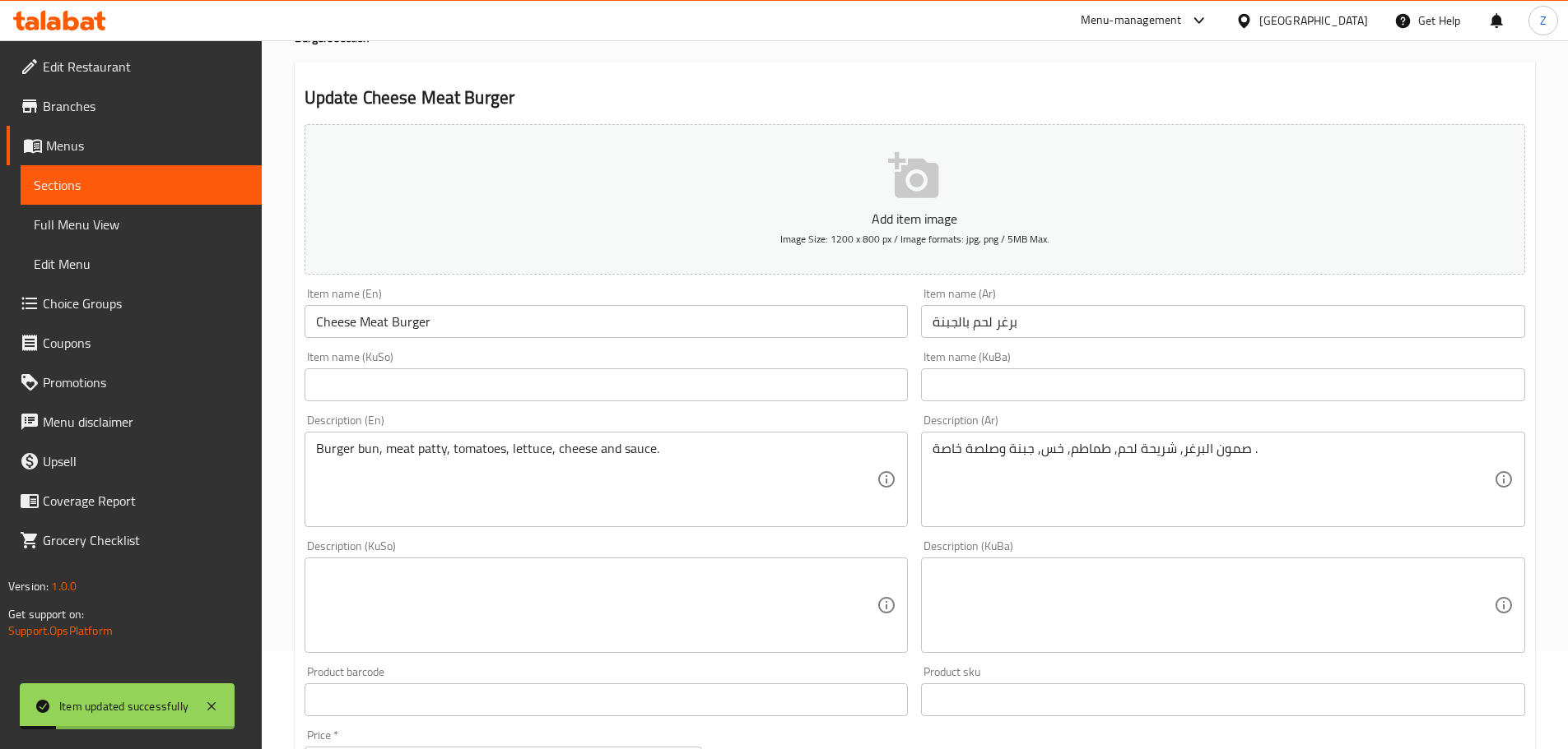
scroll to position [0, 0]
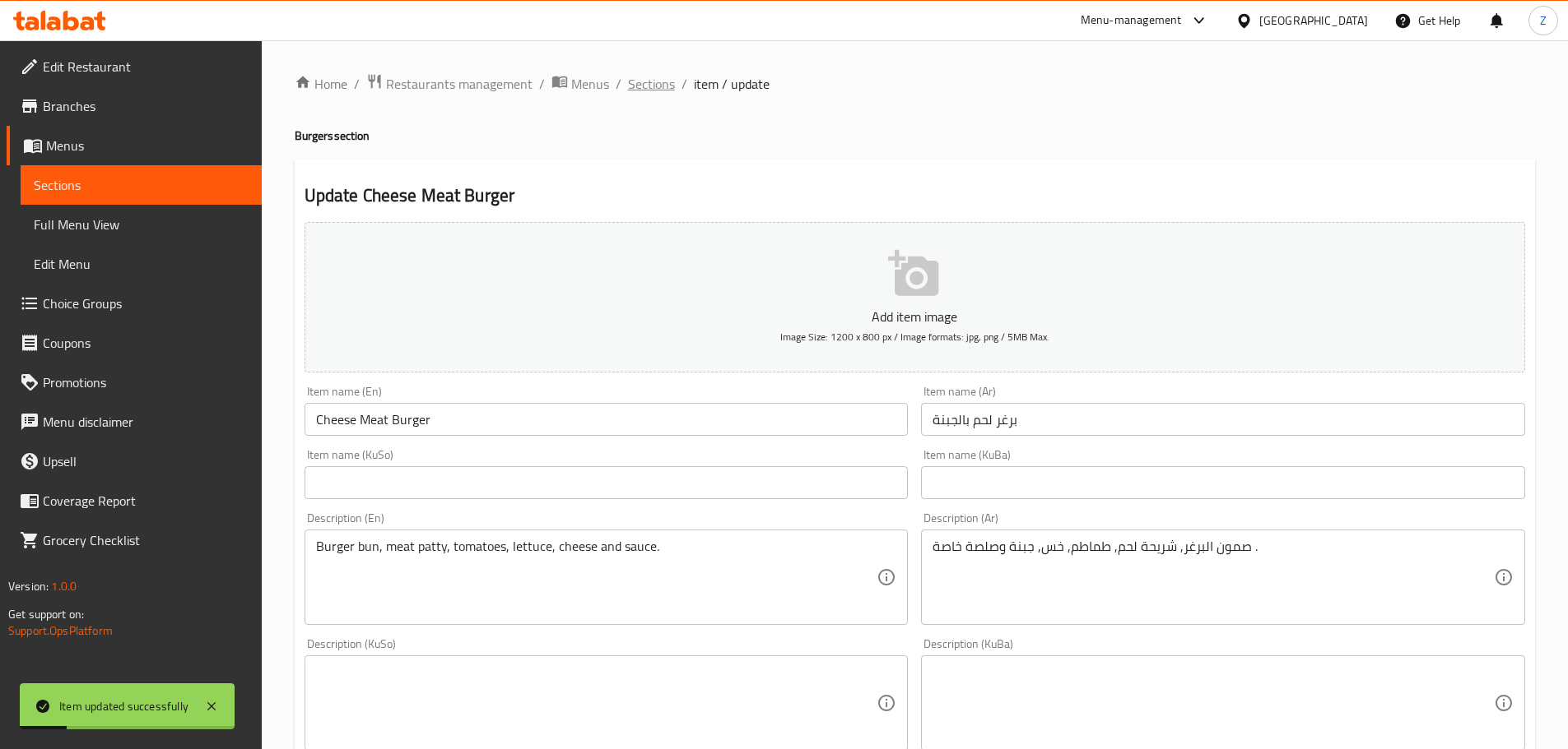
click at [631, 85] on span "Sections" at bounding box center [651, 83] width 46 height 20
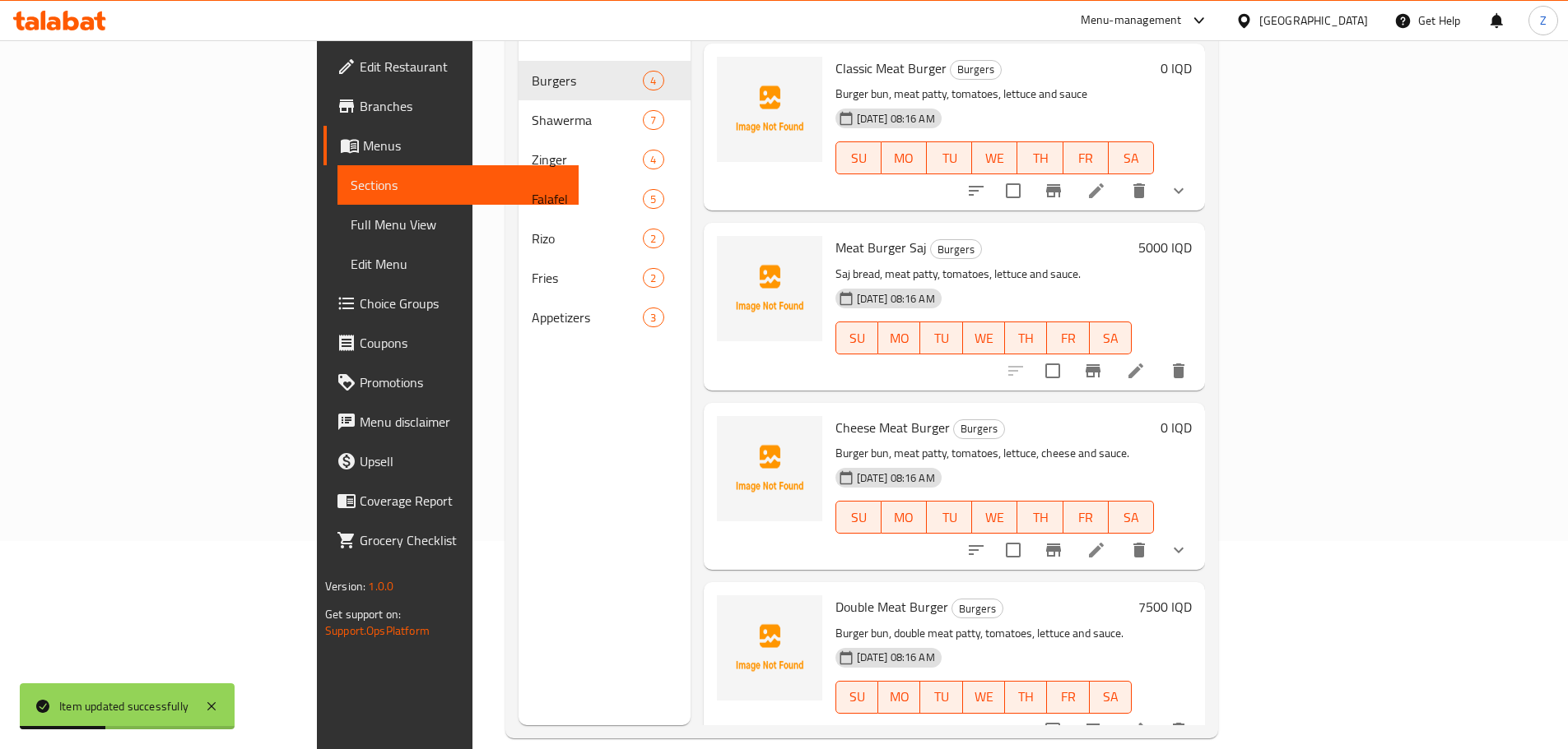
scroll to position [230, 0]
